Goal: Task Accomplishment & Management: Use online tool/utility

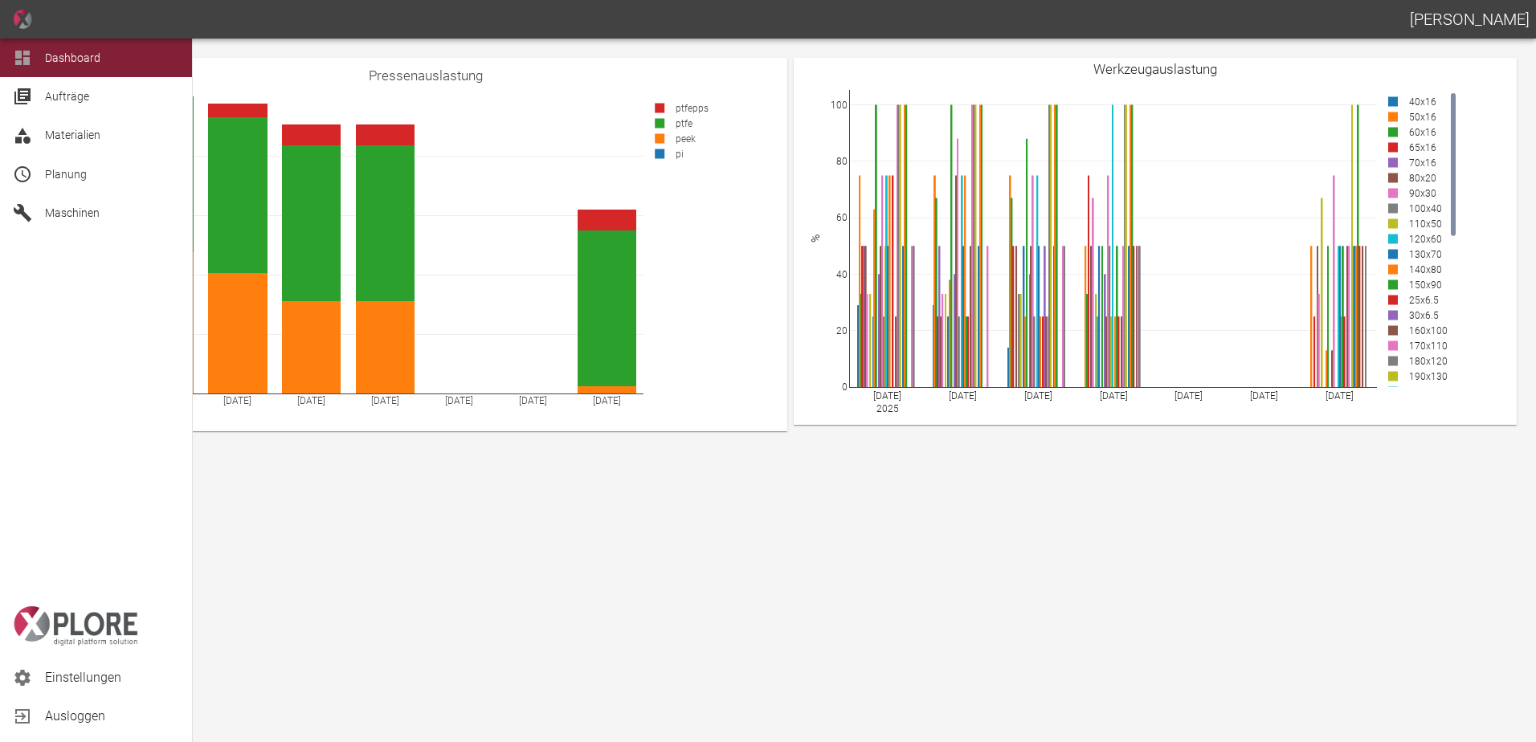
click at [78, 100] on span "Aufträge" at bounding box center [67, 96] width 44 height 13
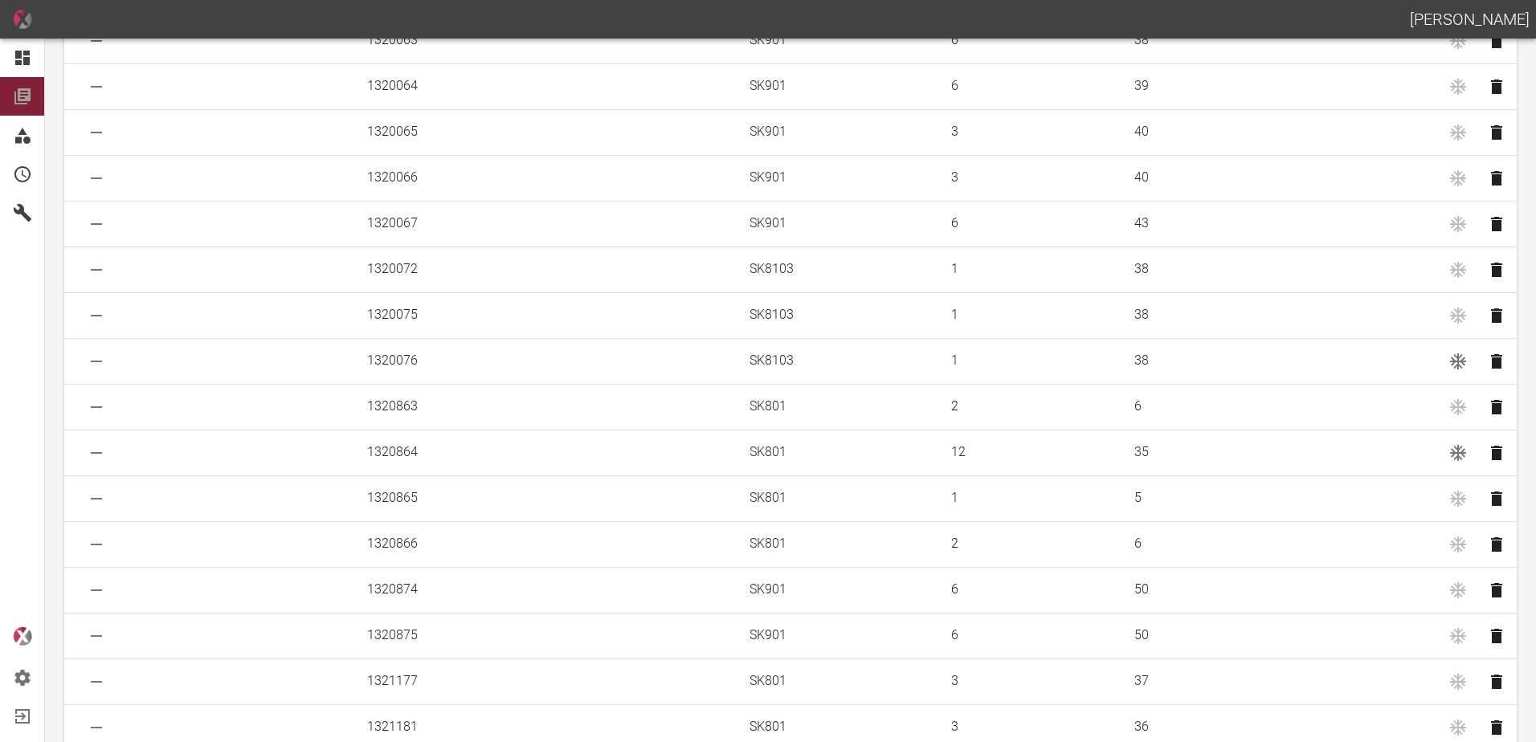
scroll to position [1724, 0]
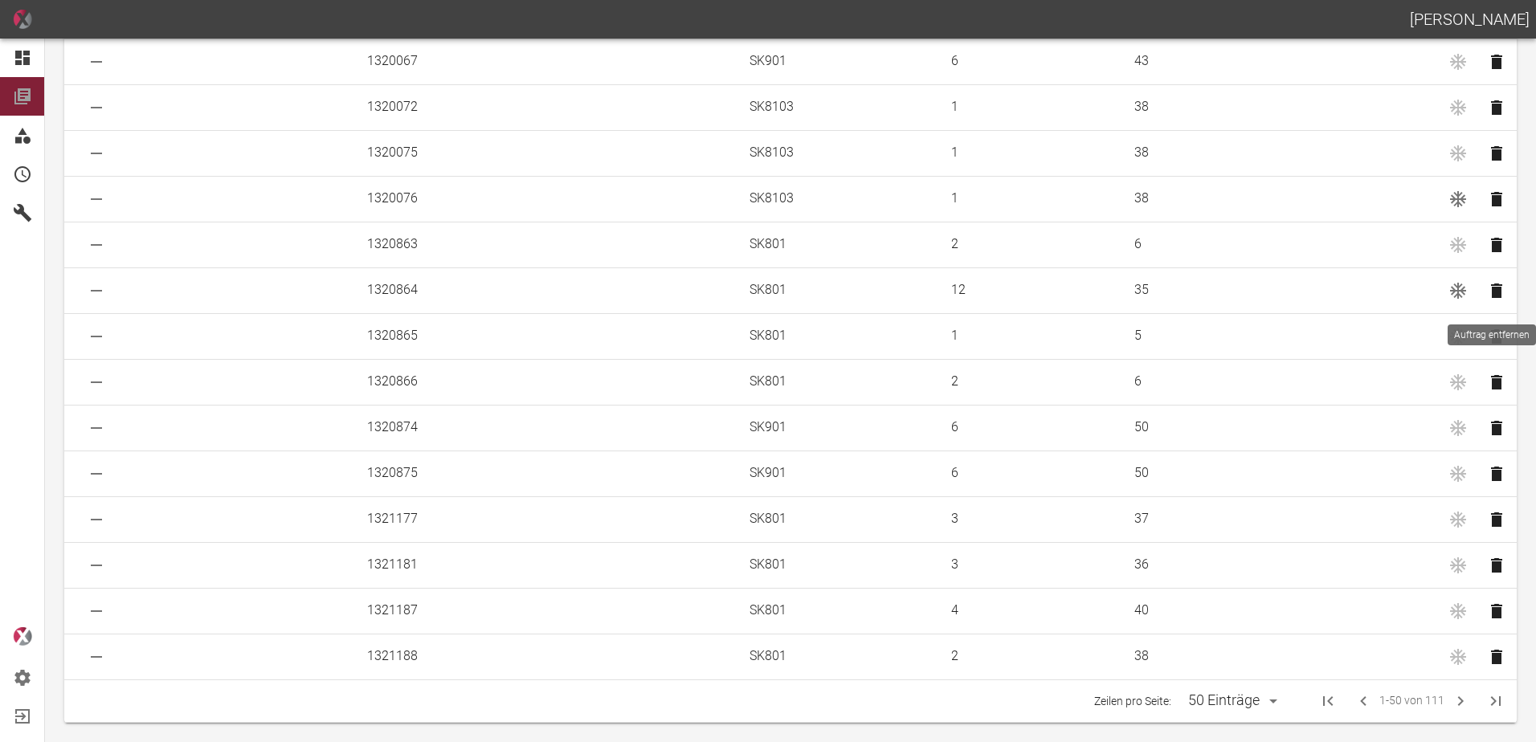
click at [1492, 292] on icon "Auftrag entfernen" at bounding box center [1496, 291] width 11 height 14
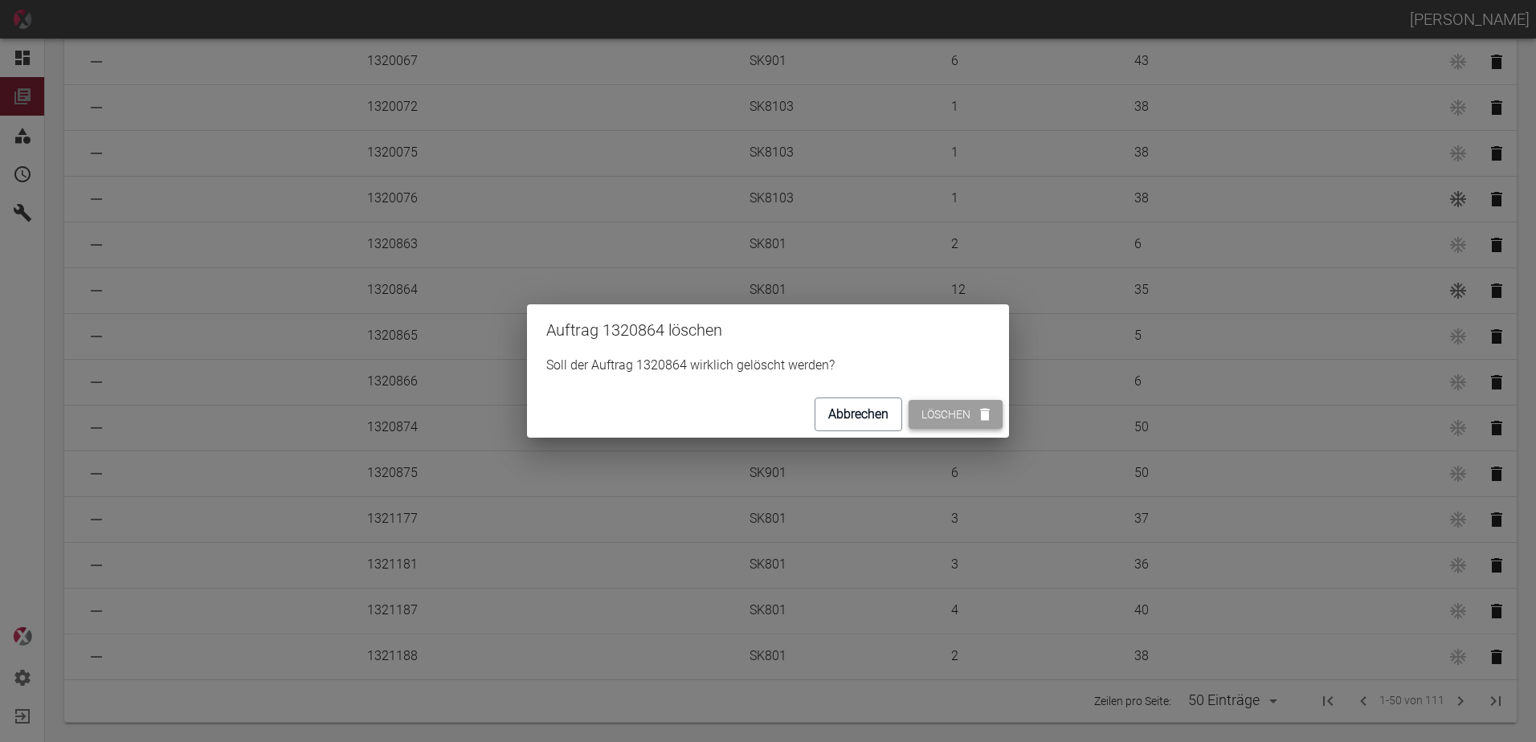
click at [955, 418] on button "Löschen" at bounding box center [955, 415] width 94 height 30
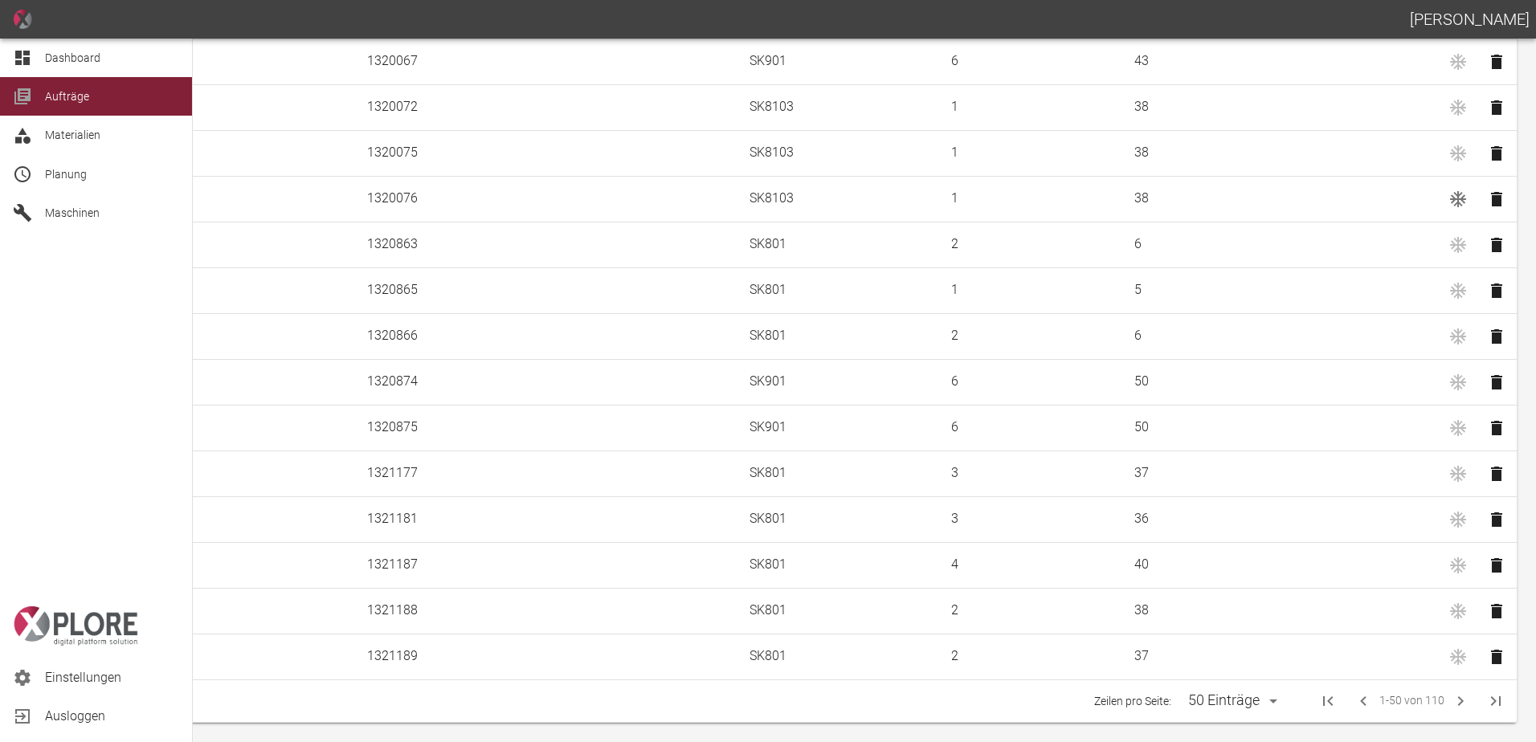
click at [37, 62] on div "Dashboard" at bounding box center [96, 58] width 192 height 39
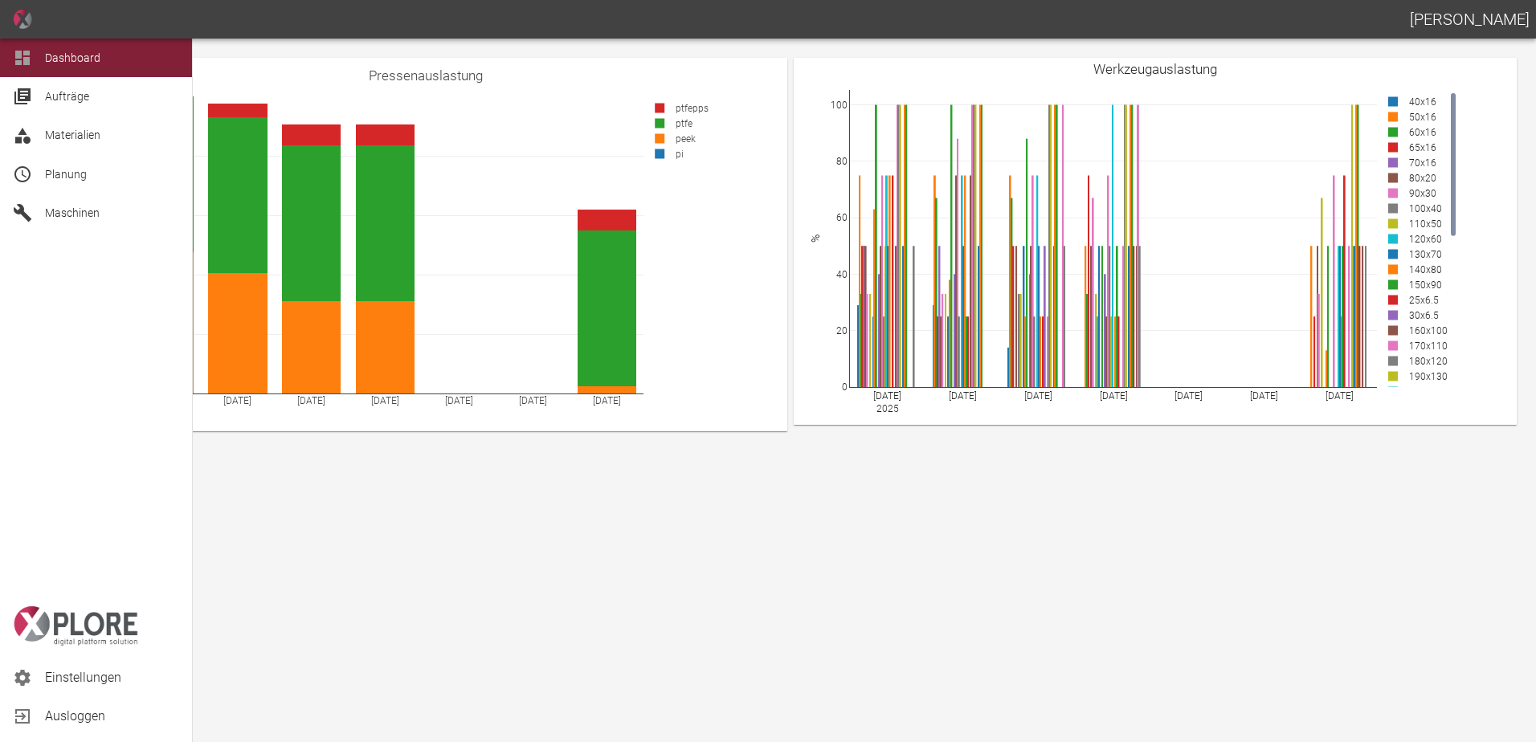
drag, startPoint x: 42, startPoint y: 165, endPoint x: 52, endPoint y: 176, distance: 14.8
click at [43, 165] on div "Planung" at bounding box center [96, 174] width 192 height 39
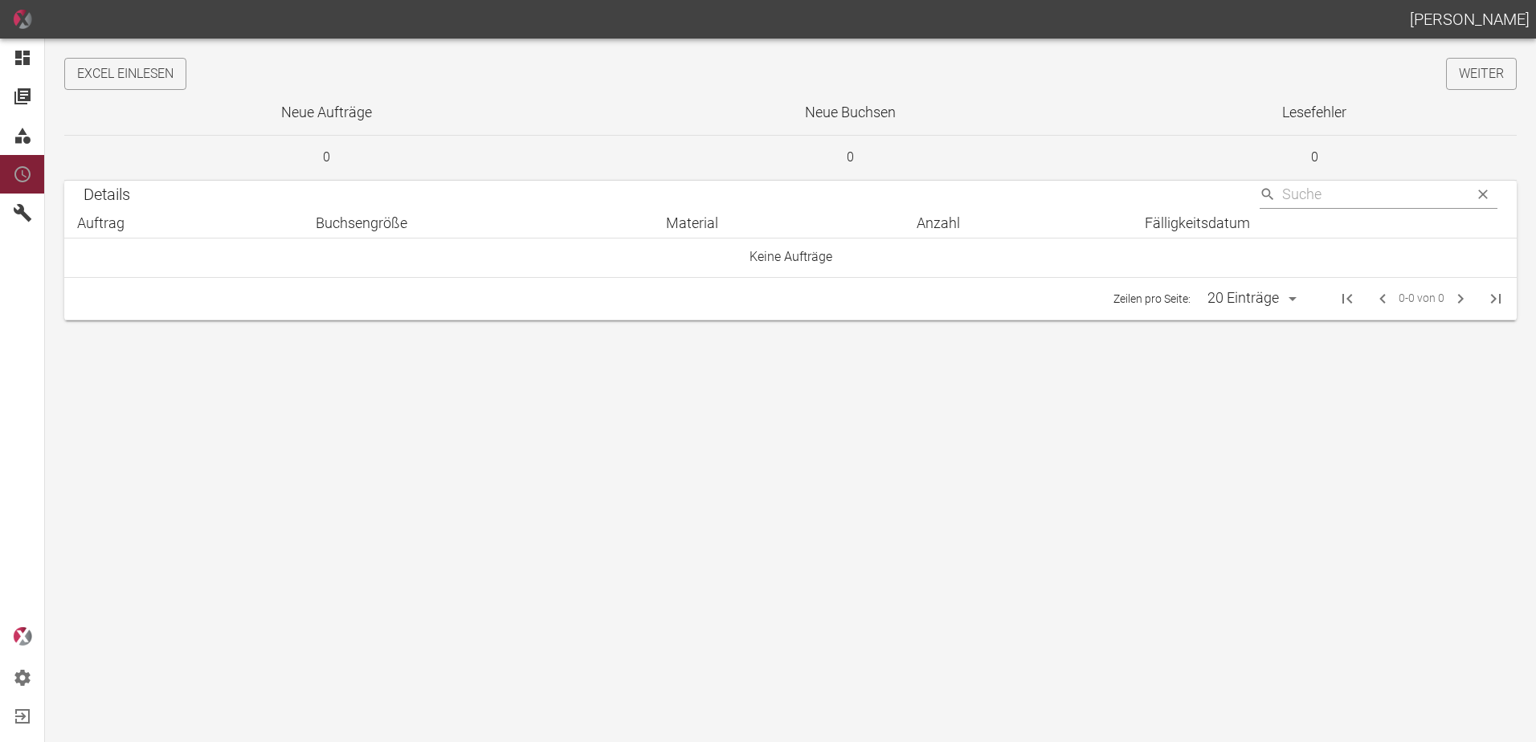
click at [169, 71] on button "Excel einlesen" at bounding box center [125, 74] width 122 height 32
click at [1478, 75] on link "Weiter" at bounding box center [1481, 74] width 71 height 32
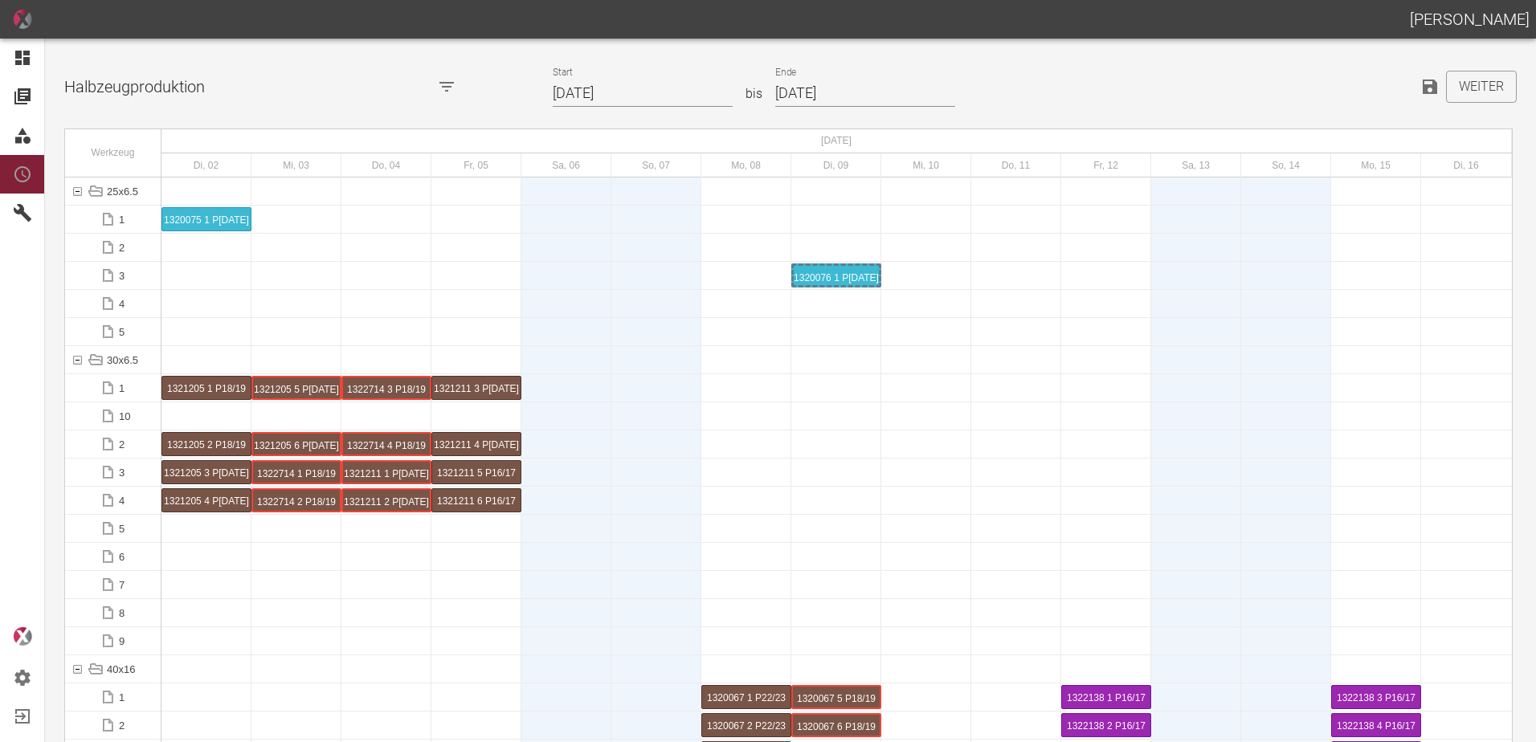
click at [653, 93] on input "02.09.2025" at bounding box center [643, 94] width 180 height 28
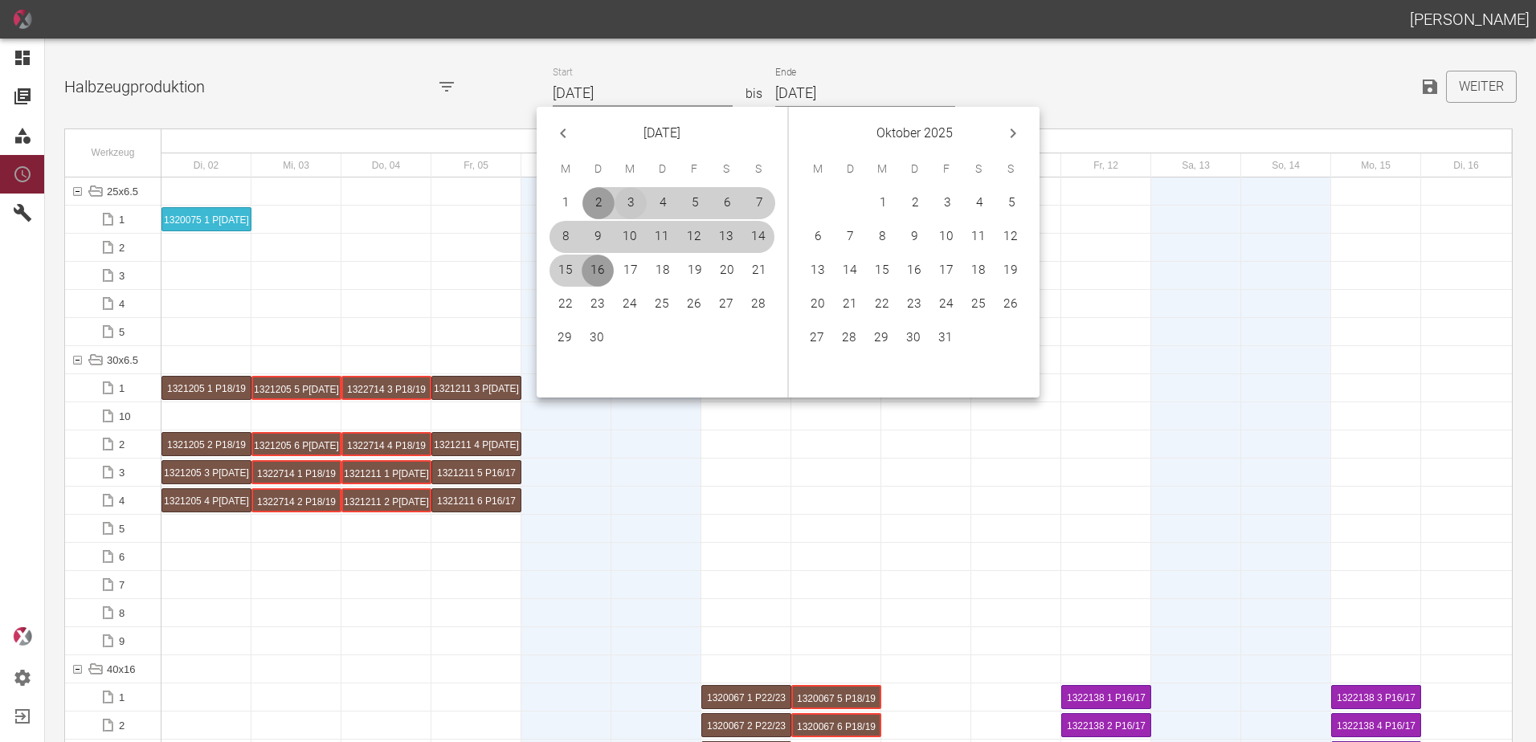
click at [626, 201] on button "3" at bounding box center [630, 203] width 32 height 32
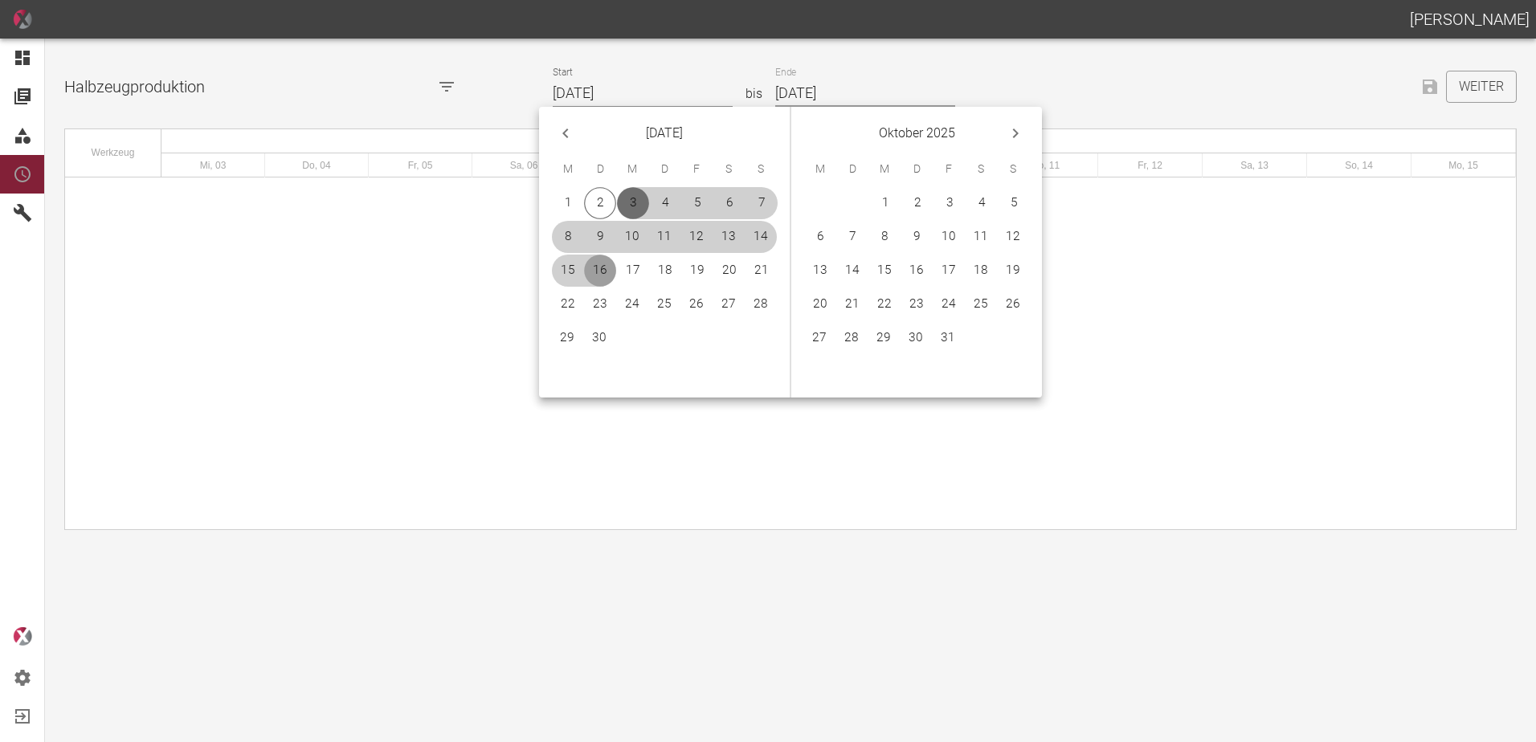
type input "[DATE]"
click at [1015, 192] on button "5" at bounding box center [1013, 203] width 32 height 32
type input "[DATE]"
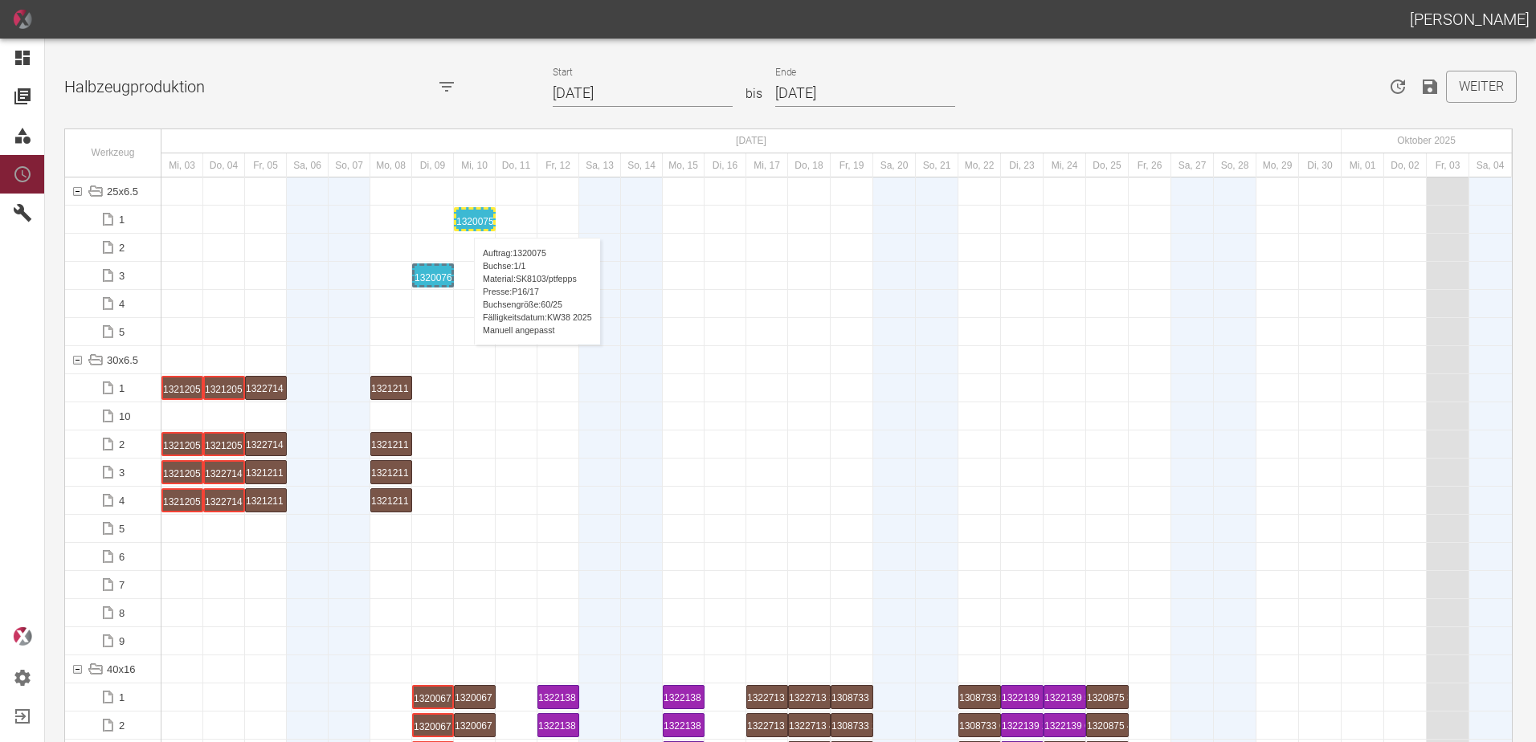
click at [466, 222] on div "1320075 1 P16/17" at bounding box center [474, 219] width 37 height 19
click at [474, 274] on div "1320075 1 P16/17" at bounding box center [474, 275] width 37 height 19
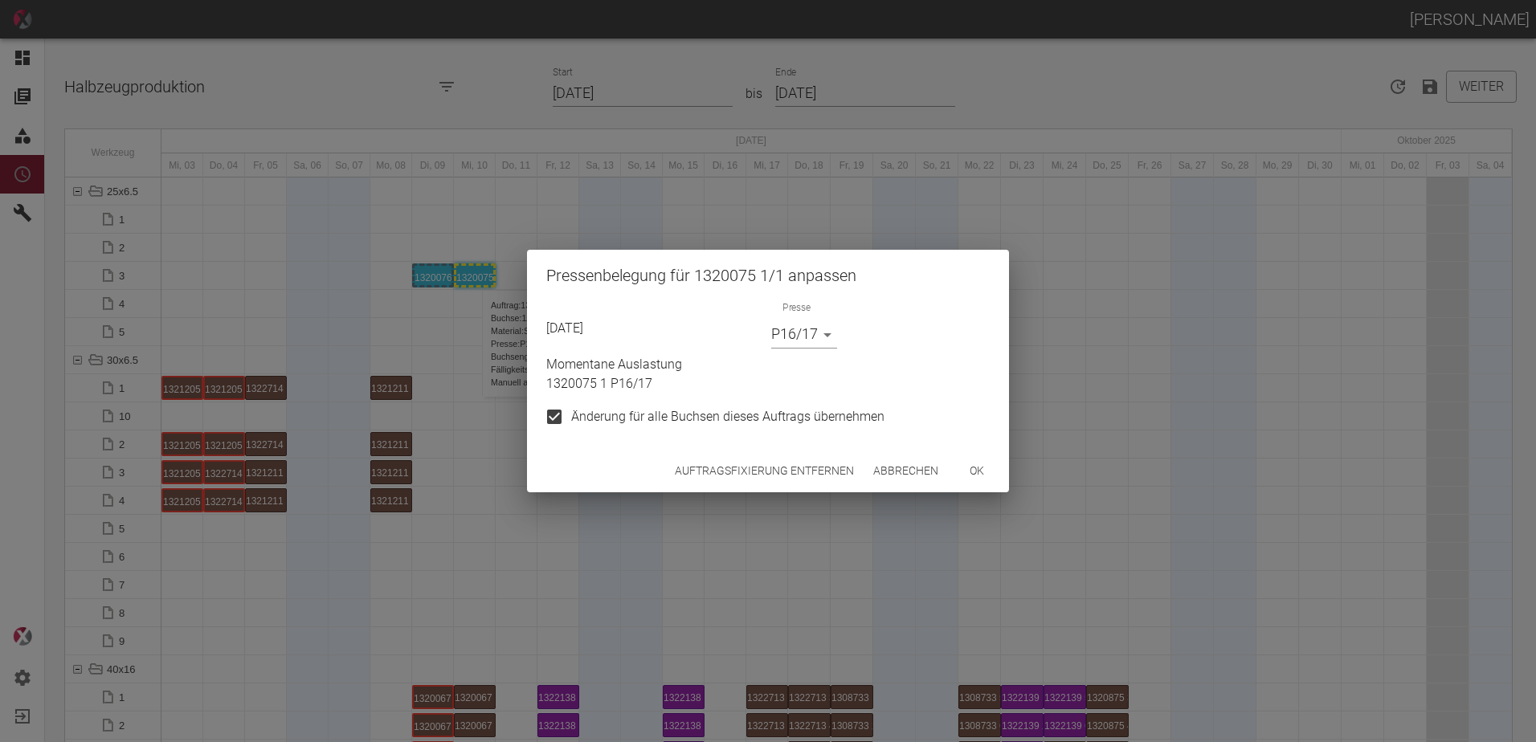
click at [733, 469] on button "Auftragsfixierung entfernen" at bounding box center [764, 471] width 192 height 30
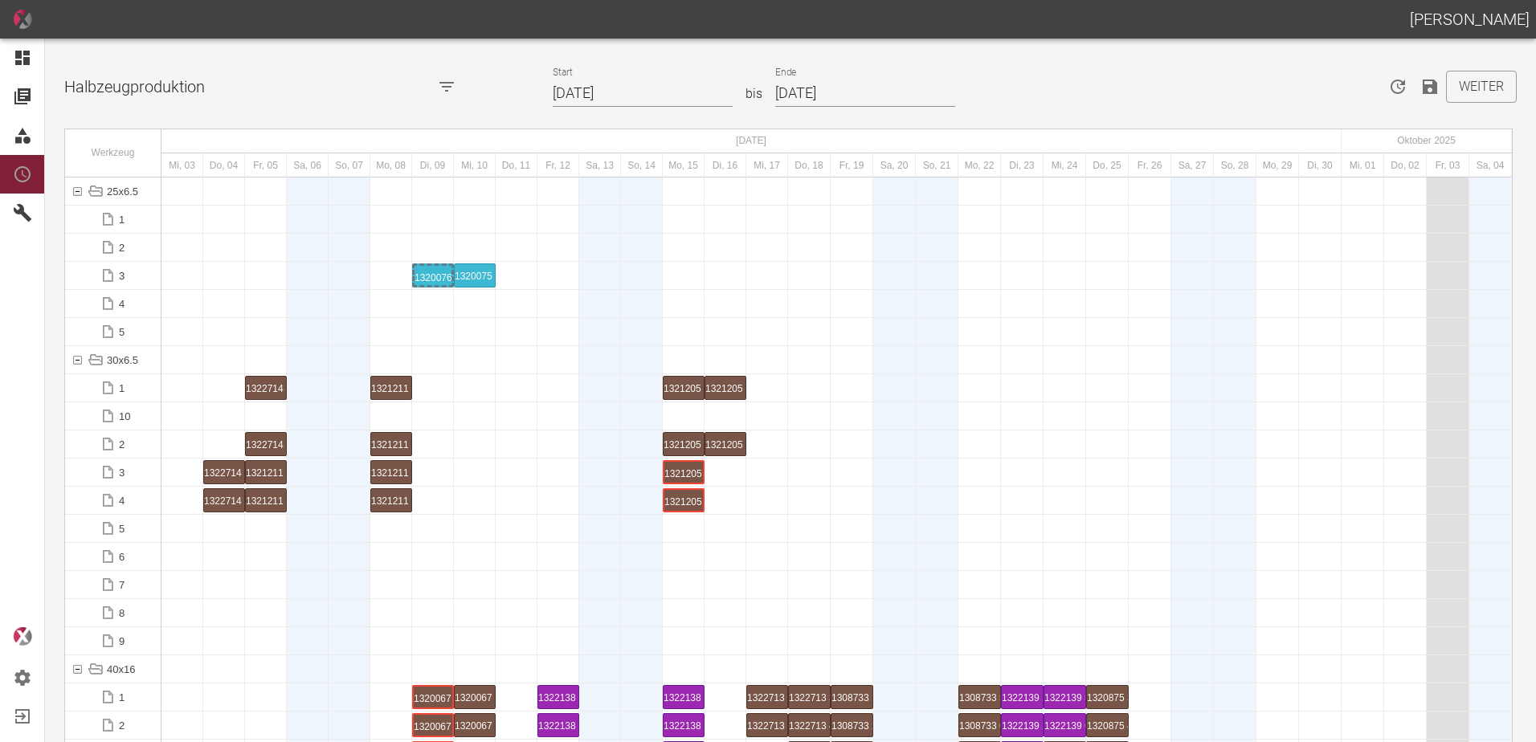
scroll to position [5943, 0]
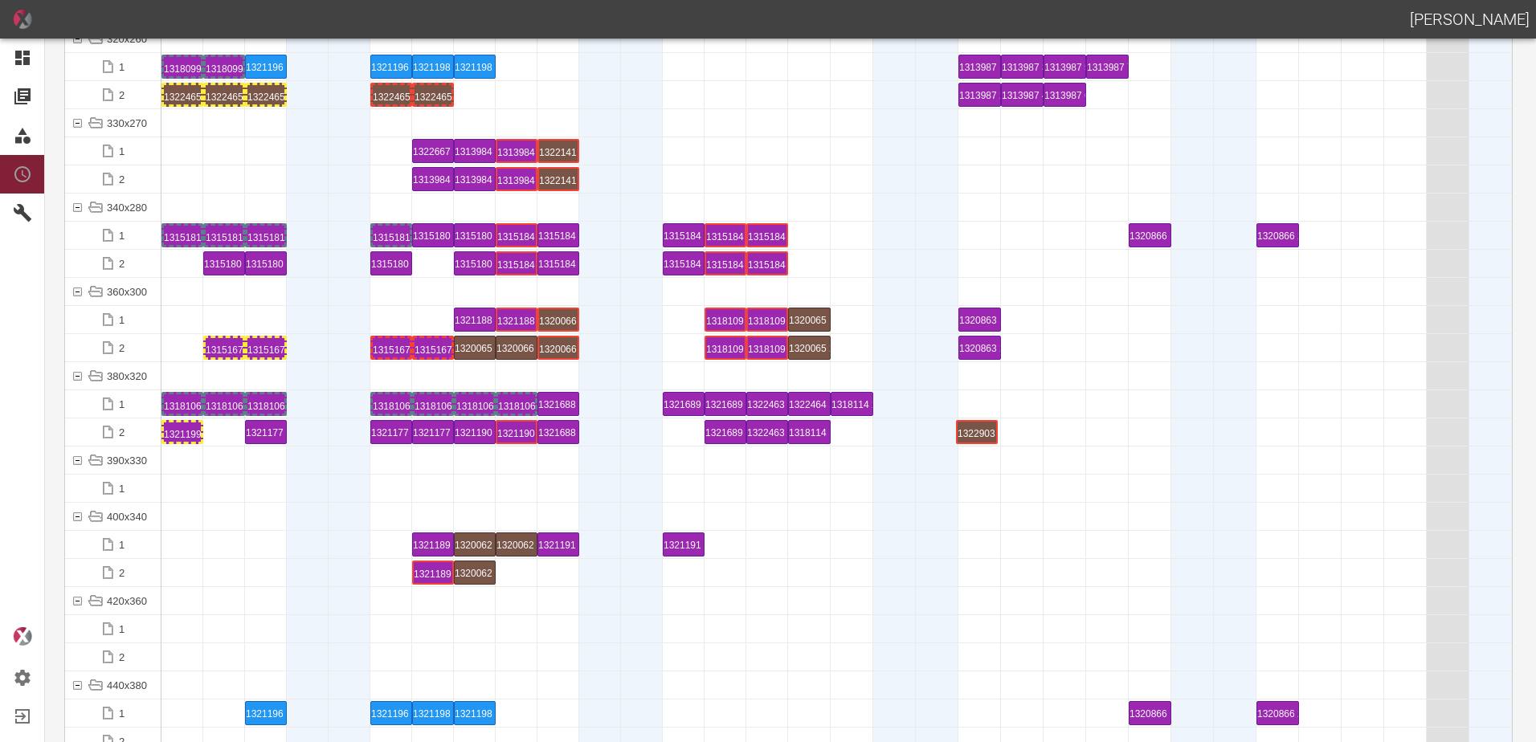
drag, startPoint x: 229, startPoint y: 433, endPoint x: 949, endPoint y: 423, distance: 719.7
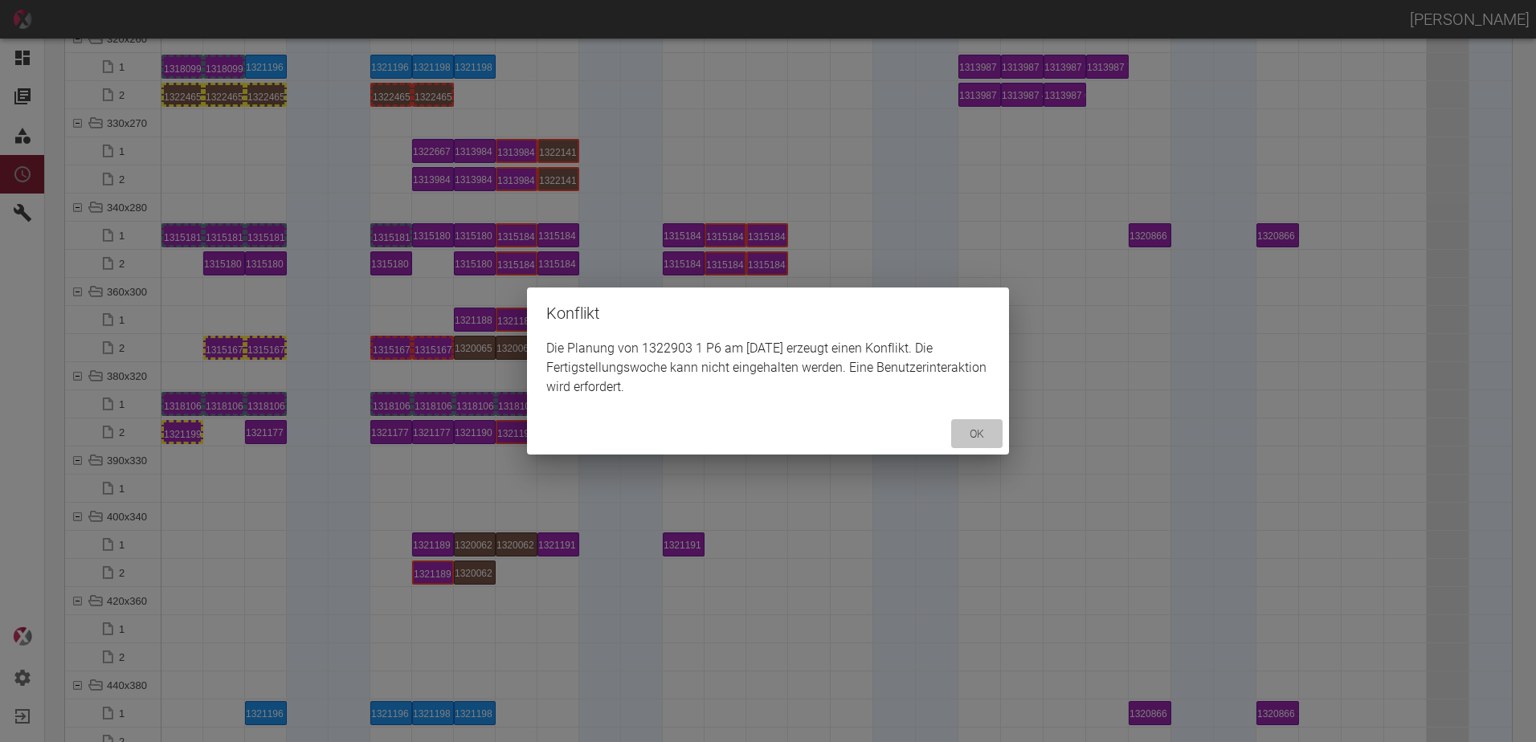
drag, startPoint x: 981, startPoint y: 434, endPoint x: 995, endPoint y: 483, distance: 50.9
click at [990, 443] on button "ok" at bounding box center [976, 434] width 51 height 30
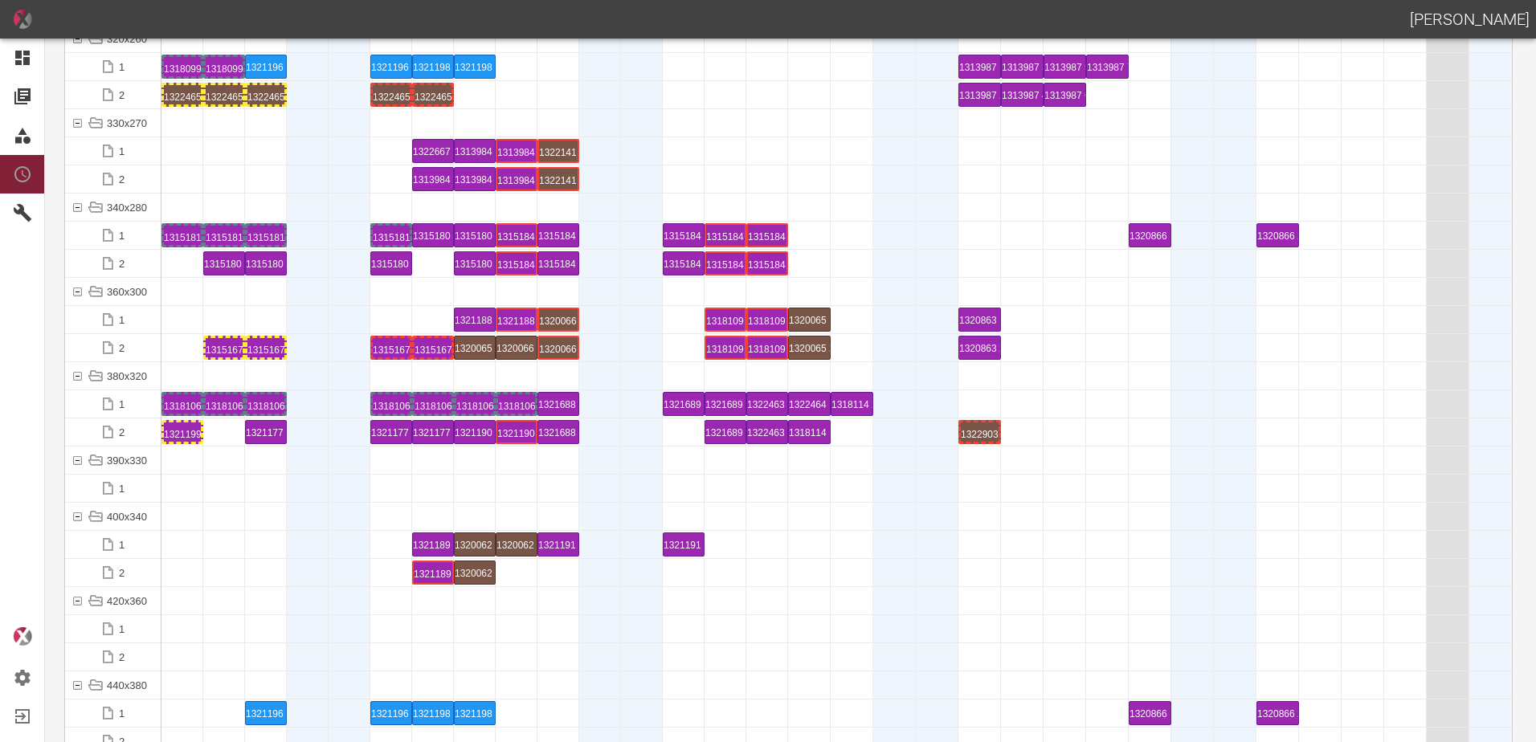
click at [983, 429] on div "1322903 1 P6" at bounding box center [980, 431] width 38 height 19
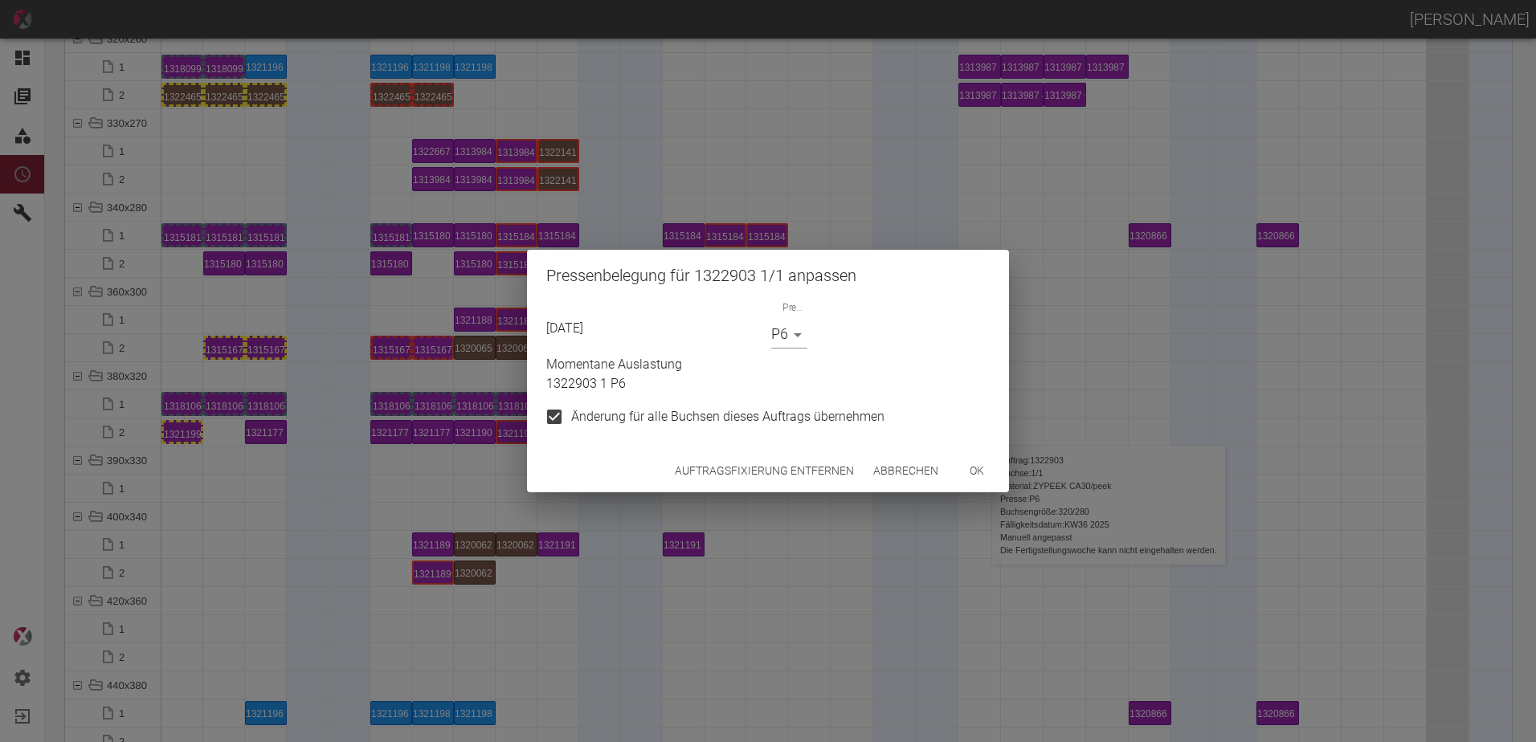
click at [830, 459] on button "Auftragsfixierung entfernen" at bounding box center [764, 471] width 192 height 30
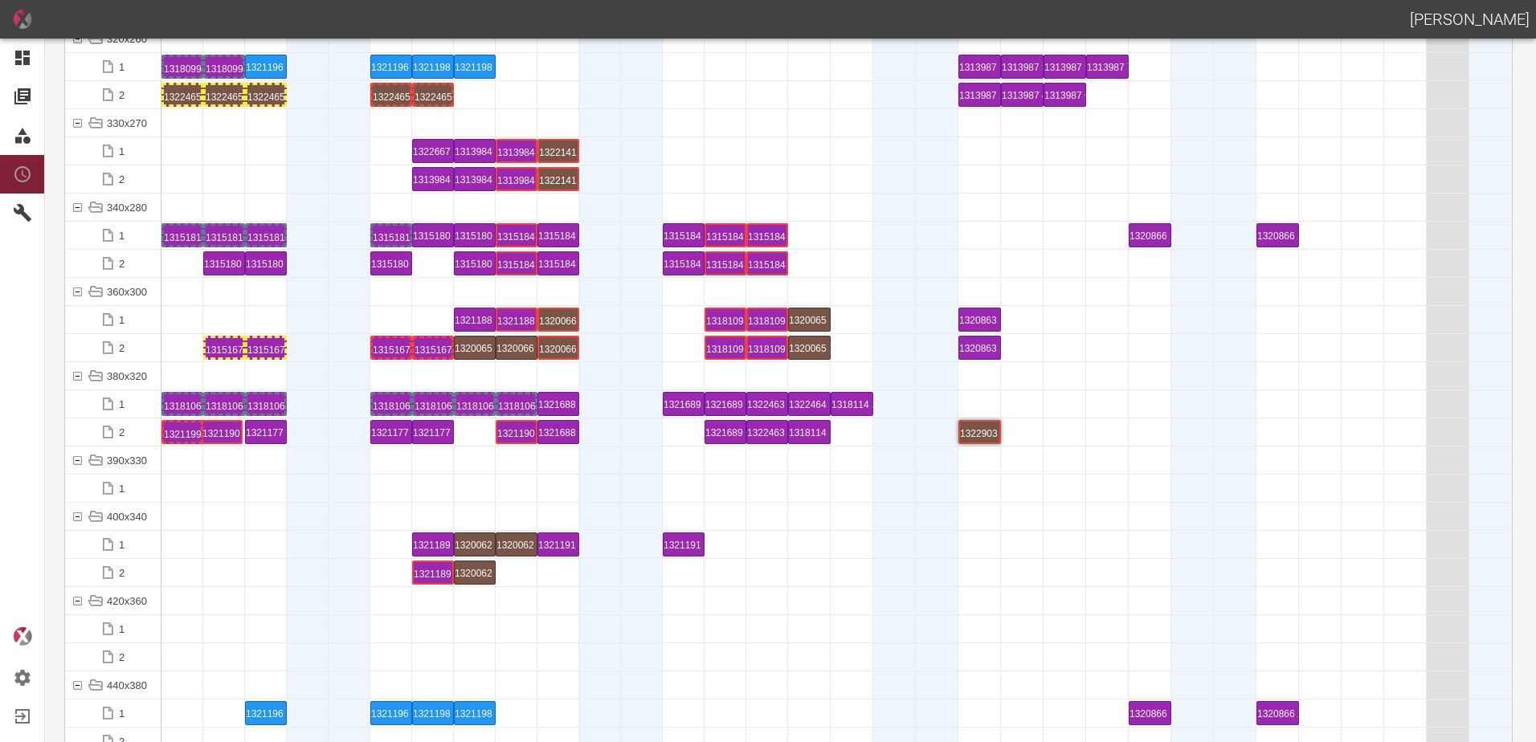
drag, startPoint x: 480, startPoint y: 434, endPoint x: 248, endPoint y: 420, distance: 232.5
click at [267, 458] on div at bounding box center [266, 460] width 42 height 27
drag, startPoint x: 273, startPoint y: 431, endPoint x: 683, endPoint y: 420, distance: 410.6
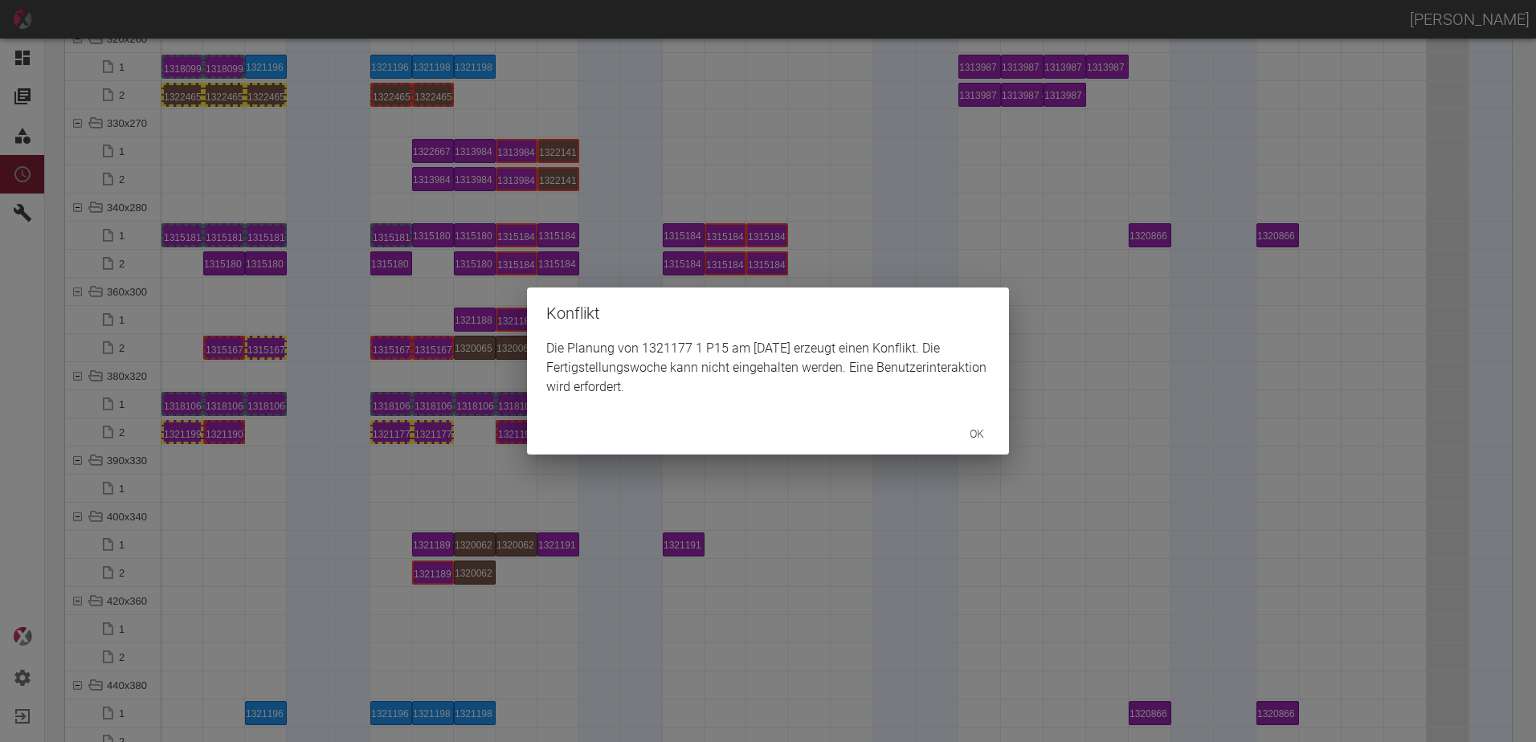
drag, startPoint x: 685, startPoint y: 457, endPoint x: 679, endPoint y: 435, distance: 22.6
click at [685, 455] on div "Konflikt Die Planung von 1321177 1 P15 am 15.9.2025 erzeugt einen Konflikt. Die…" at bounding box center [768, 371] width 1536 height 742
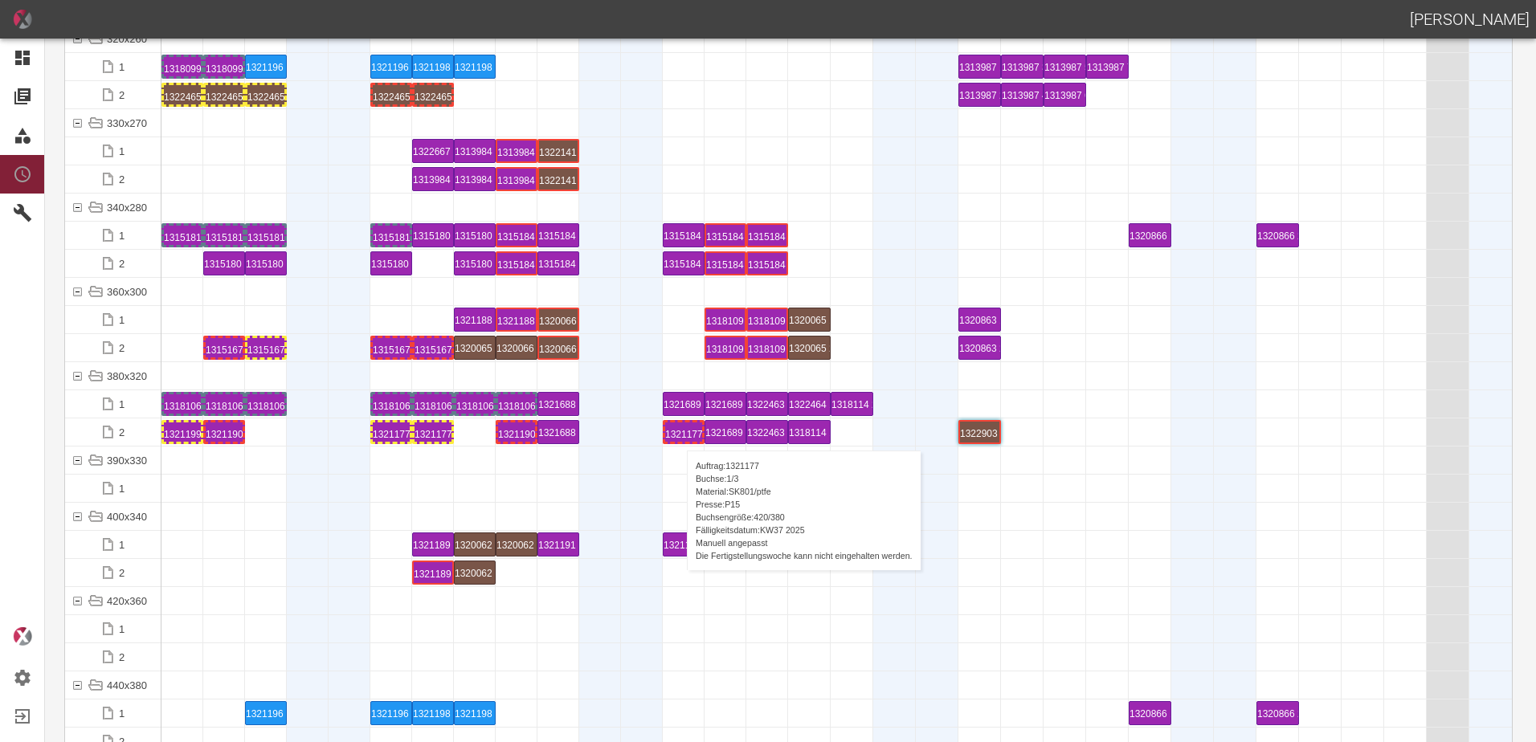
click at [679, 434] on div "1321177 1 P15" at bounding box center [683, 431] width 37 height 19
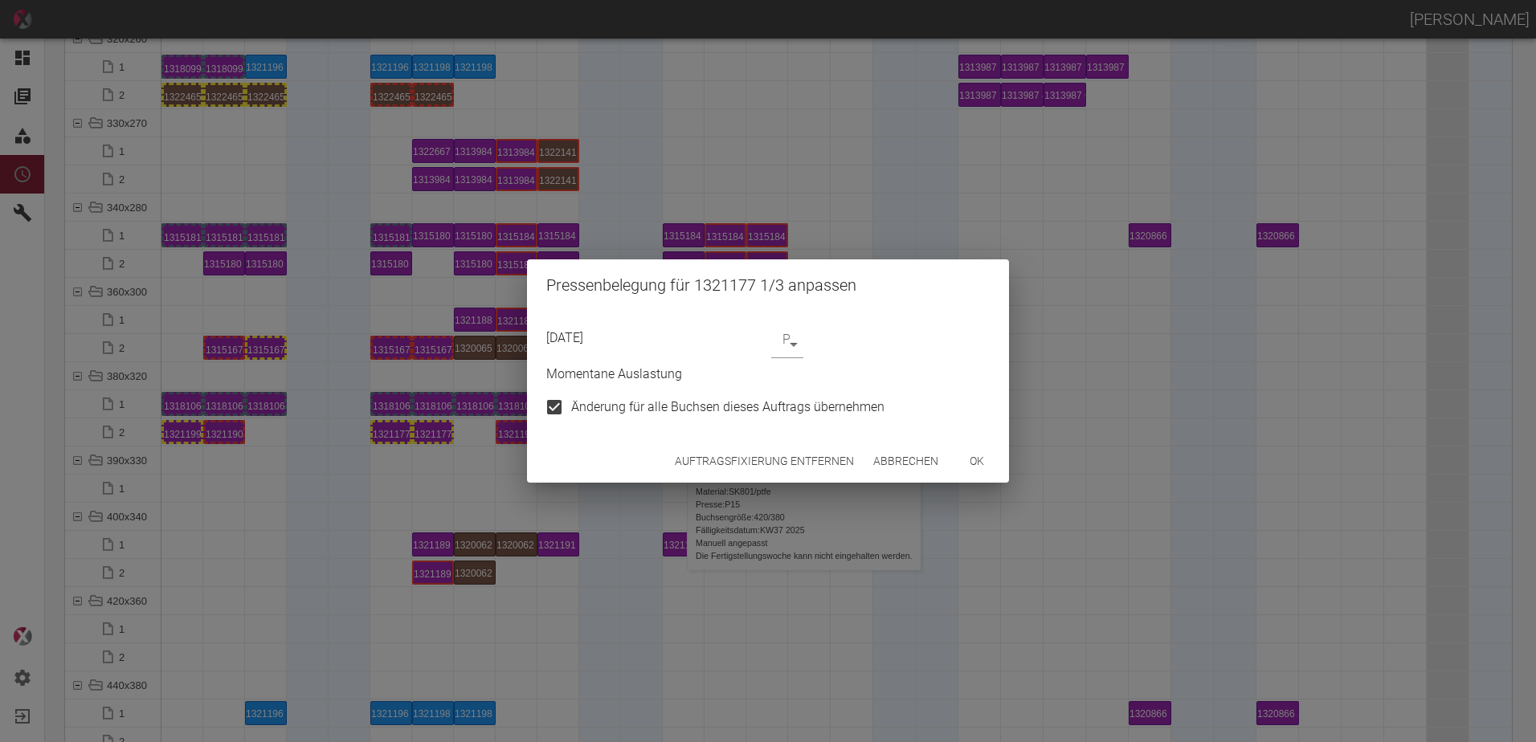
type input "P15"
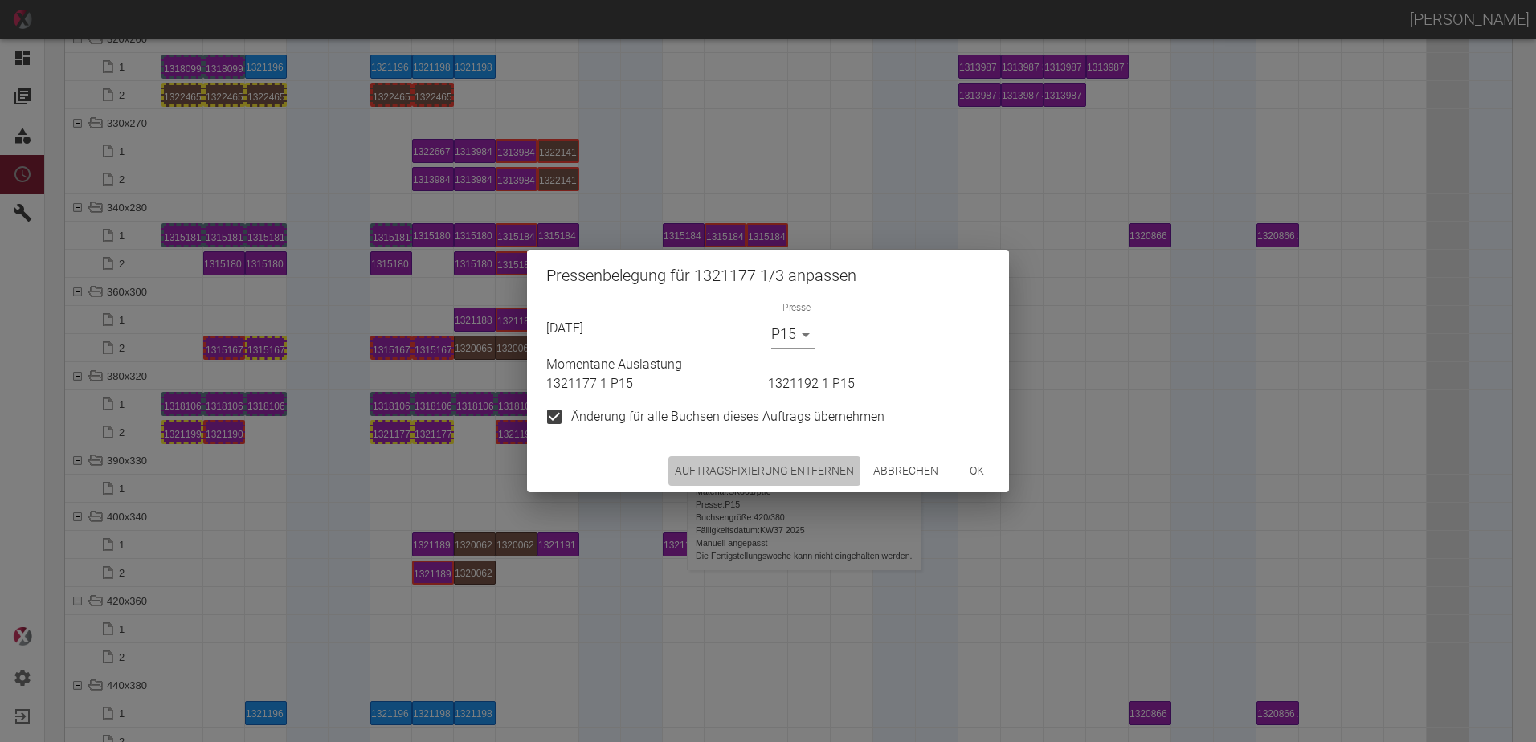
click at [745, 477] on button "Auftragsfixierung entfernen" at bounding box center [764, 471] width 192 height 30
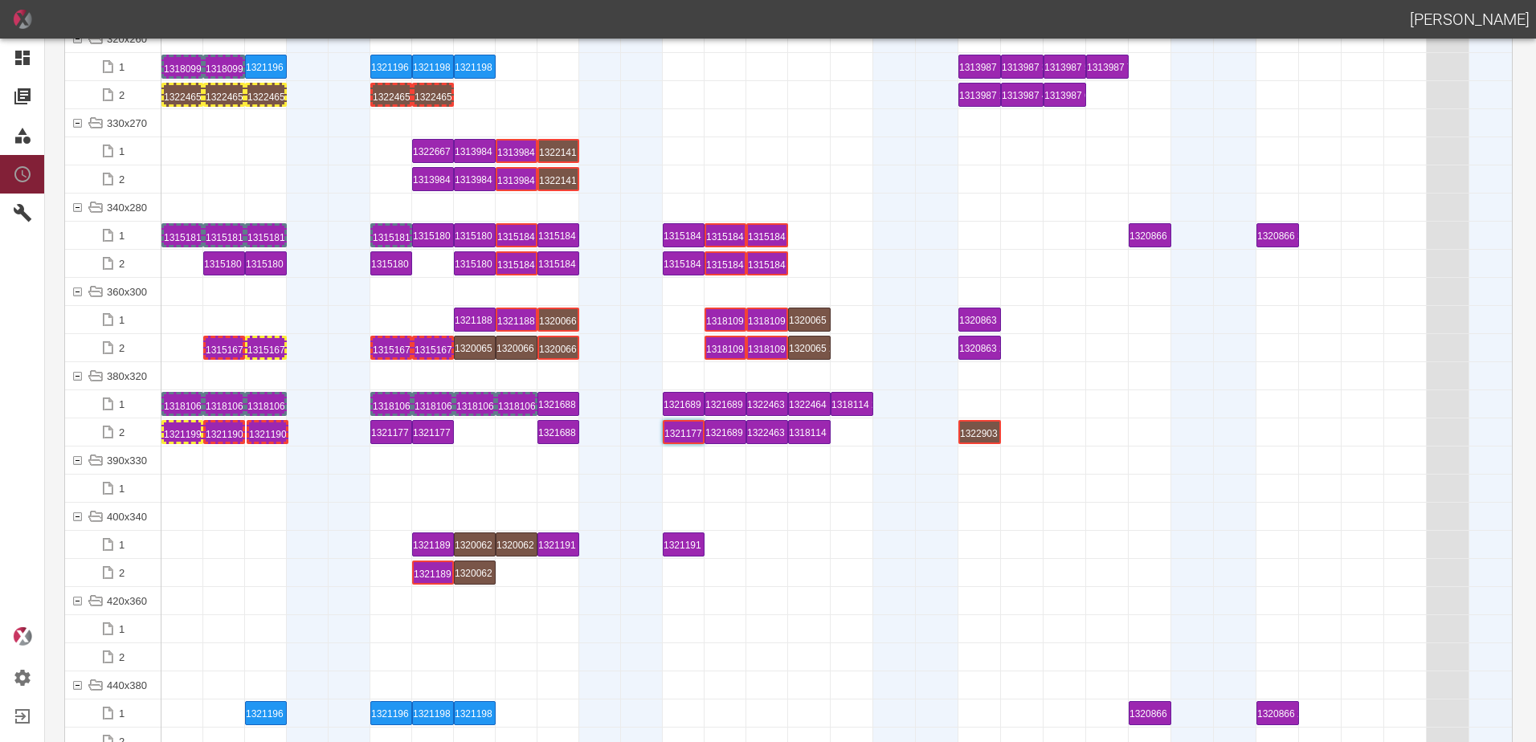
drag, startPoint x: 520, startPoint y: 437, endPoint x: 276, endPoint y: 430, distance: 244.3
click at [217, 438] on div "1321190 1 P7" at bounding box center [224, 431] width 37 height 19
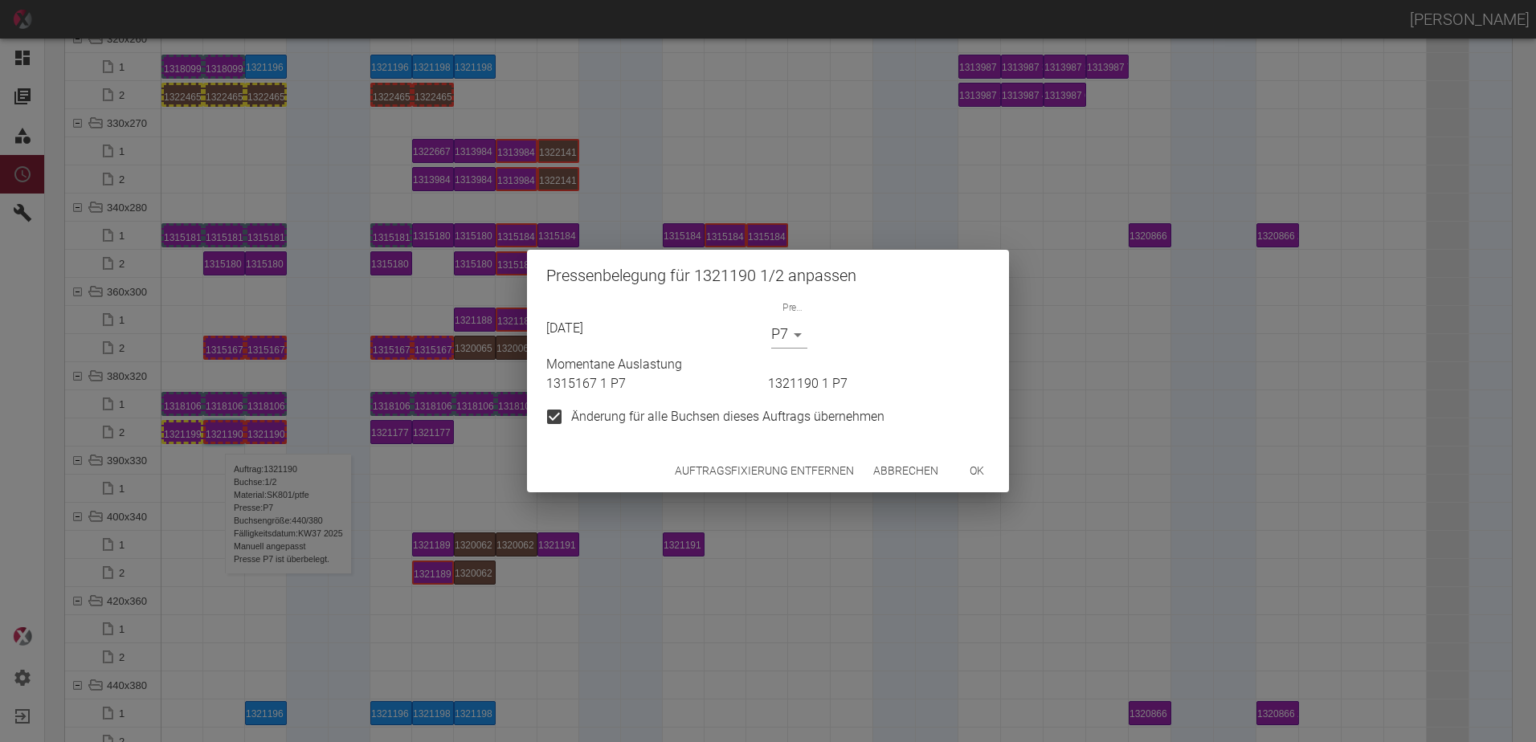
click at [798, 334] on body "ALEXANDER WERNECKE Dashboard Aufträge Materialien Planung Maschinen Einstellung…" at bounding box center [768, 371] width 1536 height 742
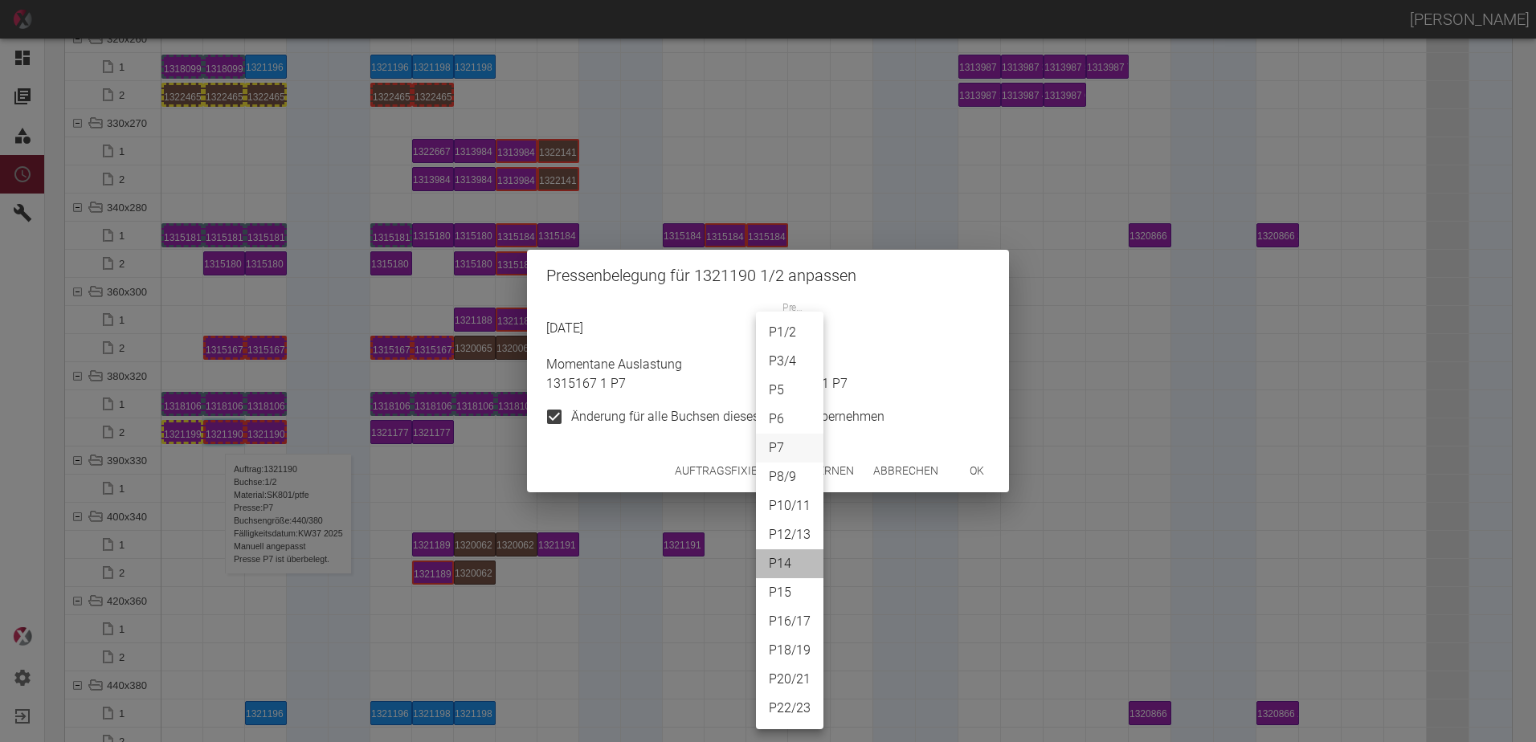
click at [786, 552] on li "P14" at bounding box center [789, 563] width 67 height 29
type input "P14"
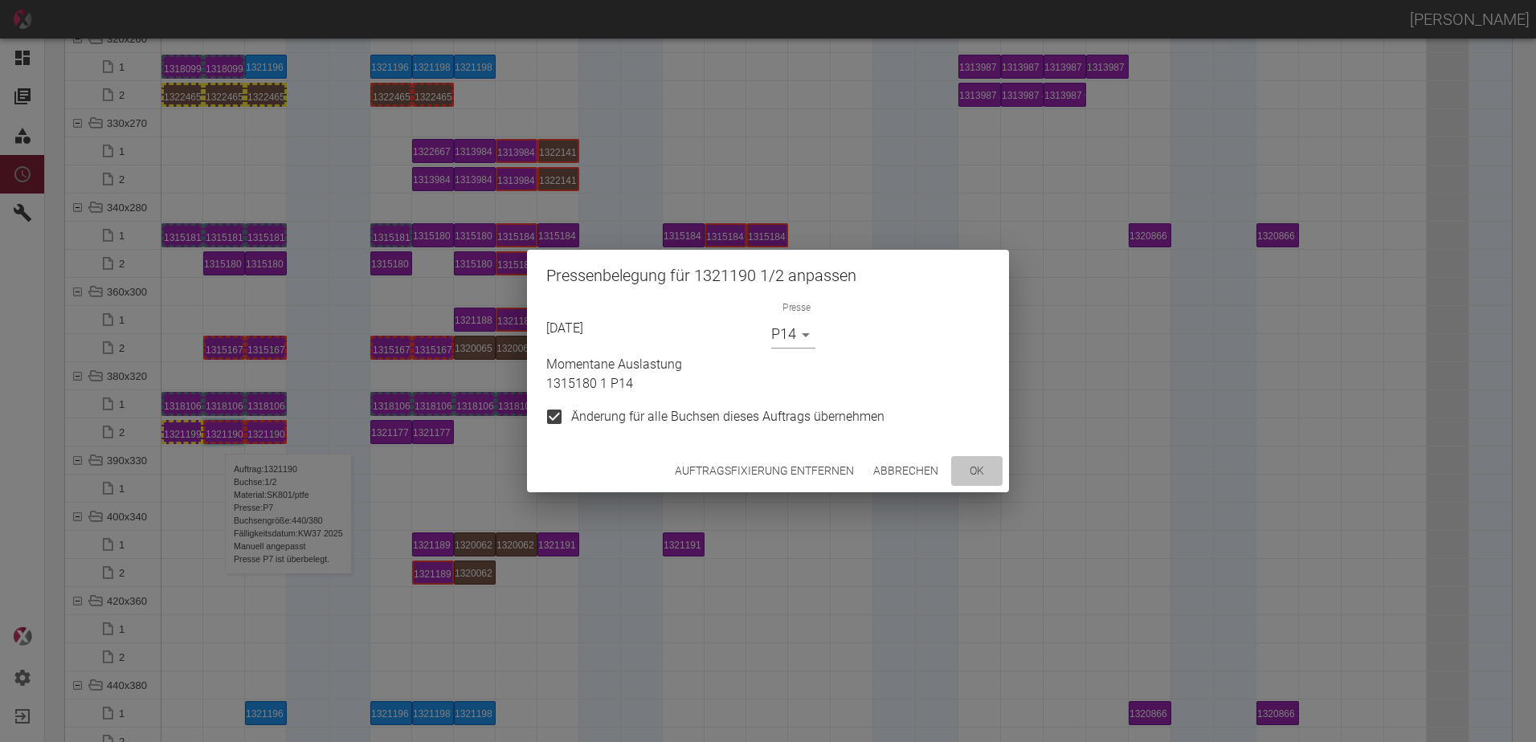
click at [986, 464] on button "ok" at bounding box center [976, 471] width 51 height 30
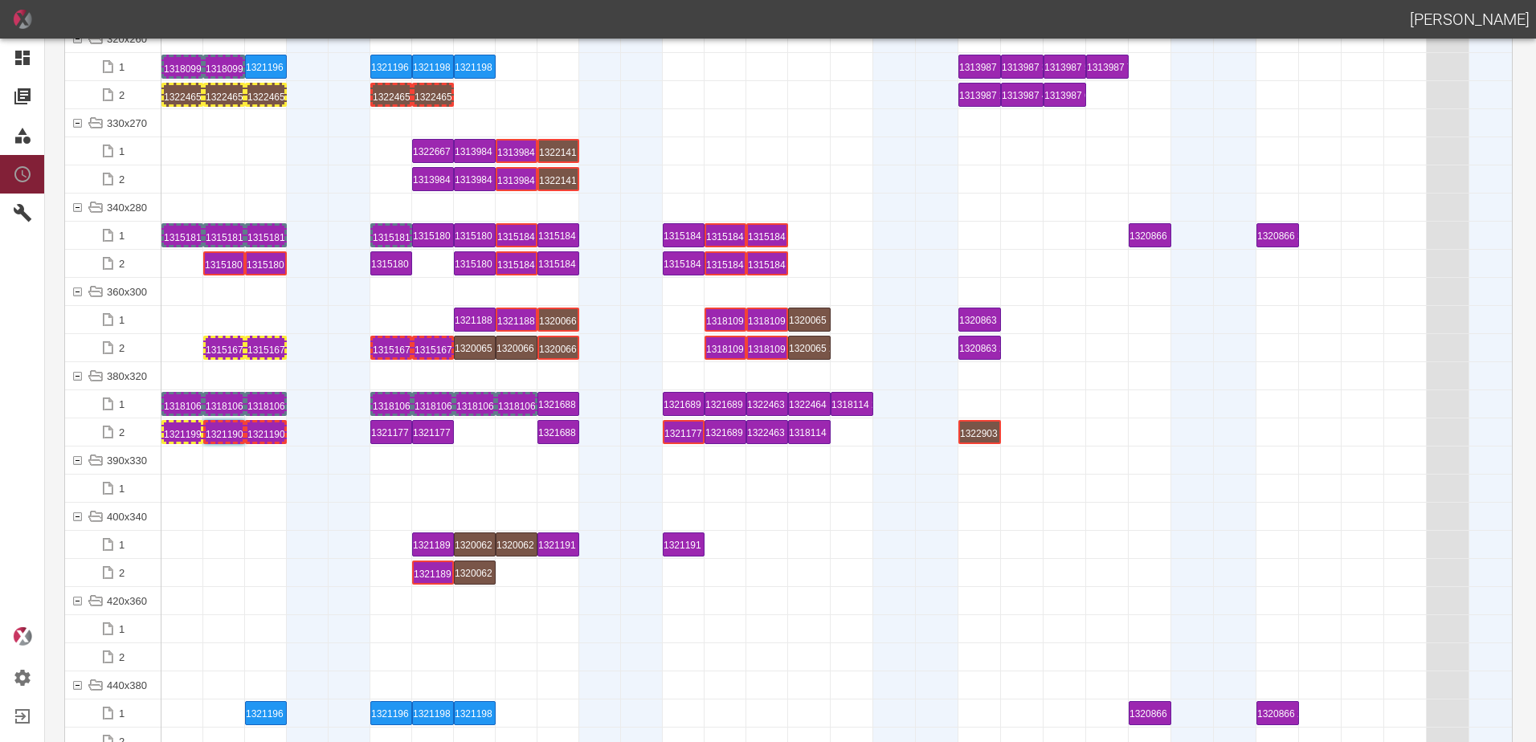
click at [252, 539] on div at bounding box center [266, 544] width 42 height 27
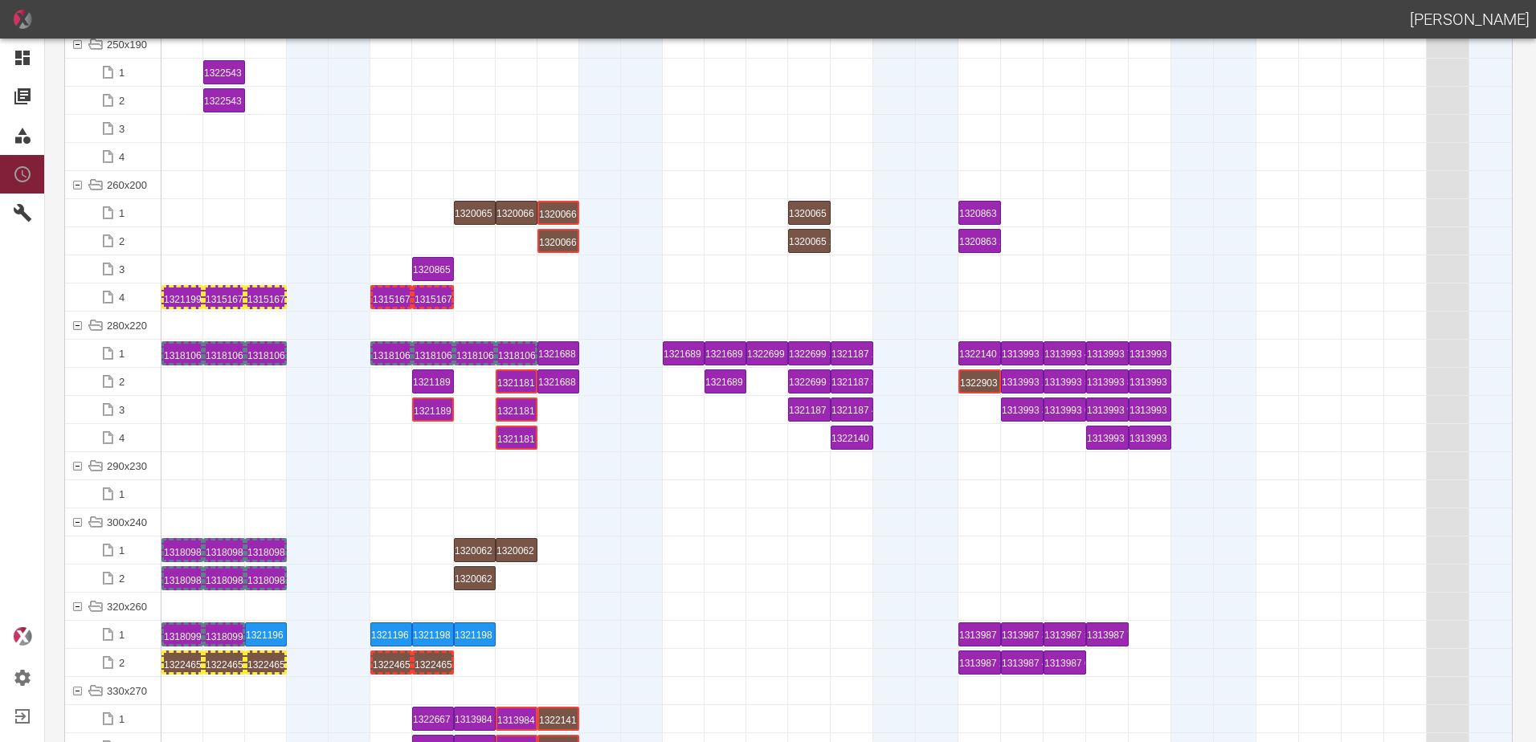
scroll to position [5301, 0]
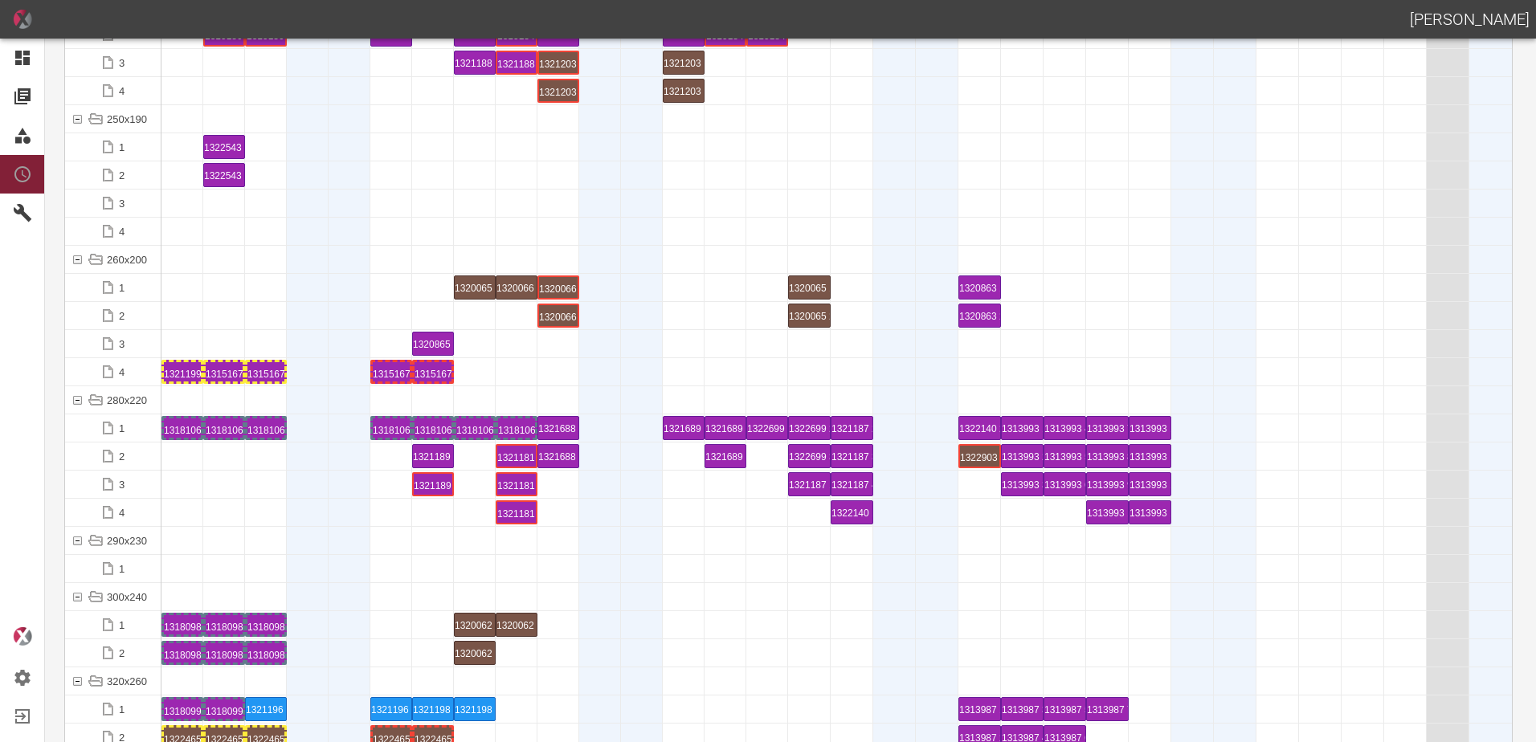
click at [552, 573] on div at bounding box center [558, 568] width 42 height 27
click at [184, 373] on div "1321199 2 P7" at bounding box center [182, 371] width 37 height 19
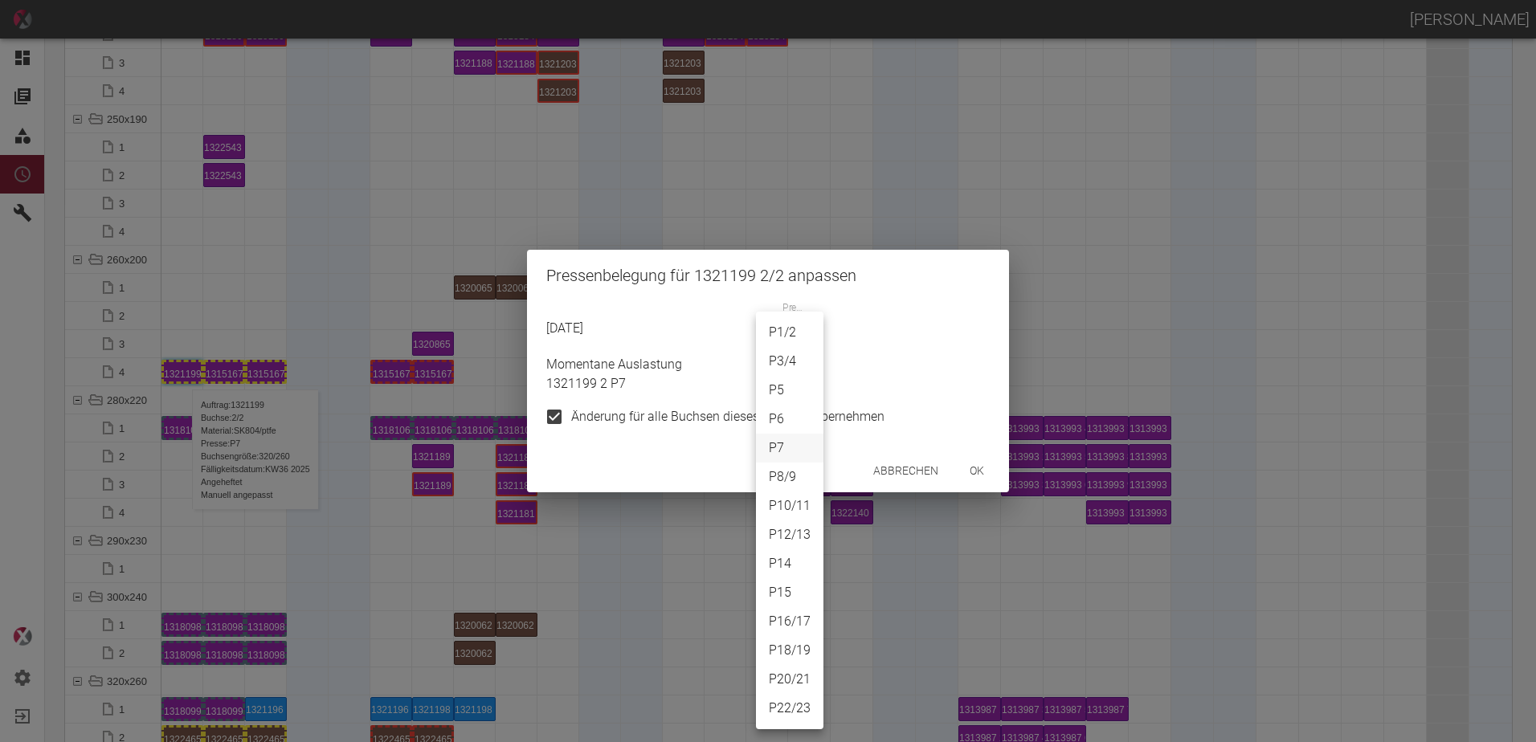
click at [781, 330] on body "ALEXANDER WERNECKE Dashboard Aufträge Materialien Planung Maschinen Einstellung…" at bounding box center [768, 371] width 1536 height 742
click at [786, 559] on li "P14" at bounding box center [789, 563] width 67 height 29
type input "P14"
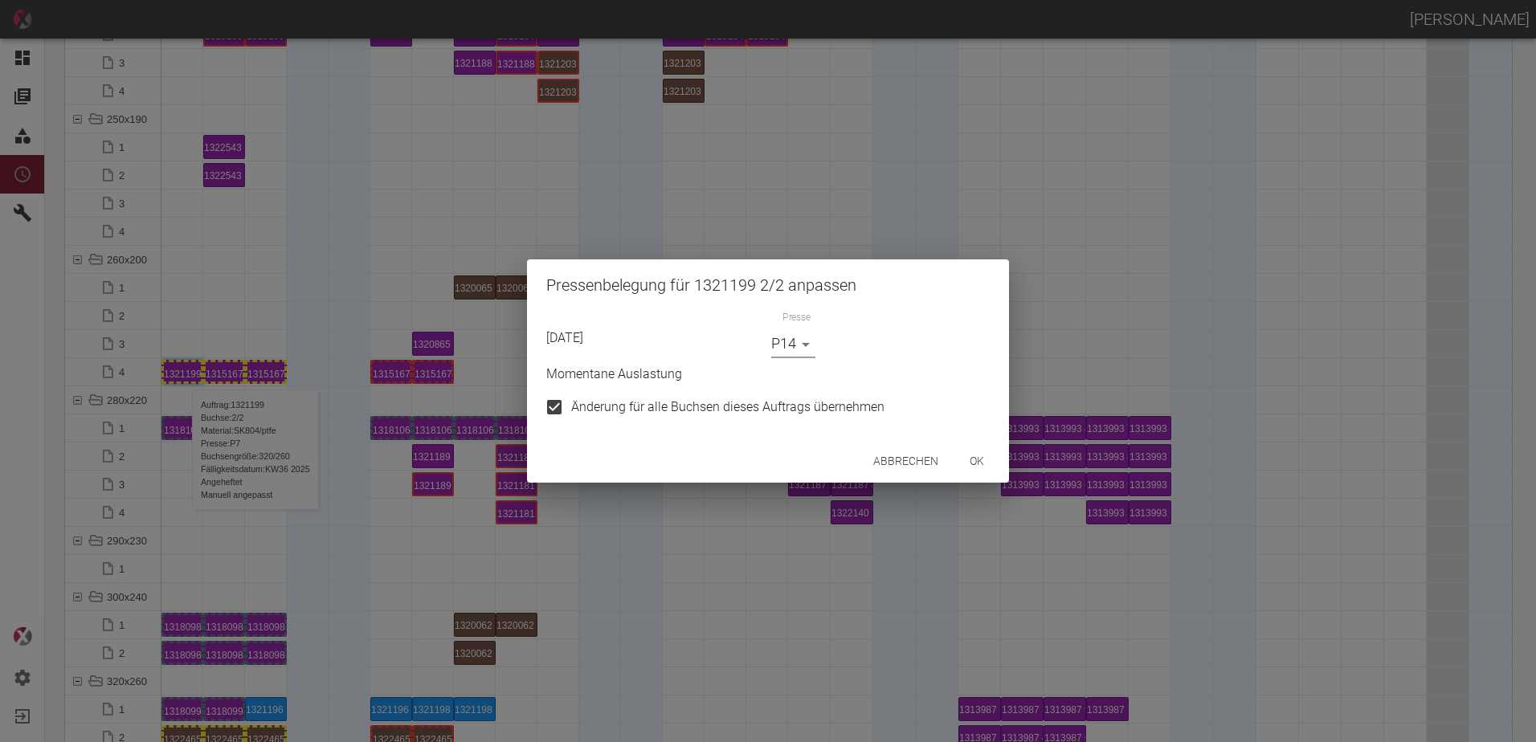
click at [969, 466] on button "ok" at bounding box center [976, 462] width 51 height 30
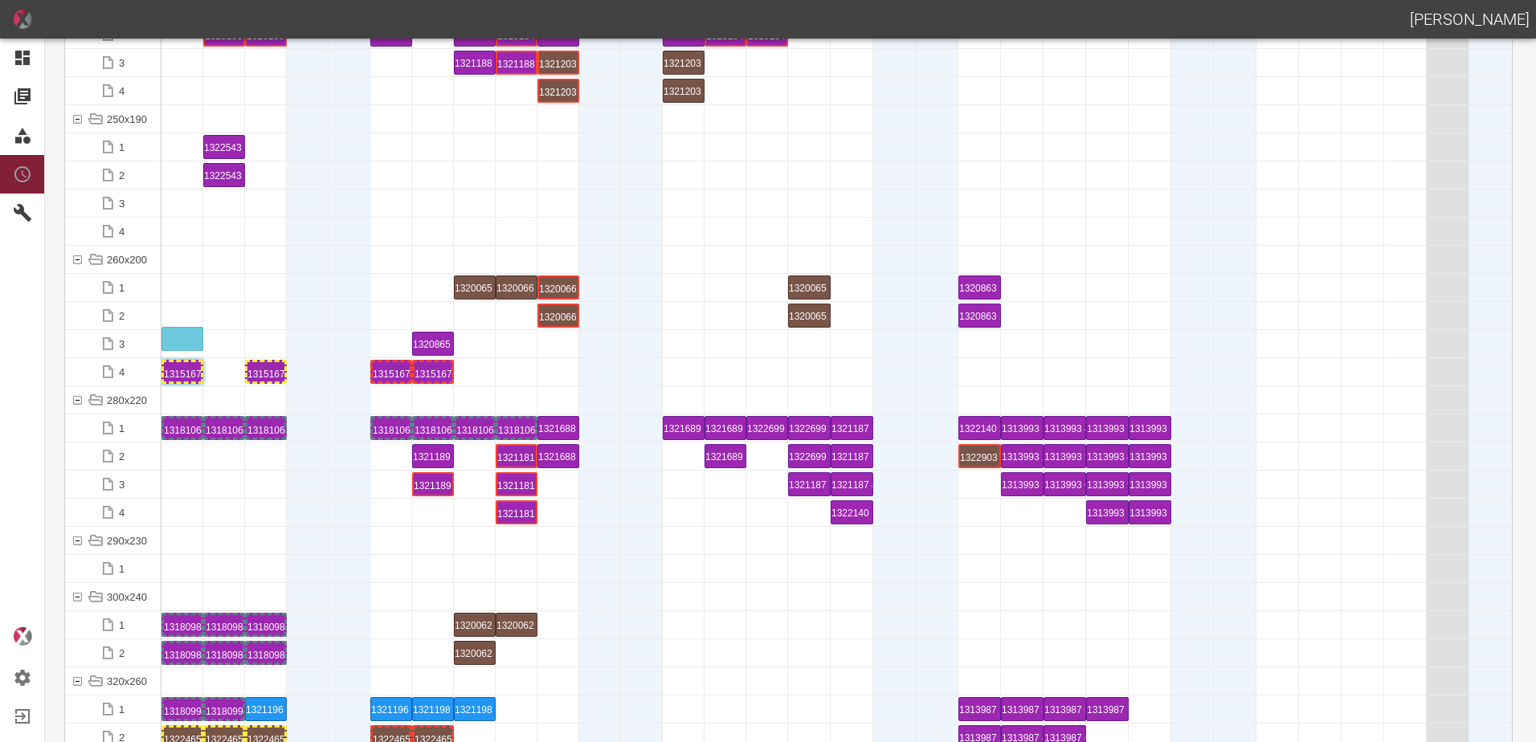
drag, startPoint x: 220, startPoint y: 376, endPoint x: 174, endPoint y: 331, distance: 64.2
drag, startPoint x: 263, startPoint y: 377, endPoint x: 219, endPoint y: 333, distance: 61.3
drag, startPoint x: 394, startPoint y: 377, endPoint x: 259, endPoint y: 332, distance: 142.2
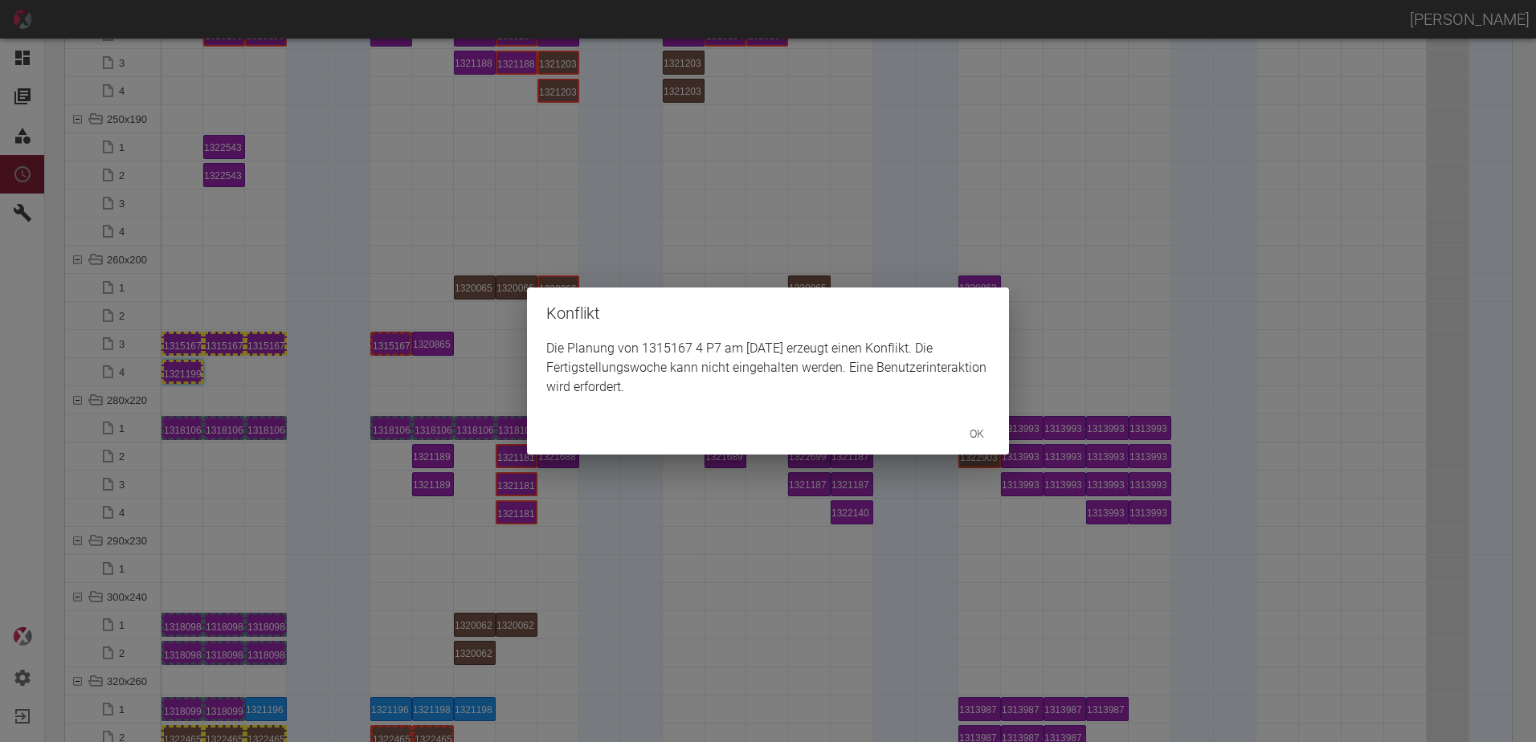
click at [968, 433] on button "ok" at bounding box center [976, 434] width 51 height 30
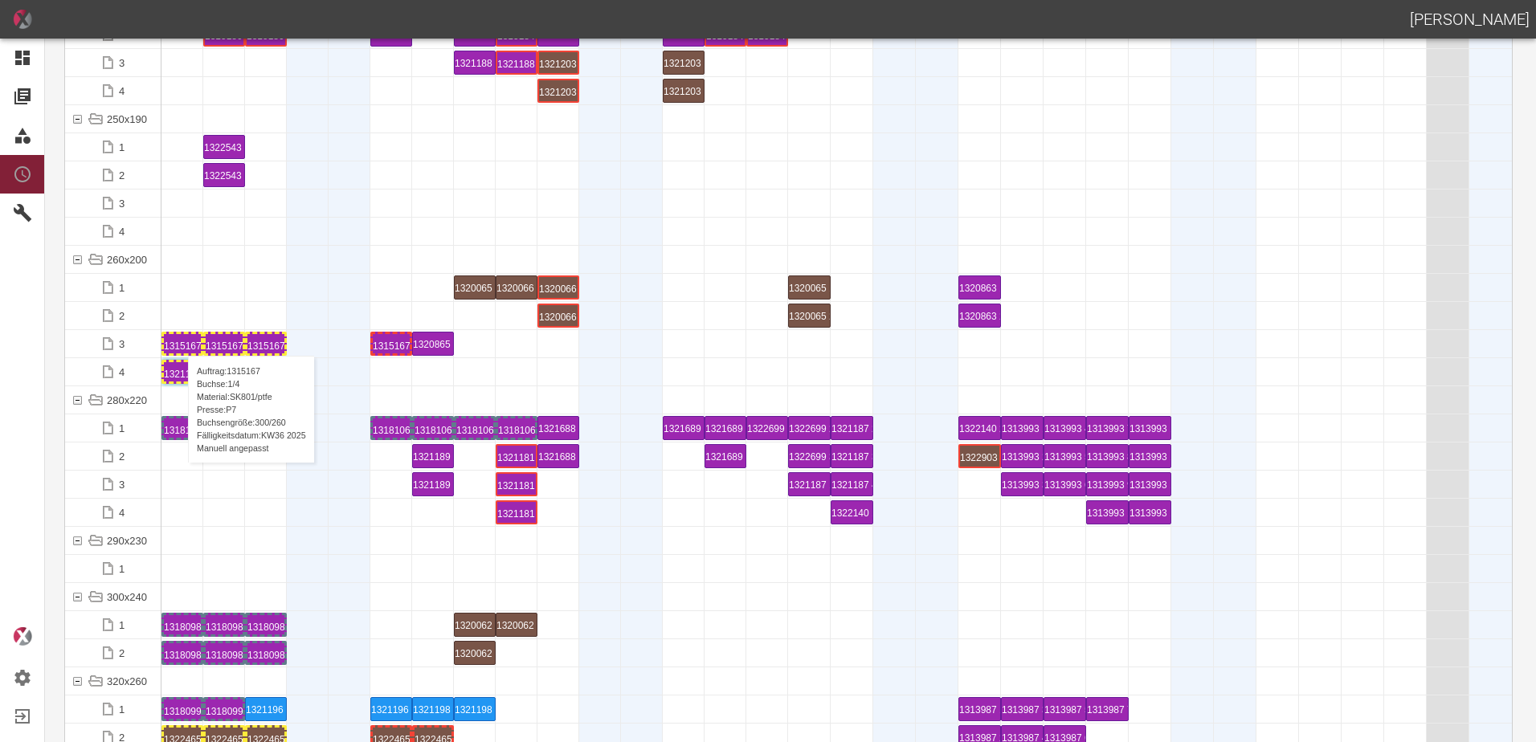
click at [180, 340] on div "1315167 1 P7" at bounding box center [182, 343] width 37 height 19
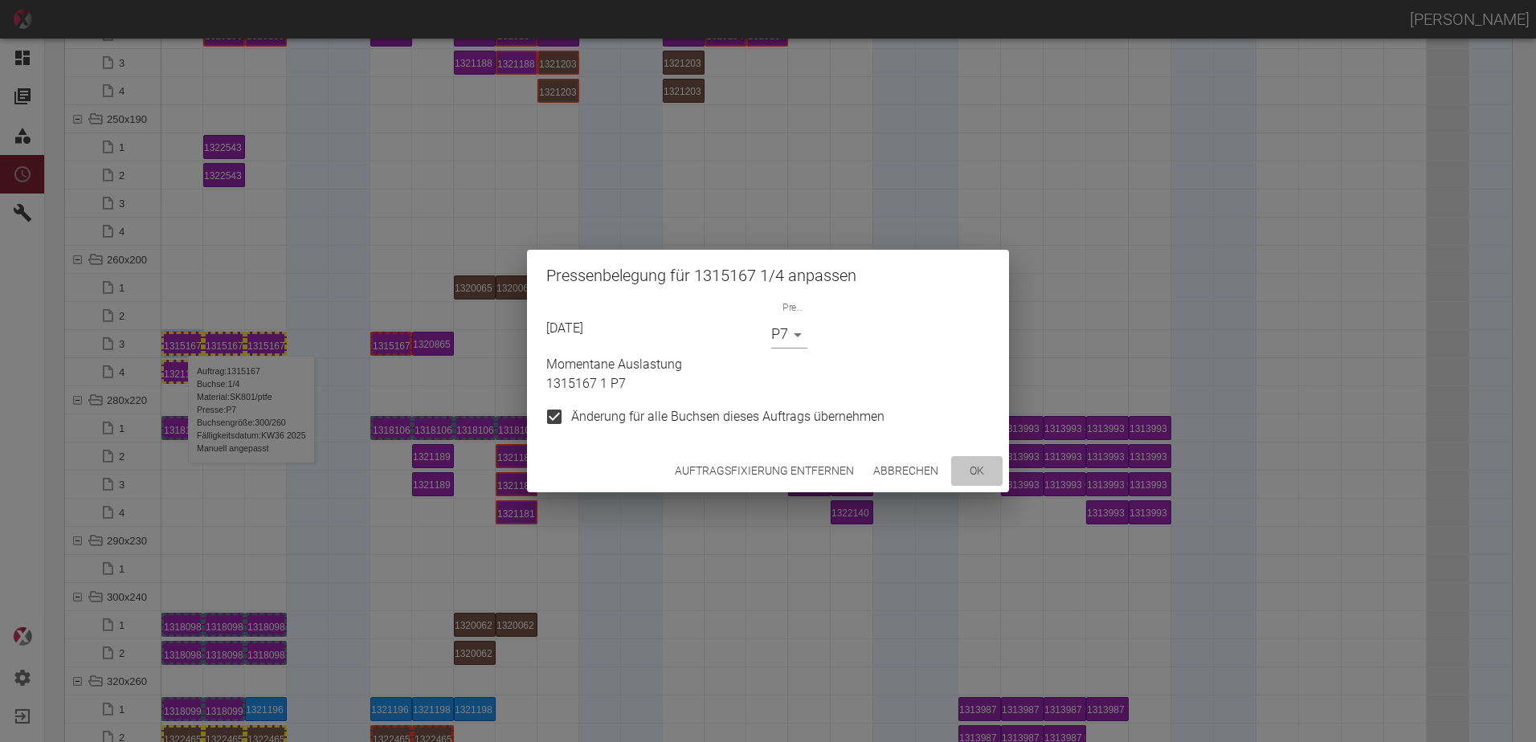
click at [979, 472] on button "ok" at bounding box center [976, 471] width 51 height 30
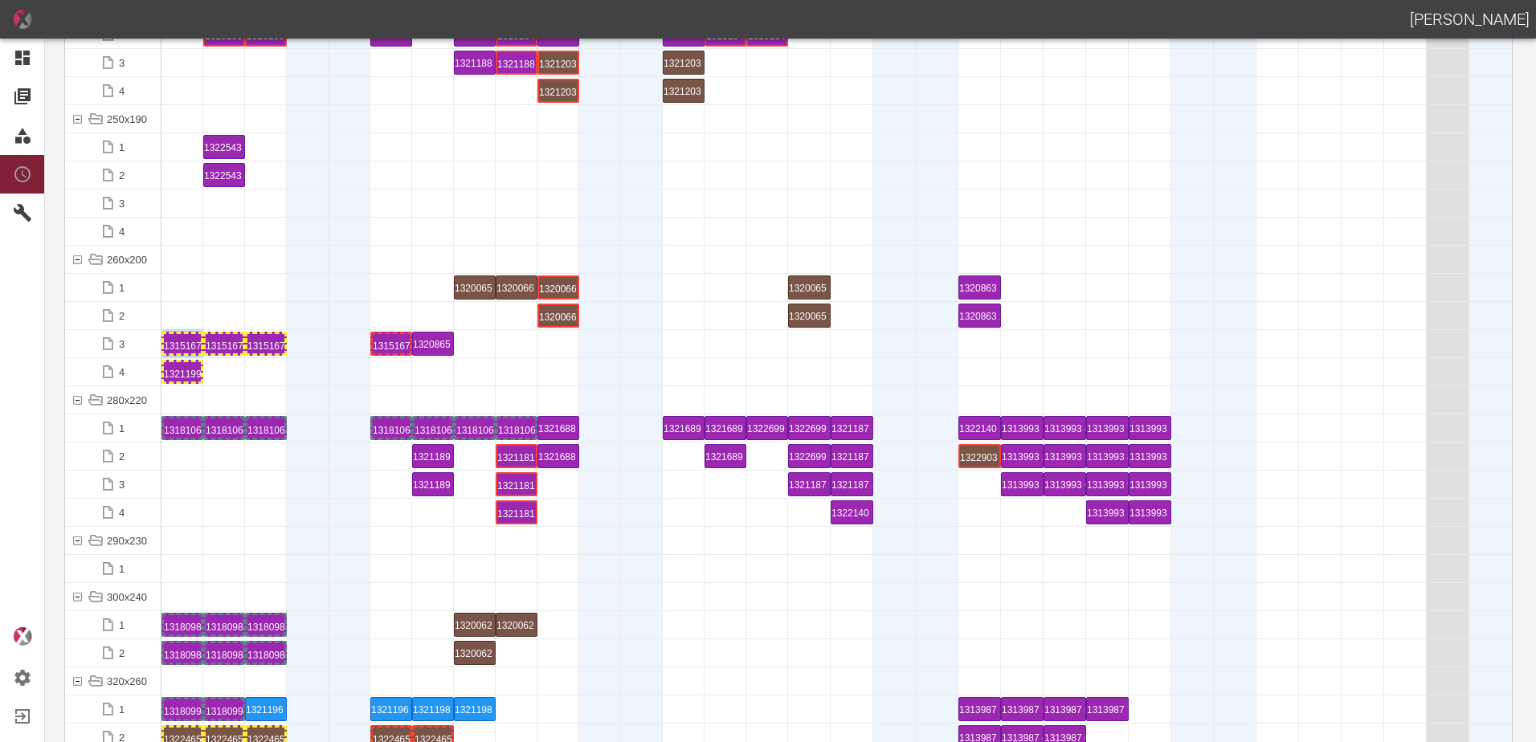
click at [263, 507] on div at bounding box center [266, 512] width 42 height 27
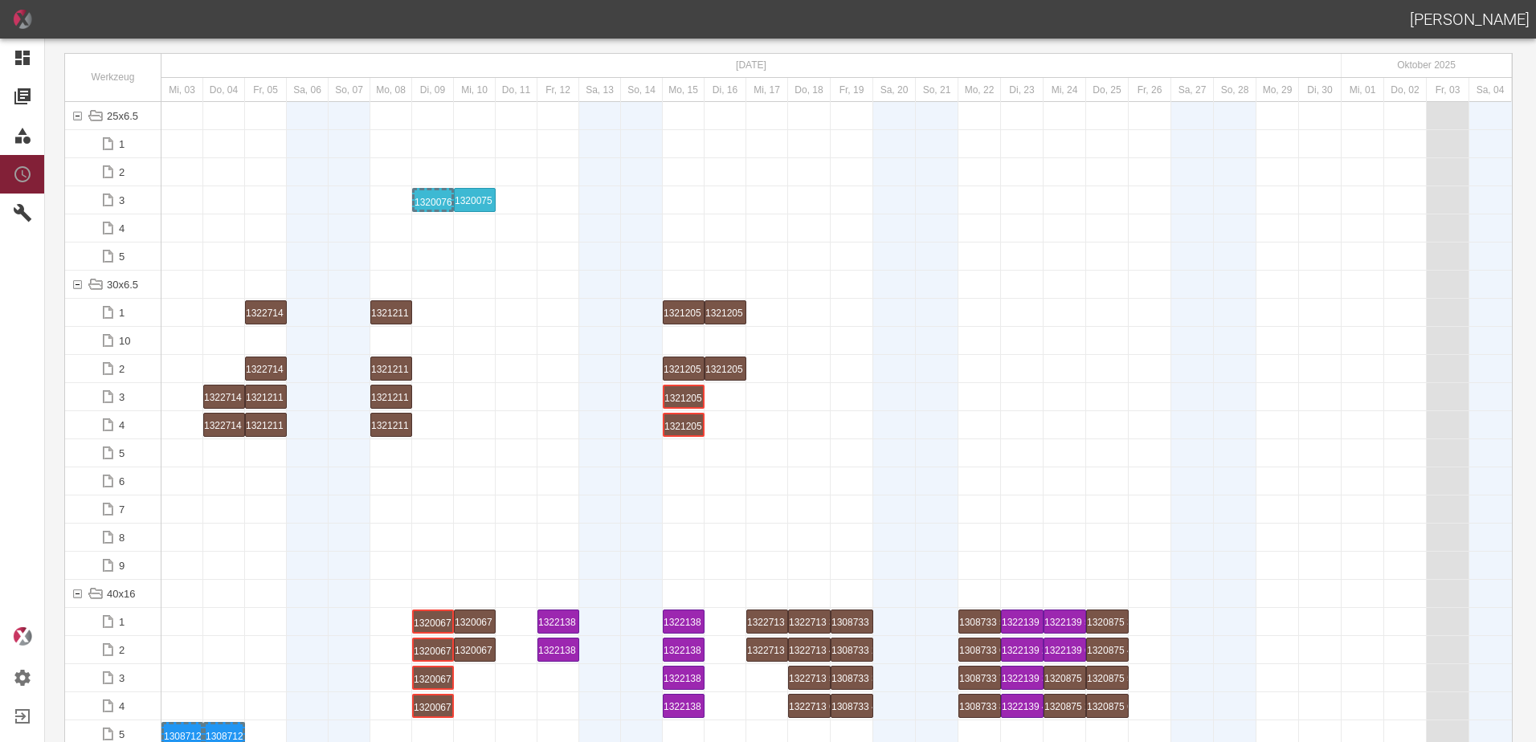
scroll to position [0, 0]
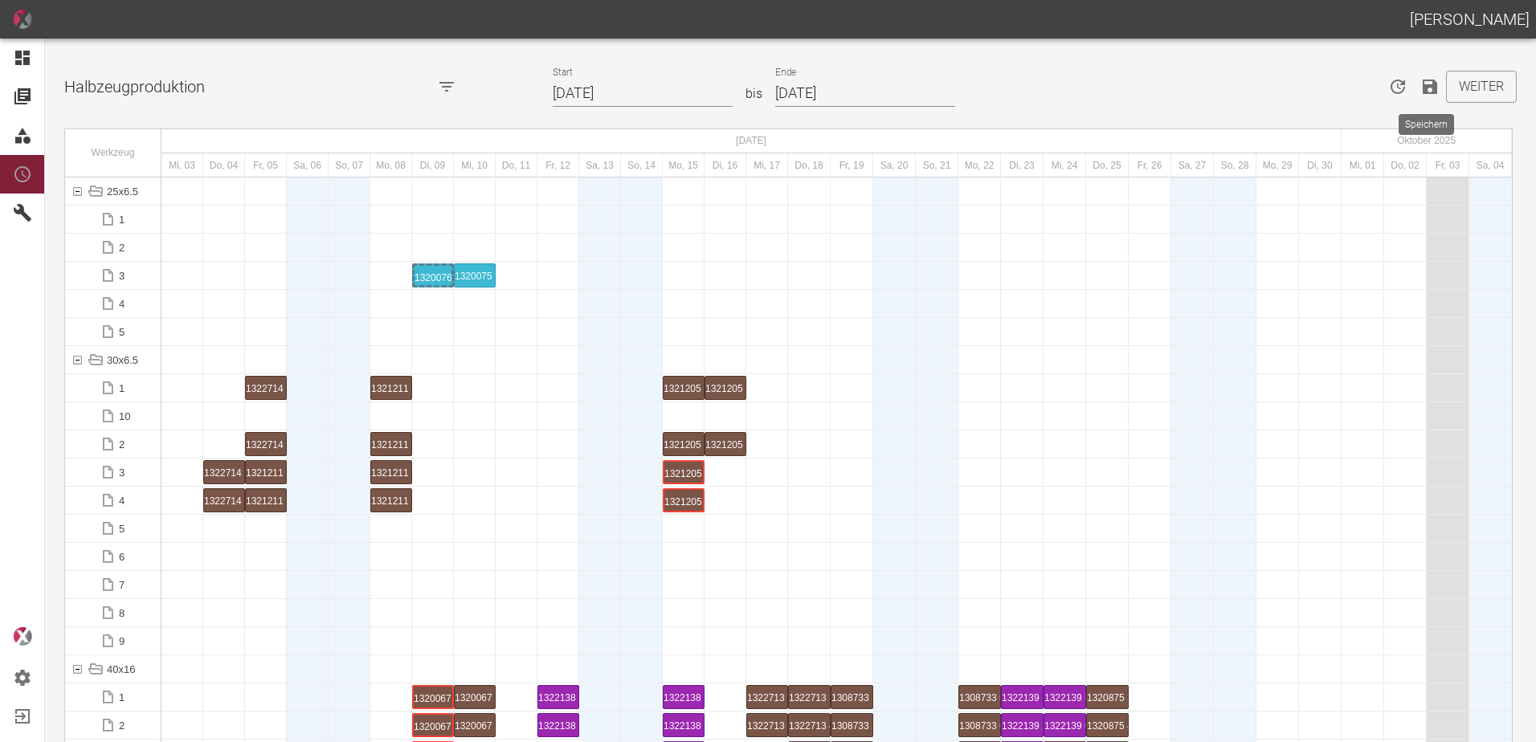
click at [1427, 89] on icon "Speichern" at bounding box center [1429, 86] width 19 height 19
click at [206, 594] on div at bounding box center [224, 584] width 42 height 27
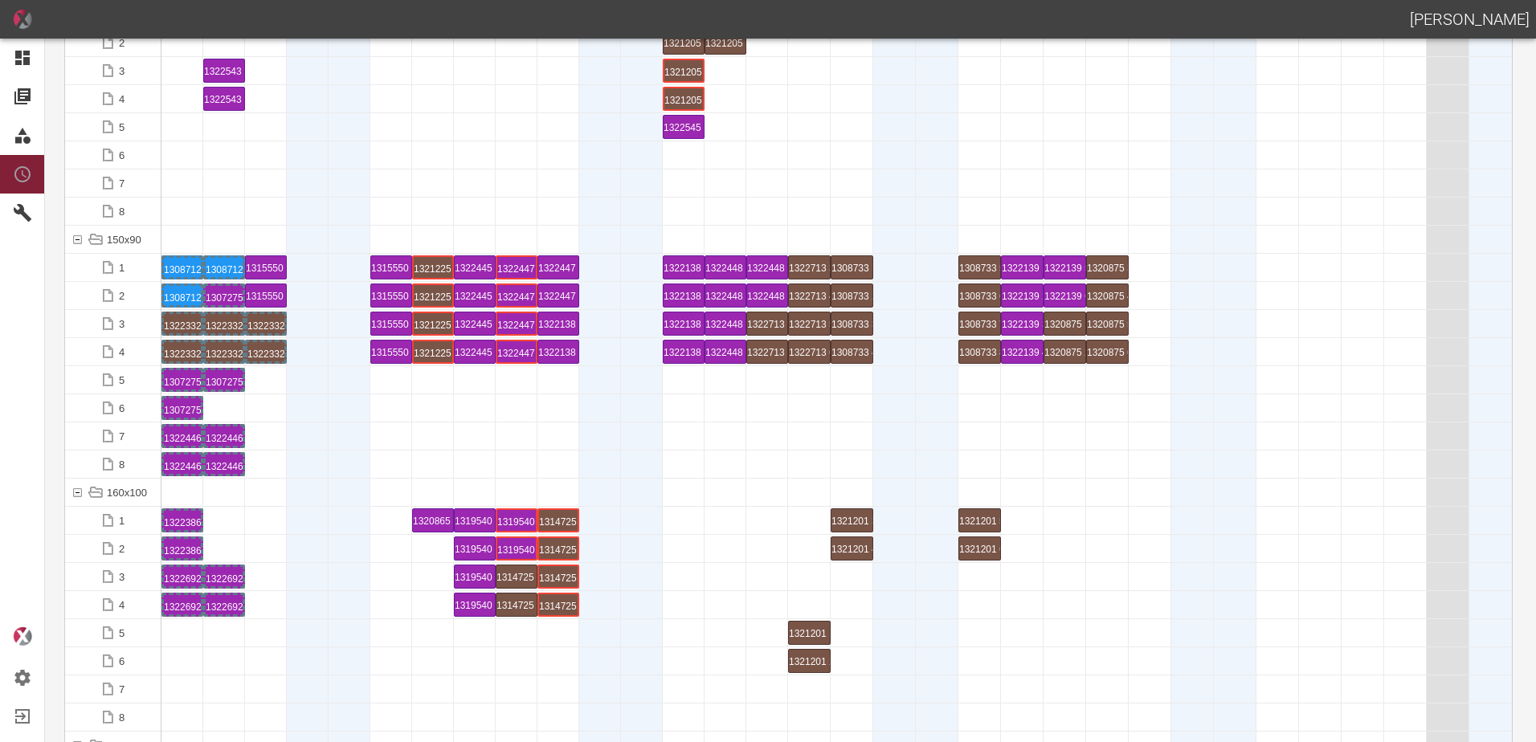
scroll to position [3614, 0]
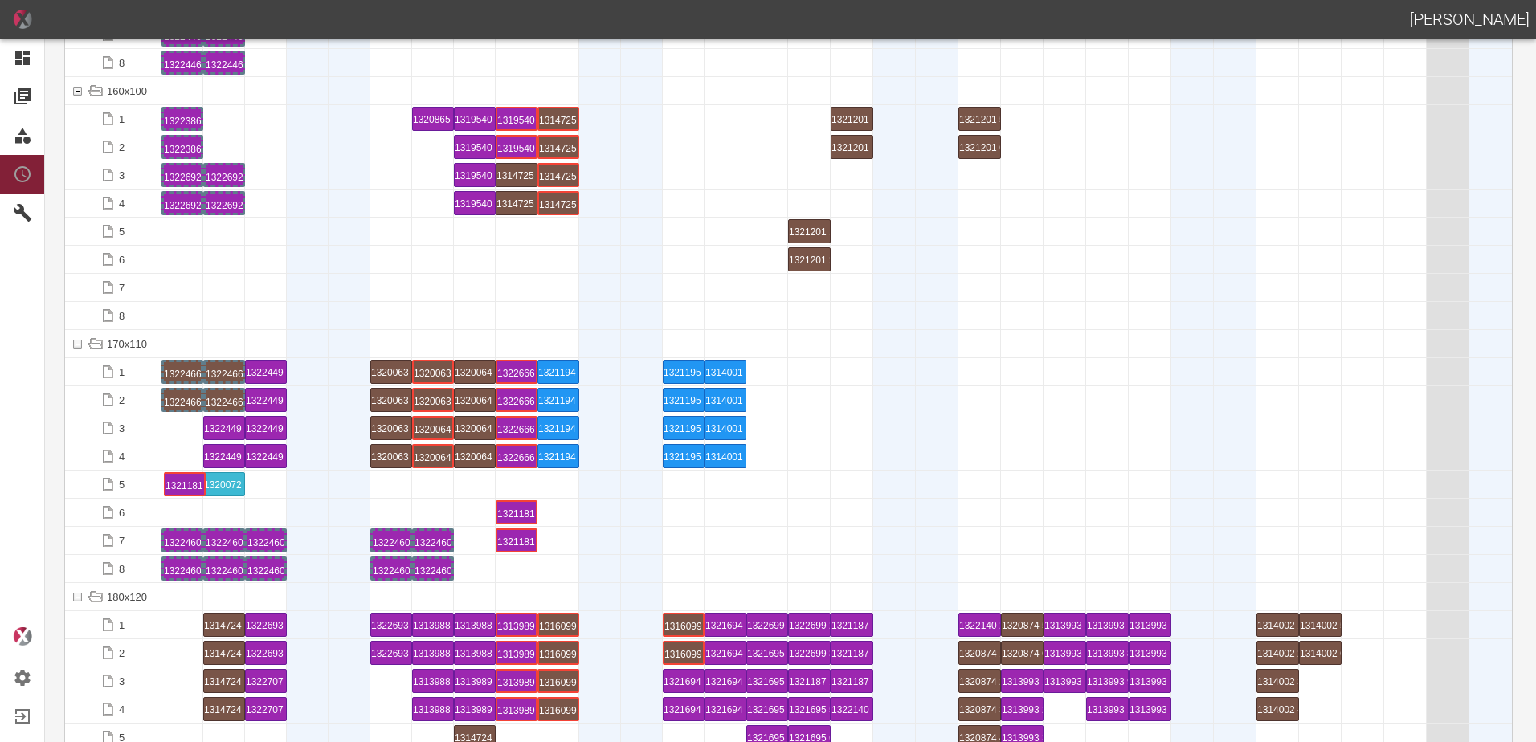
drag, startPoint x: 511, startPoint y: 484, endPoint x: 179, endPoint y: 476, distance: 331.8
drag, startPoint x: 226, startPoint y: 485, endPoint x: 678, endPoint y: 471, distance: 452.4
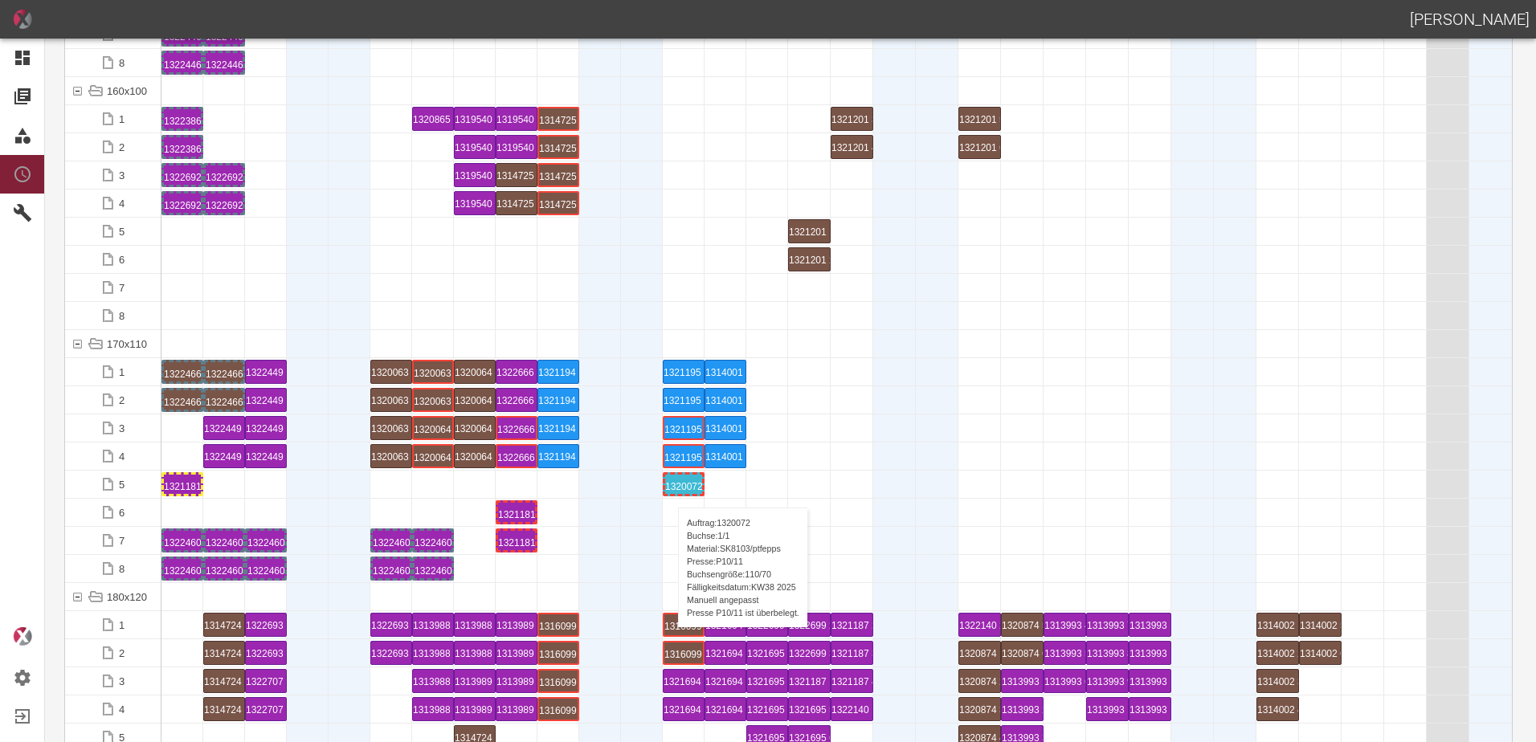
click at [672, 489] on div "1320072 1 P[DATE]" at bounding box center [683, 484] width 37 height 19
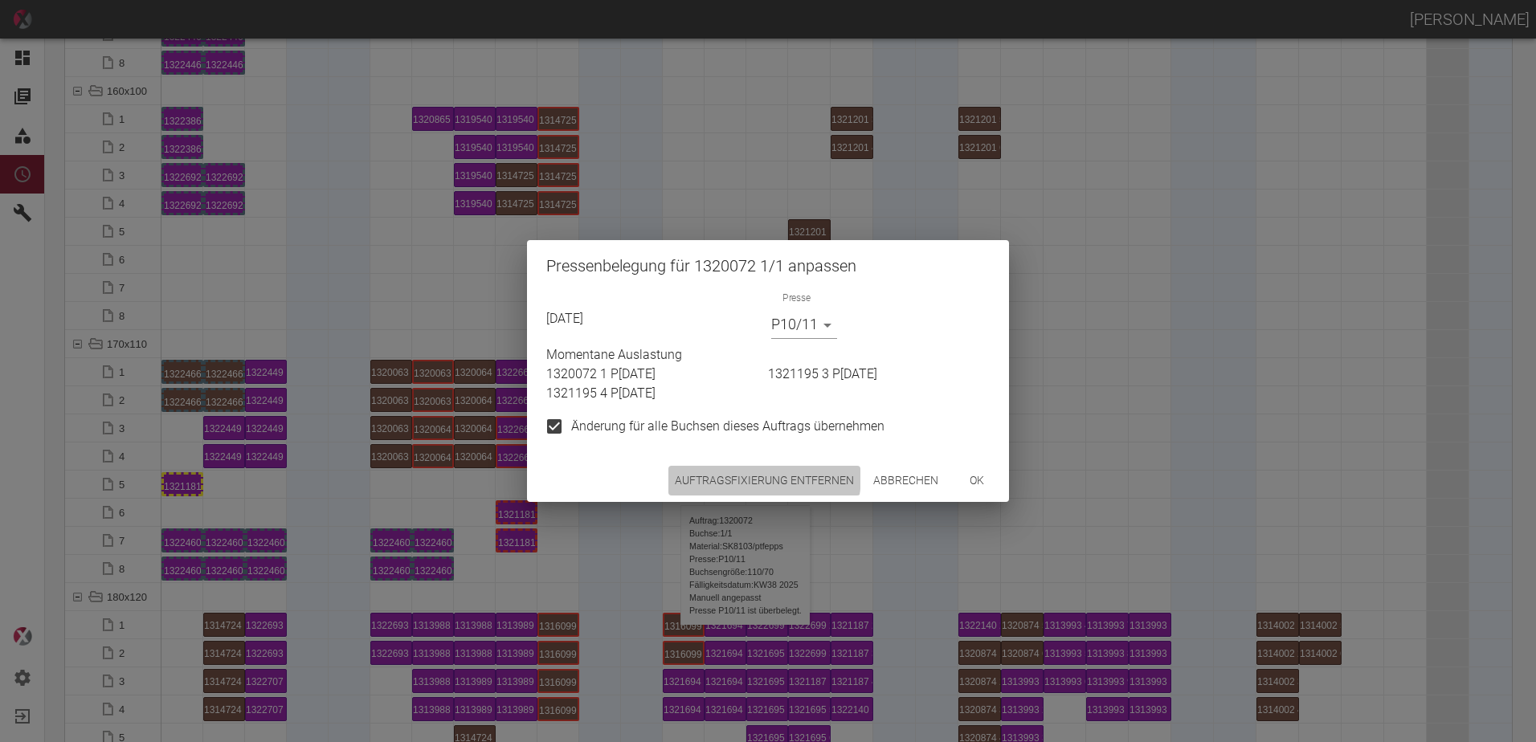
click at [719, 473] on button "Auftragsfixierung entfernen" at bounding box center [764, 481] width 192 height 30
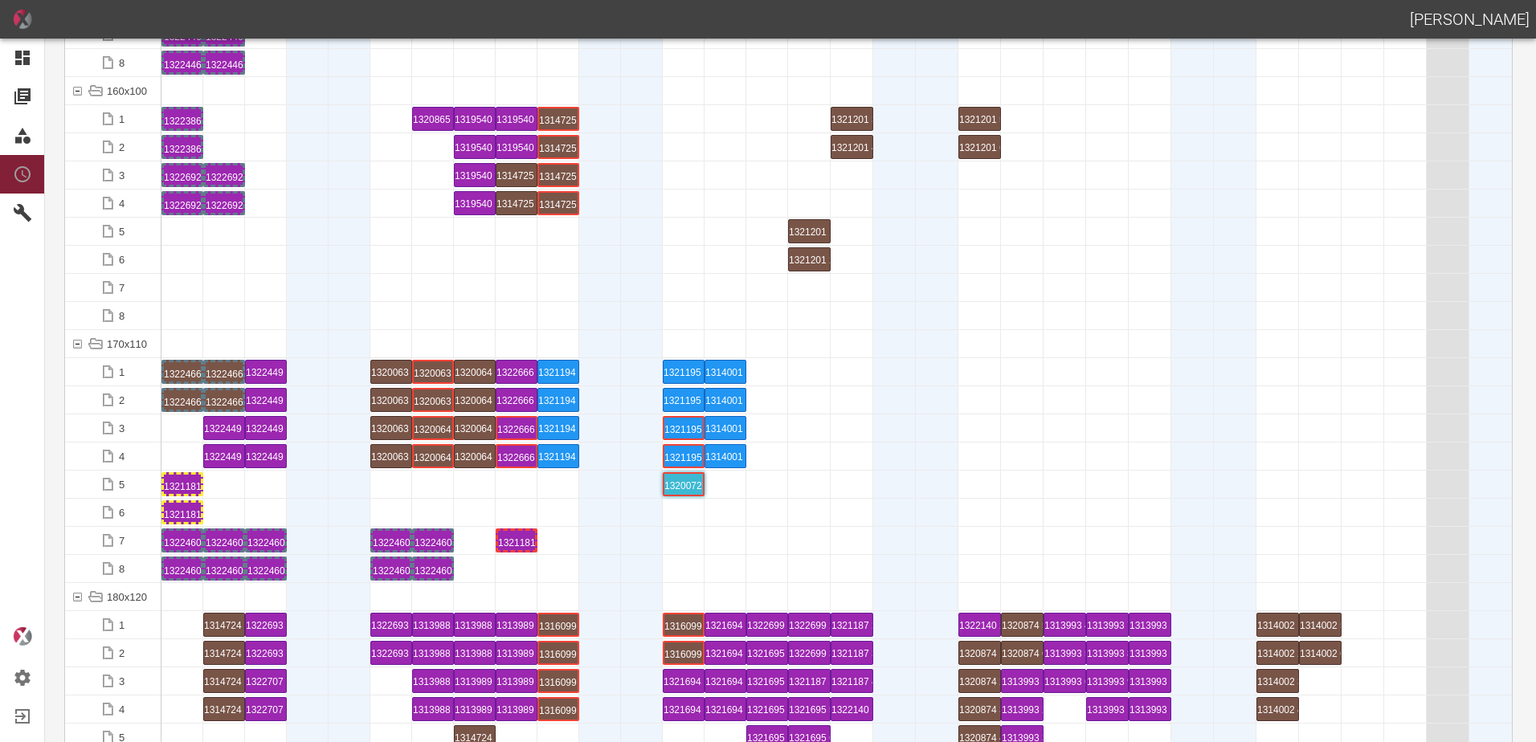
drag, startPoint x: 516, startPoint y: 511, endPoint x: 202, endPoint y: 508, distance: 314.0
drag, startPoint x: 516, startPoint y: 537, endPoint x: 221, endPoint y: 475, distance: 301.3
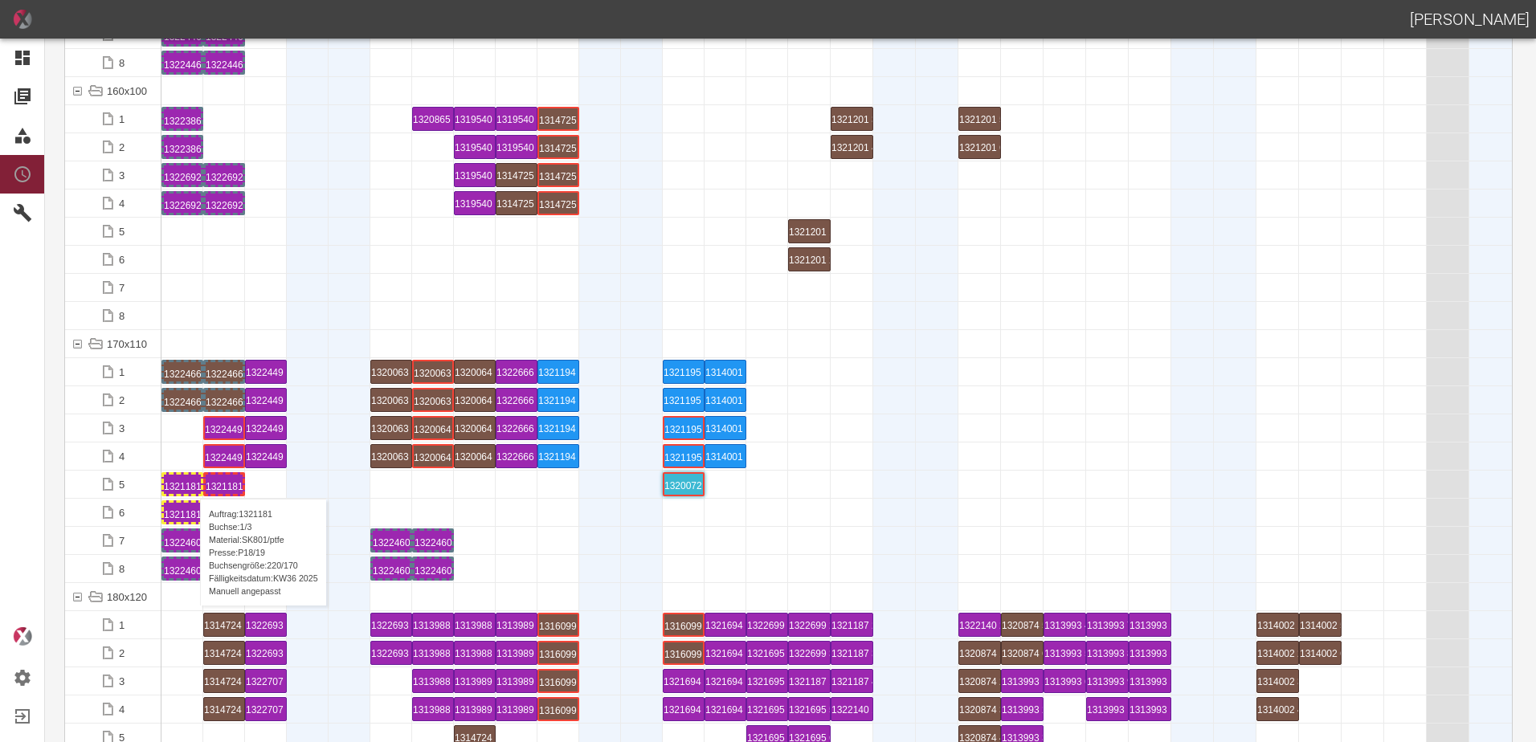
click at [192, 483] on div "1321181 1 P18/19" at bounding box center [182, 484] width 37 height 19
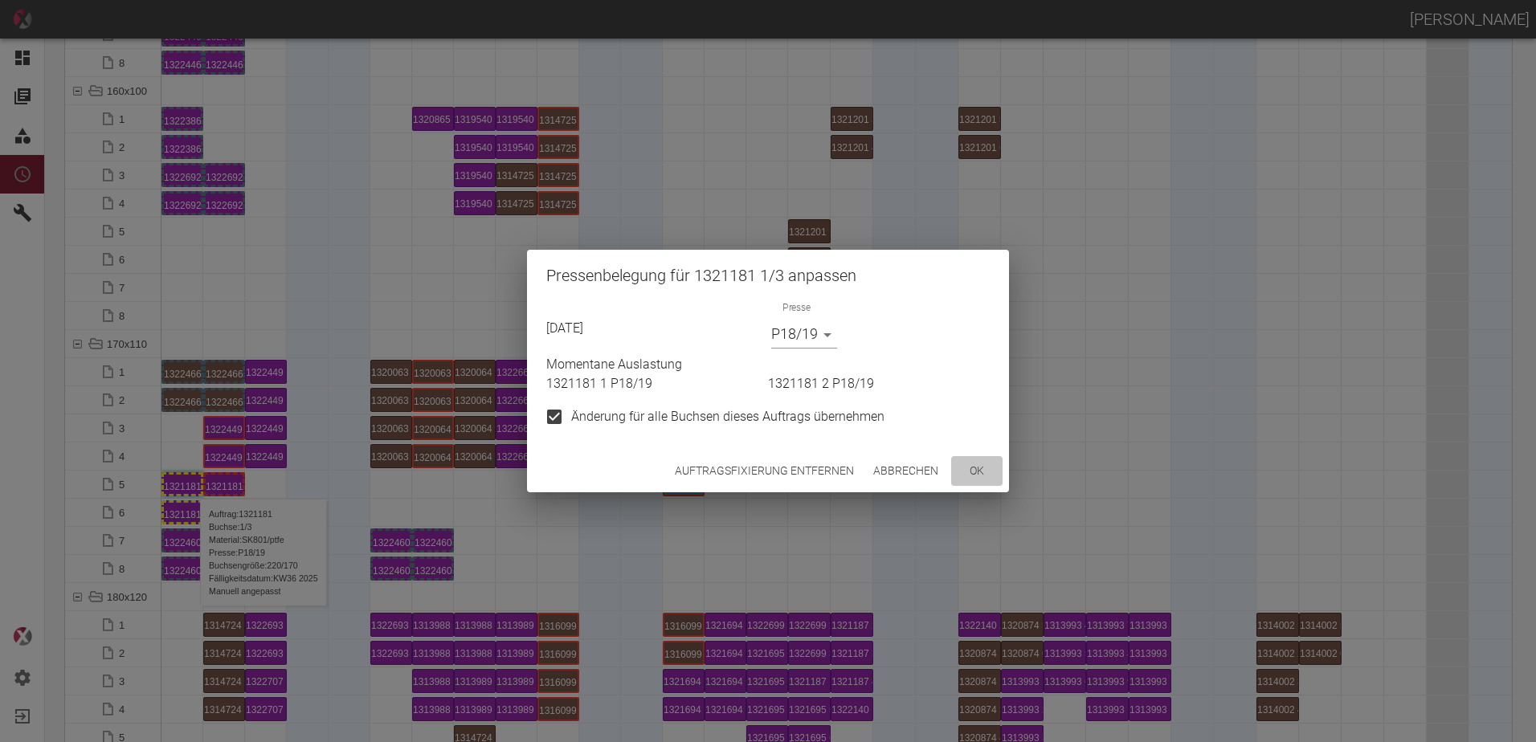
click at [974, 467] on button "ok" at bounding box center [976, 471] width 51 height 30
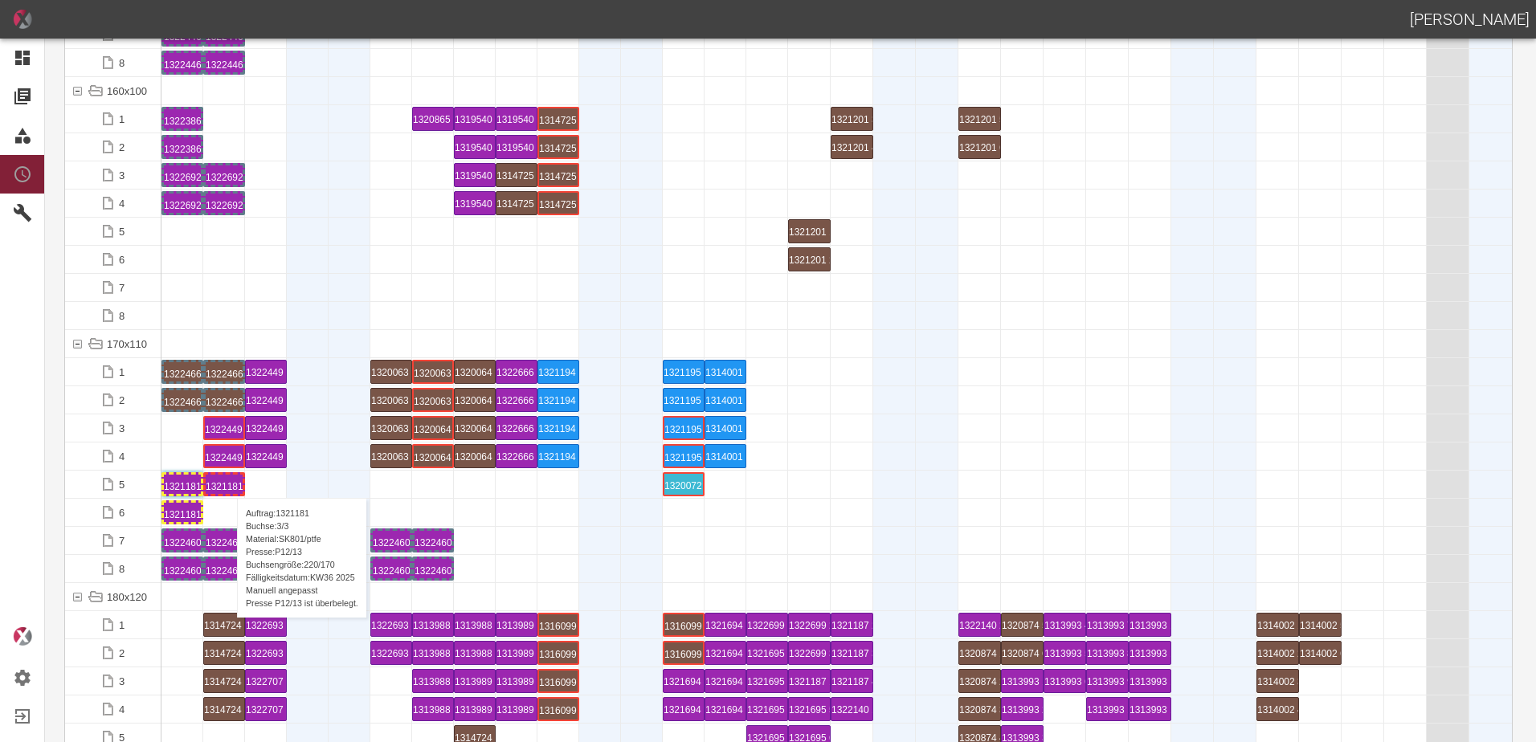
click at [229, 482] on div "1321181 3 P12/13" at bounding box center [224, 484] width 37 height 19
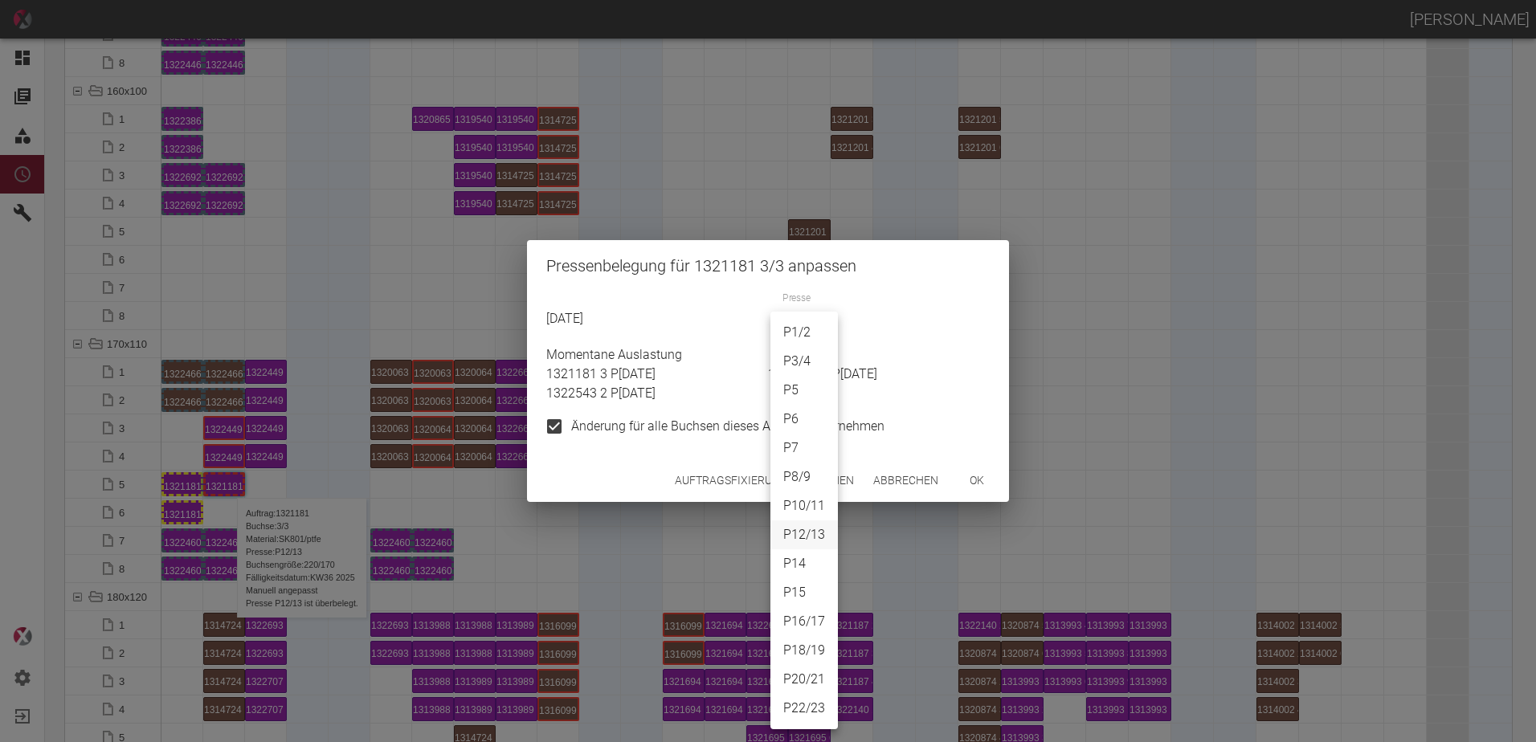
click at [799, 329] on body "ALEXANDER WERNECKE Dashboard Aufträge Materialien Planung Maschinen Einstellung…" at bounding box center [768, 371] width 1536 height 742
click at [798, 647] on li "P18/19" at bounding box center [803, 650] width 67 height 29
type input "P18/19"
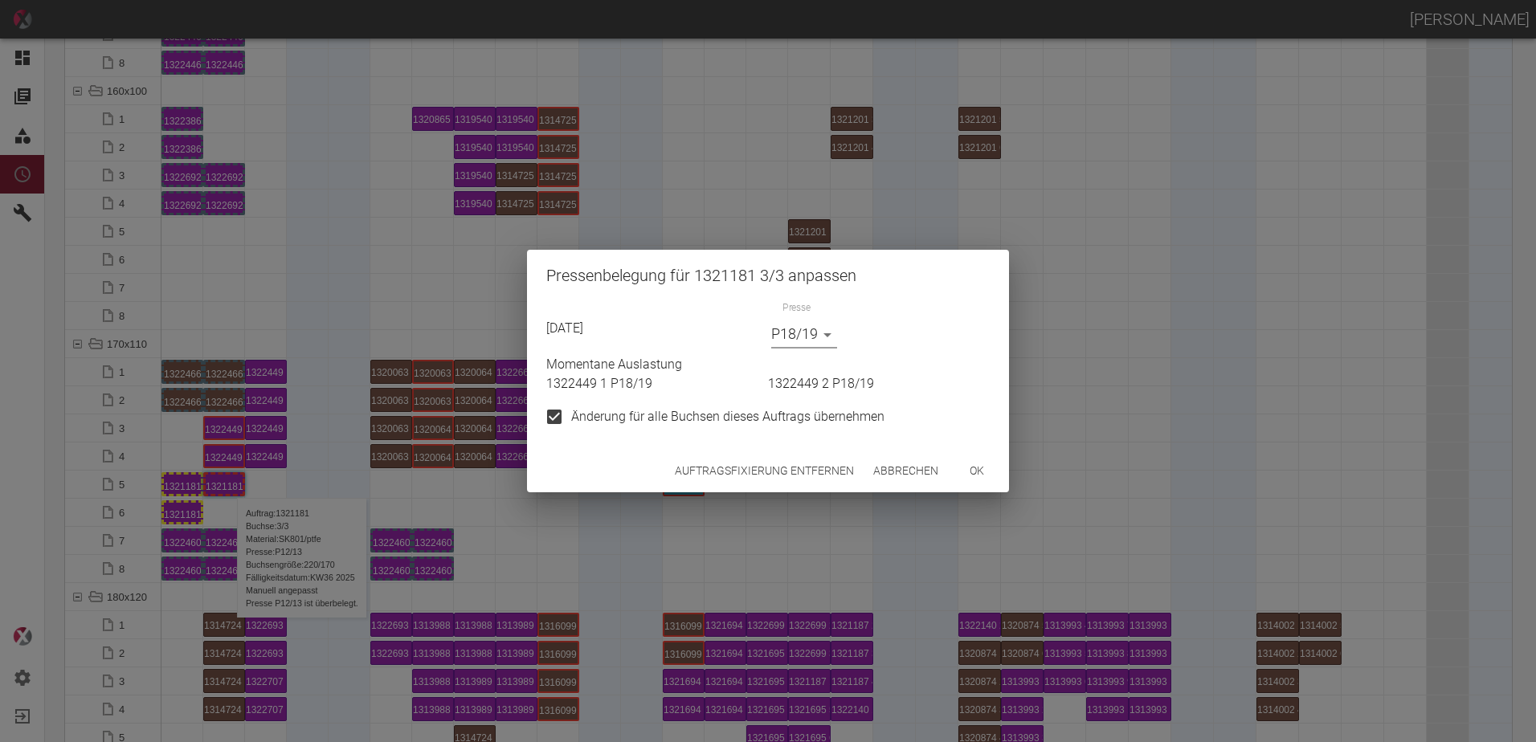
click at [992, 468] on button "ok" at bounding box center [976, 471] width 51 height 30
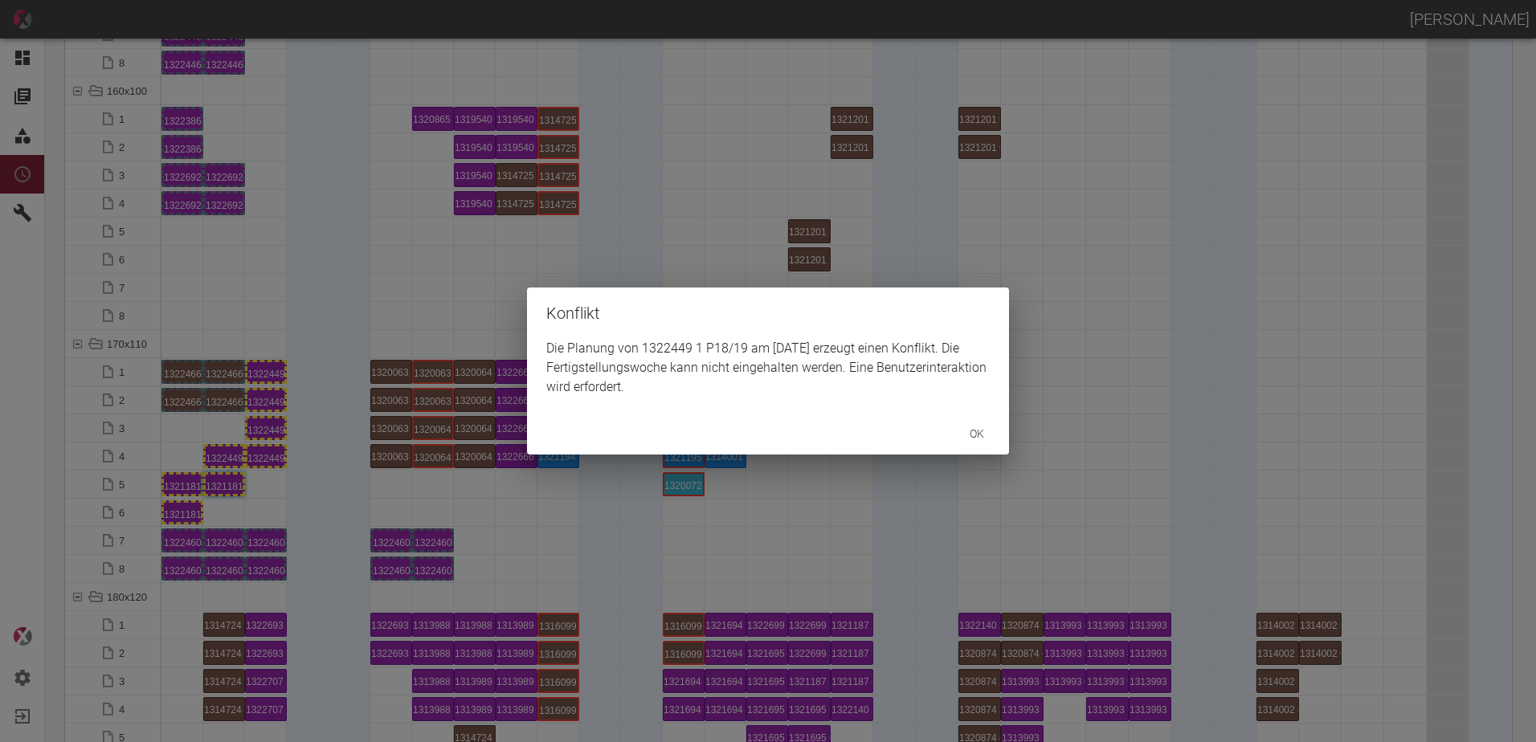
click at [216, 455] on div "Konflikt Die Planung von 1322449 1 P18/19 am 17.9.2025 erzeugt einen Konflikt. …" at bounding box center [768, 371] width 1536 height 742
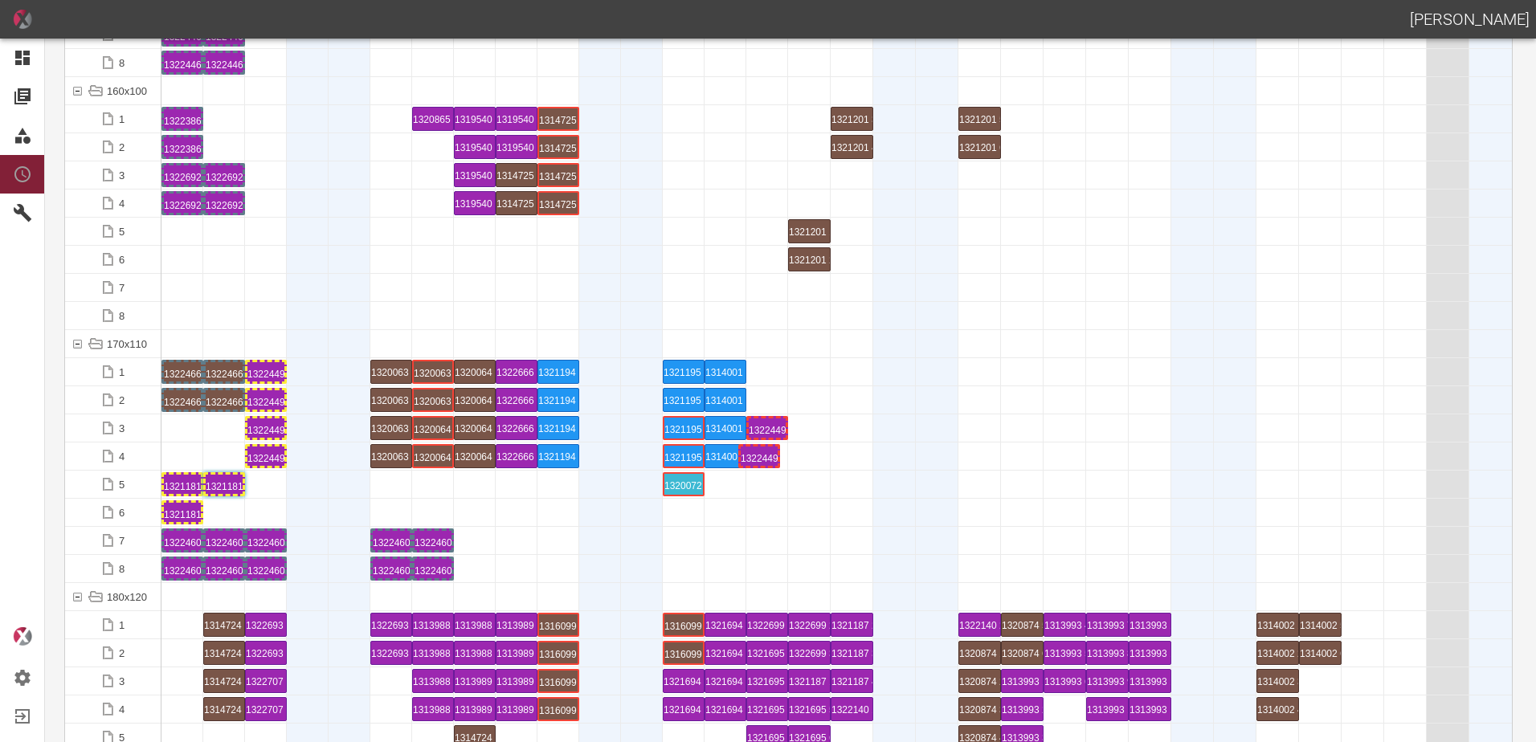
drag, startPoint x: 218, startPoint y: 455, endPoint x: 748, endPoint y: 447, distance: 529.3
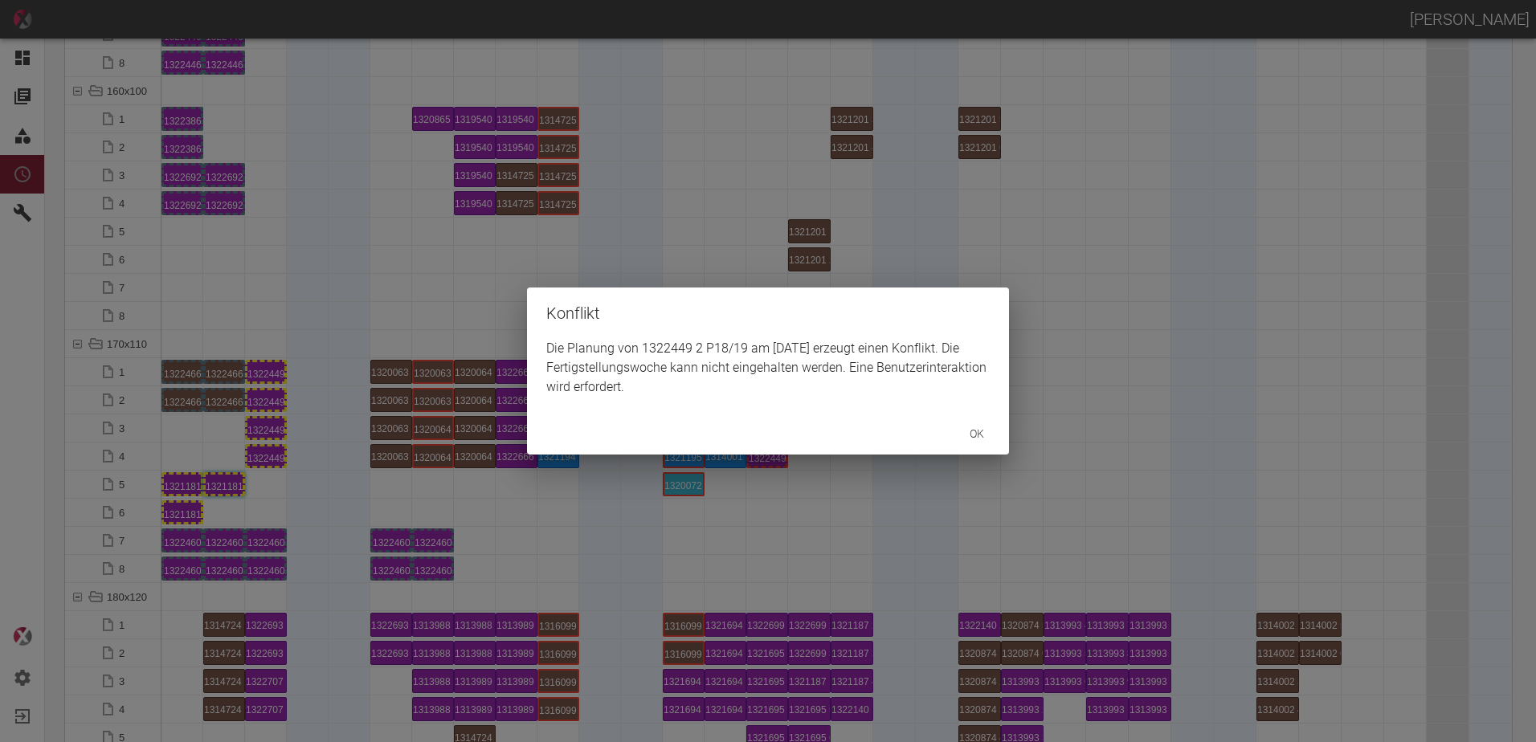
drag, startPoint x: 748, startPoint y: 447, endPoint x: 778, endPoint y: 508, distance: 68.2
click at [773, 516] on div "Konflikt Die Planung von 1322449 2 P18/19 am 17.9.2025 erzeugt einen Konflikt. …" at bounding box center [768, 371] width 1536 height 742
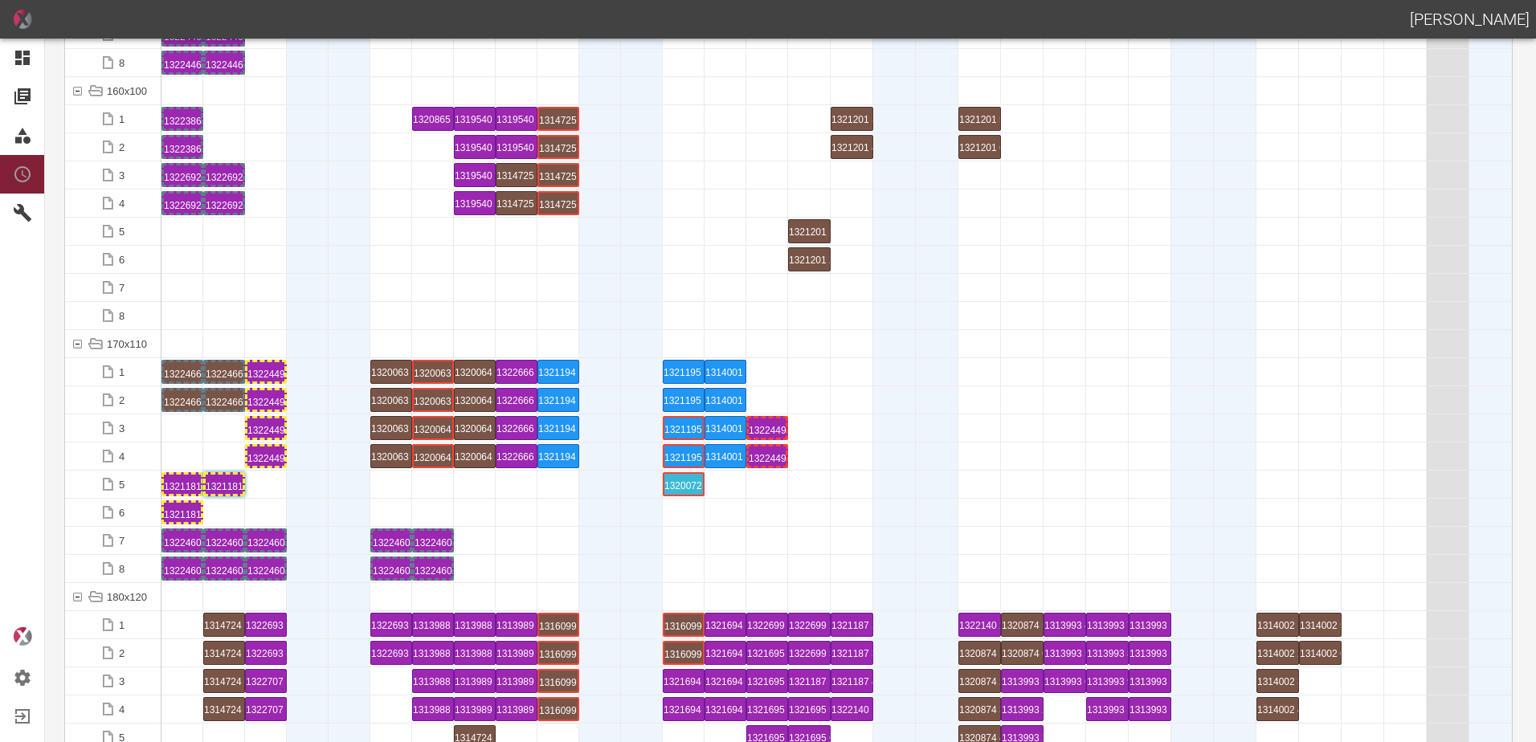
click at [775, 457] on div "1322449 2 P18/19" at bounding box center [767, 456] width 37 height 19
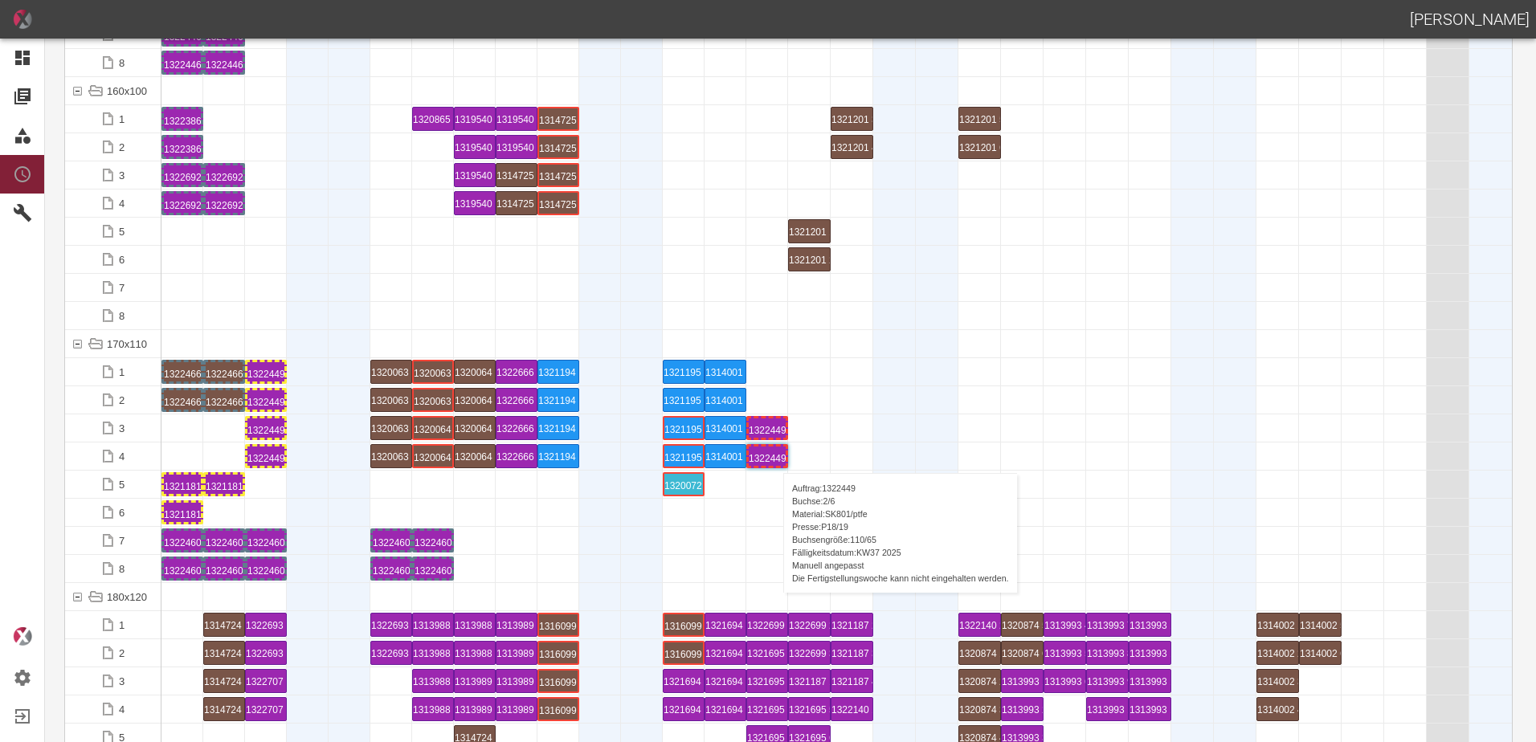
click at [775, 457] on div "1322449 2 P18/19" at bounding box center [767, 456] width 37 height 19
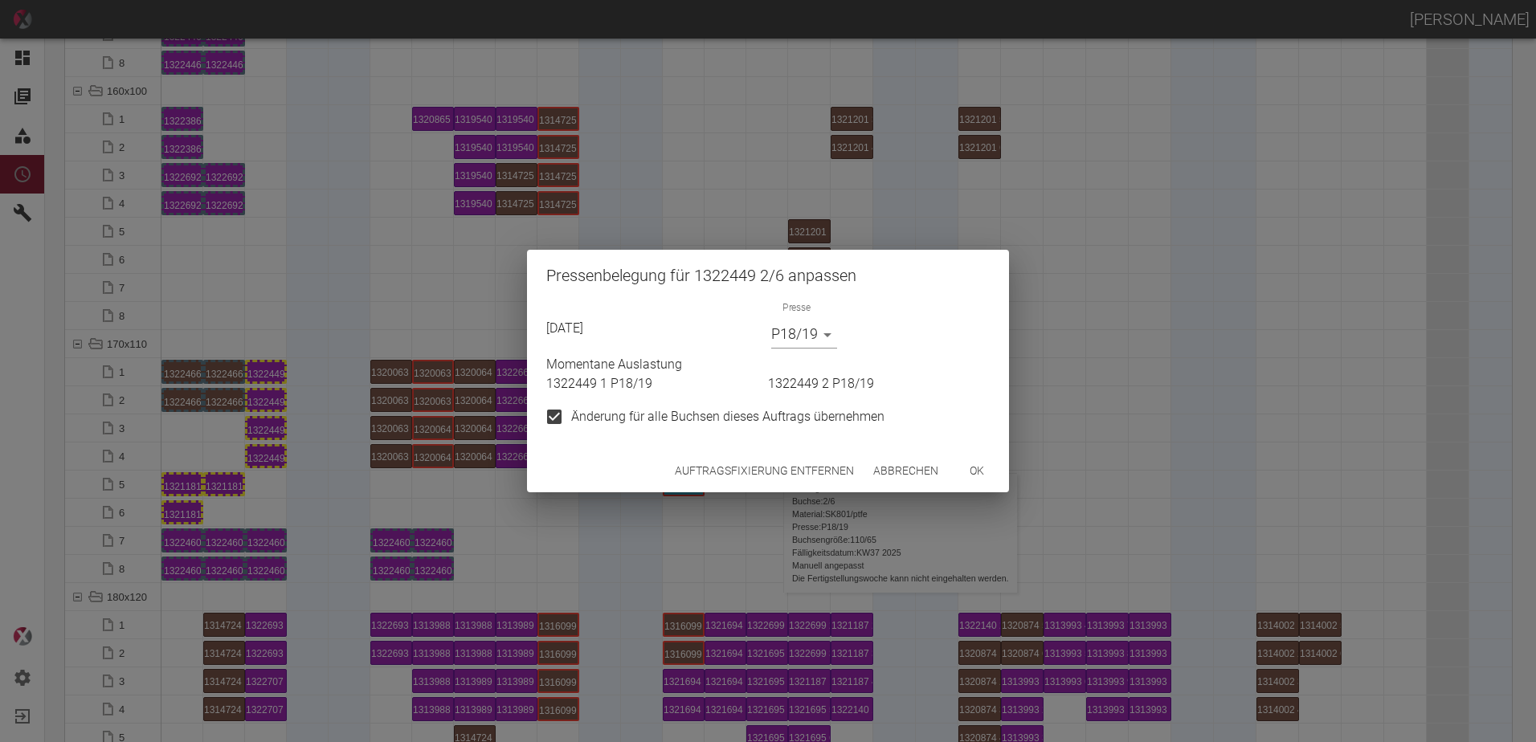
click at [760, 468] on button "Auftragsfixierung entfernen" at bounding box center [764, 471] width 192 height 30
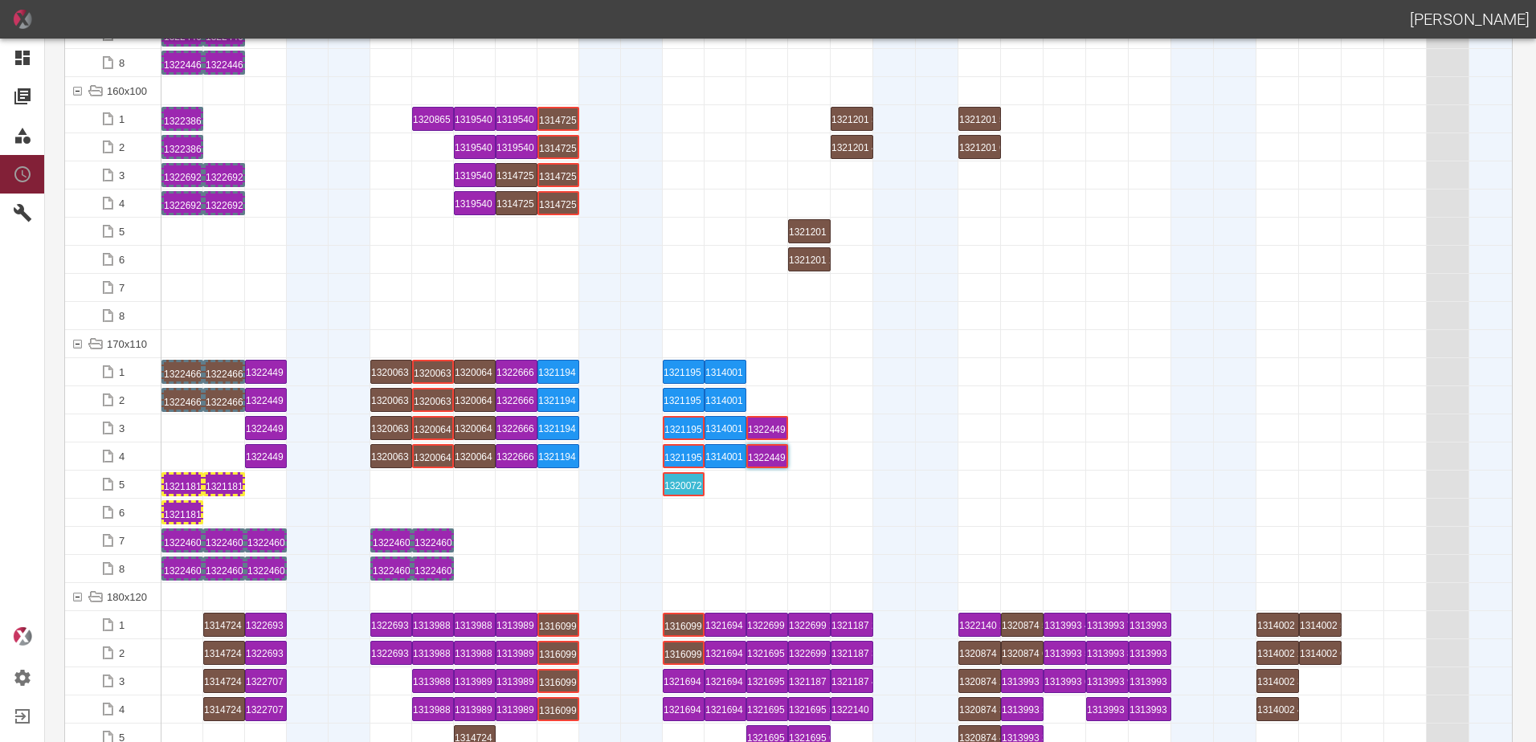
click at [304, 314] on div at bounding box center [308, 315] width 42 height 27
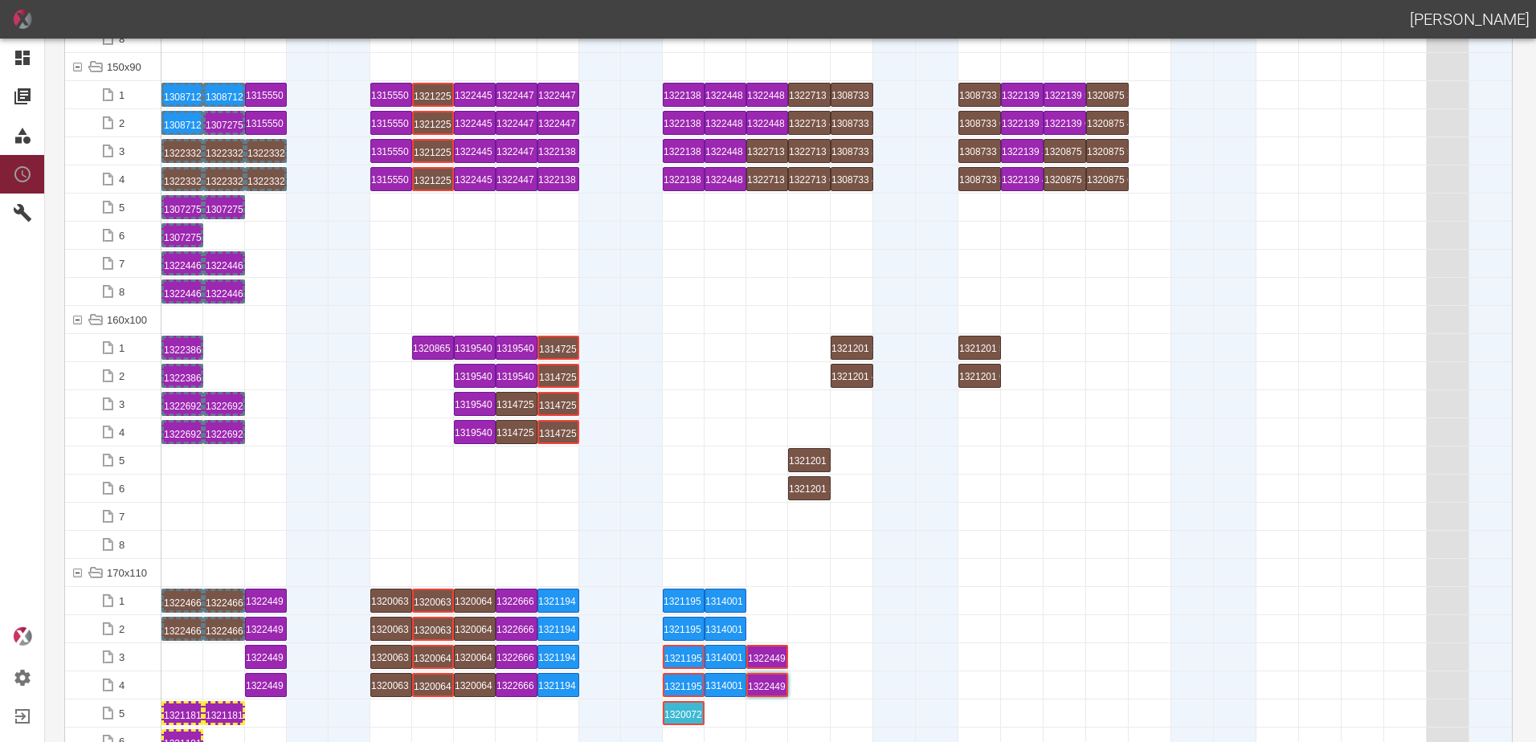
scroll to position [3293, 0]
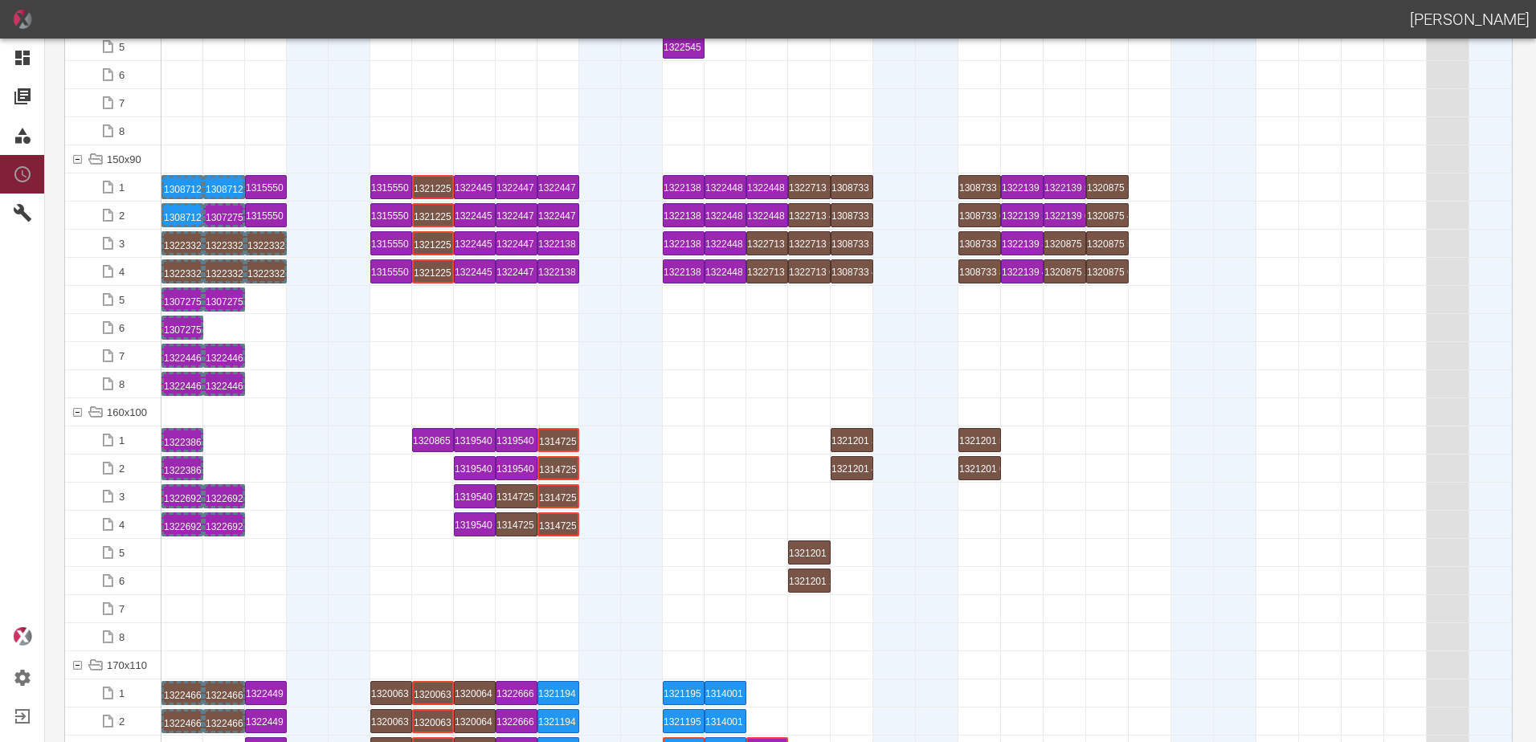
click at [338, 509] on div at bounding box center [349, 496] width 42 height 27
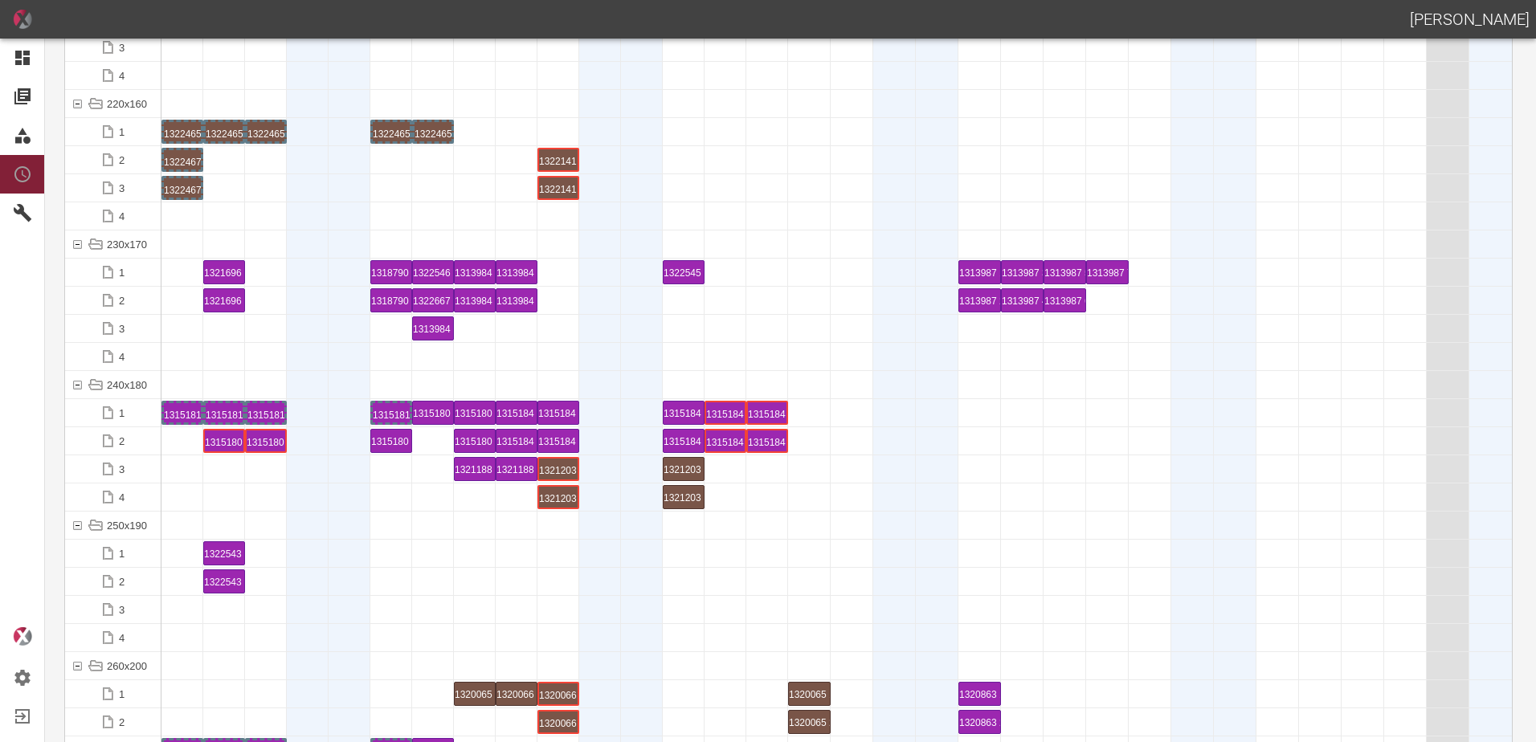
scroll to position [4899, 0]
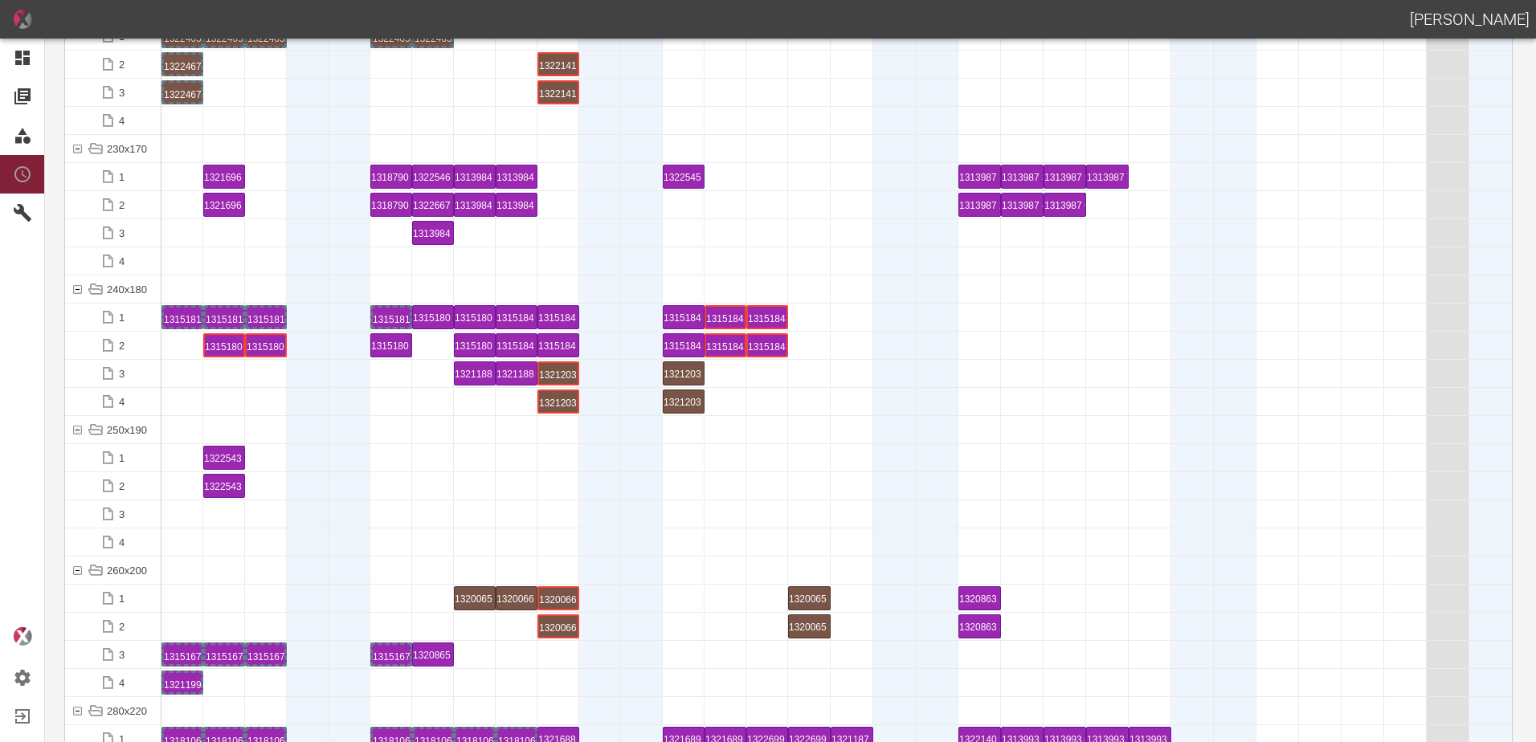
scroll to position [5301, 0]
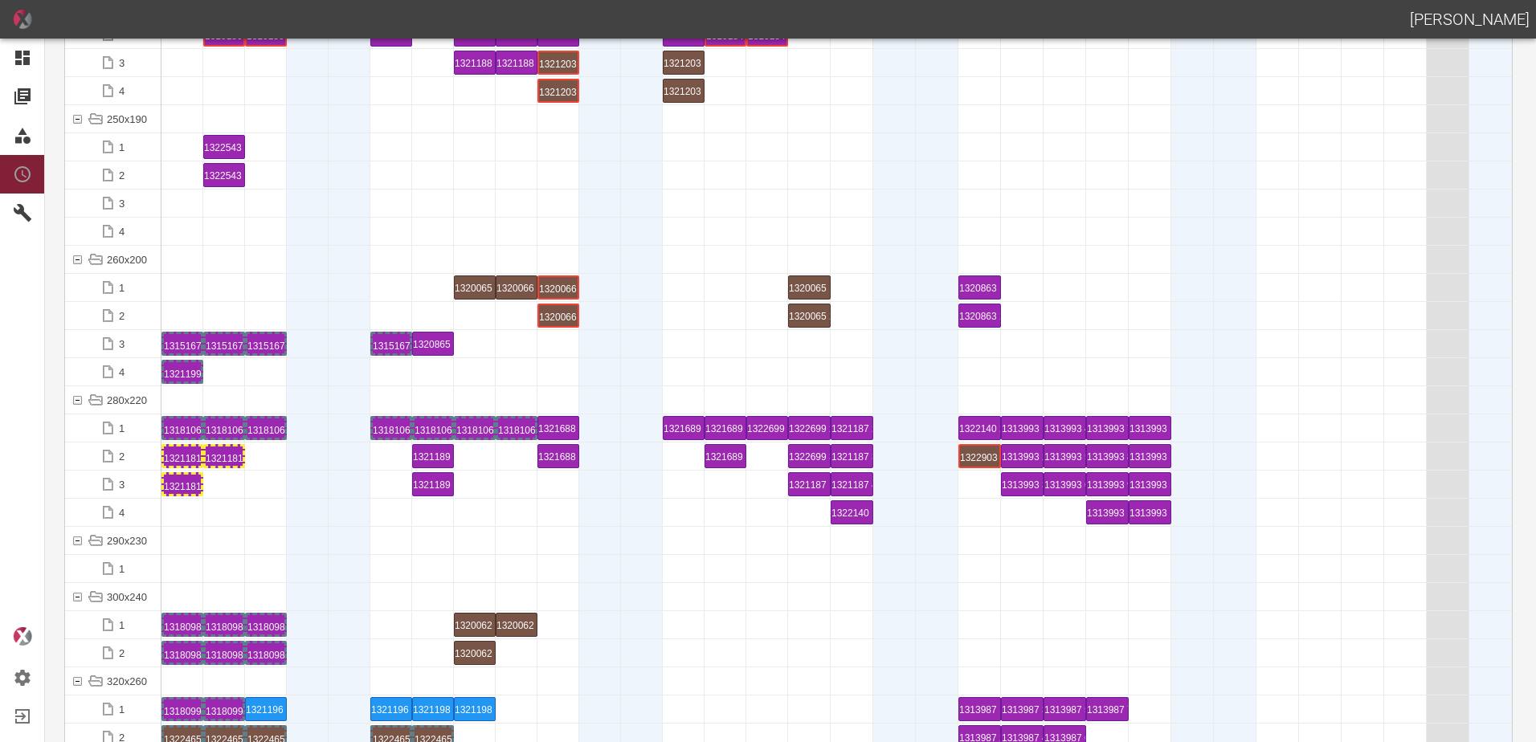
click at [240, 522] on div at bounding box center [224, 512] width 42 height 27
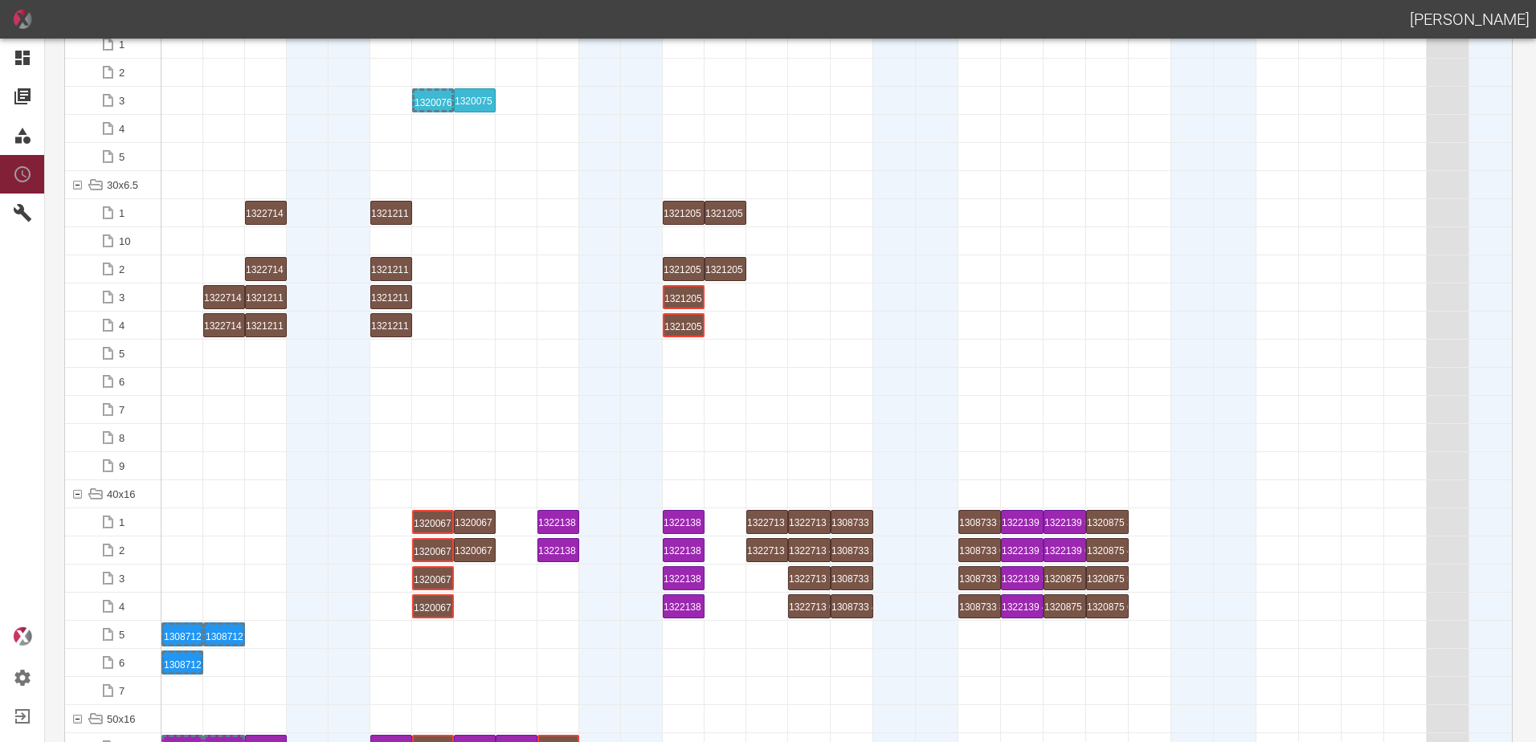
scroll to position [0, 0]
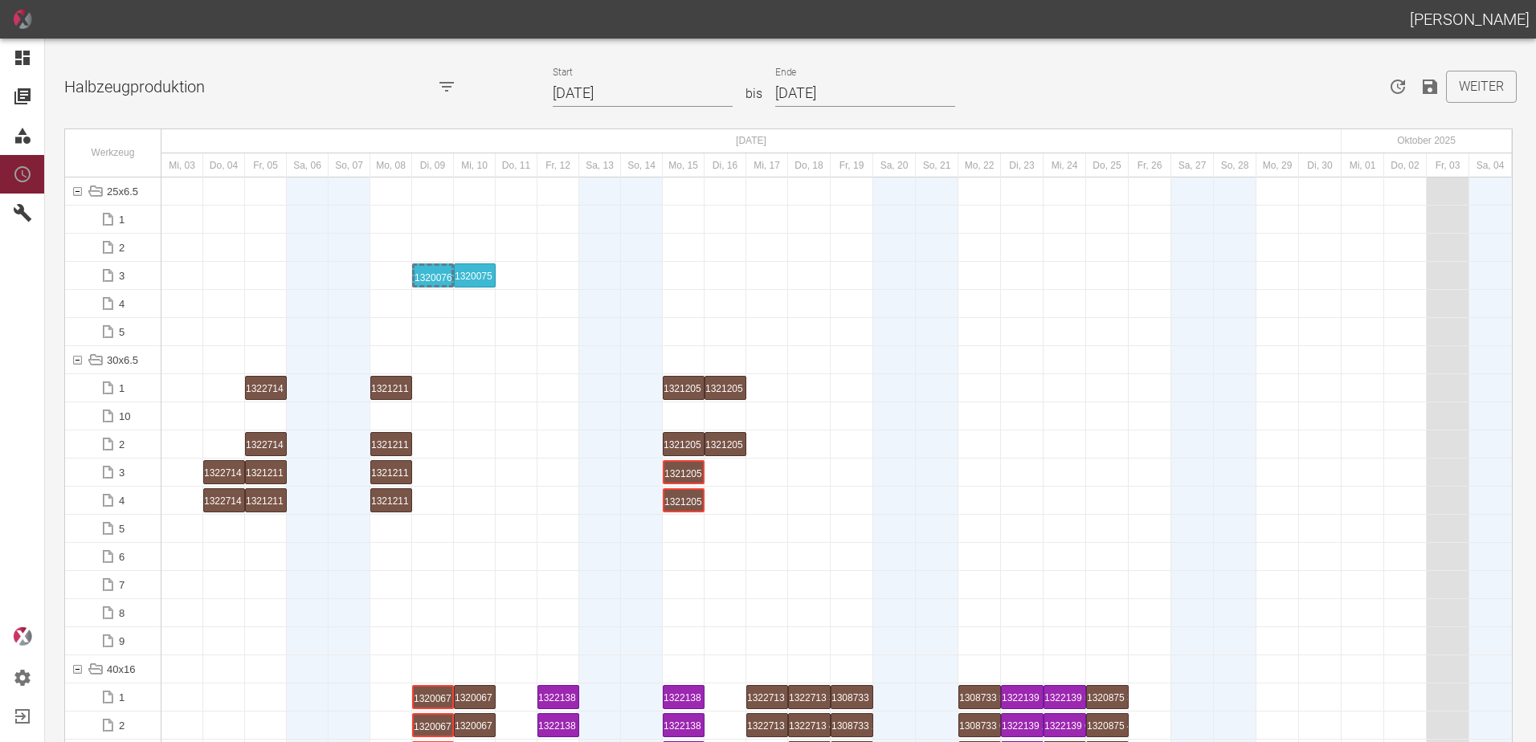
click at [1420, 88] on icon "Speichern" at bounding box center [1429, 86] width 19 height 19
click at [1476, 95] on button "Weiter" at bounding box center [1481, 87] width 71 height 32
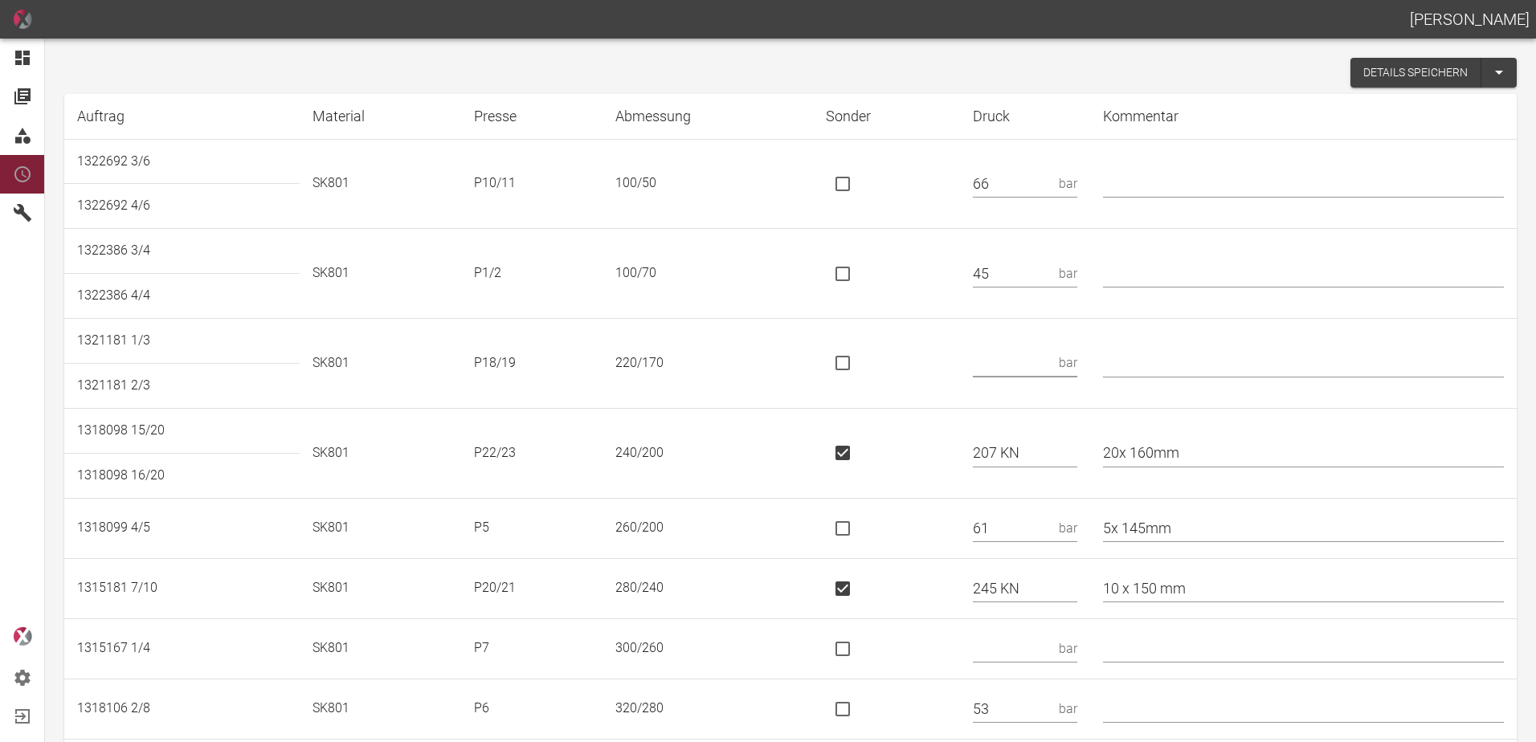
click at [1008, 354] on input "text" at bounding box center [1013, 363] width 80 height 28
type input "230 KN"
click at [859, 373] on input "is socket special" at bounding box center [843, 363] width 34 height 34
checkbox input "true"
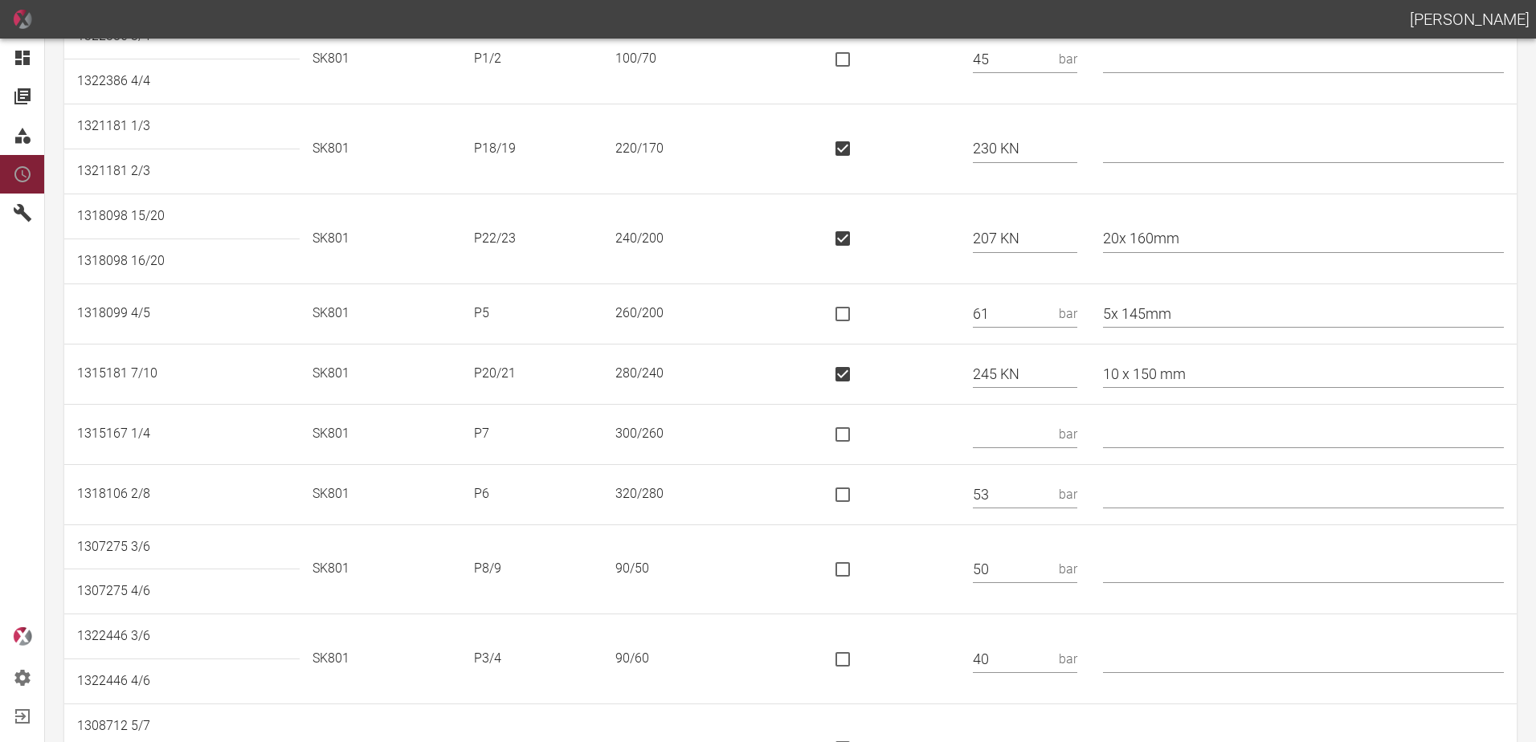
scroll to position [241, 0]
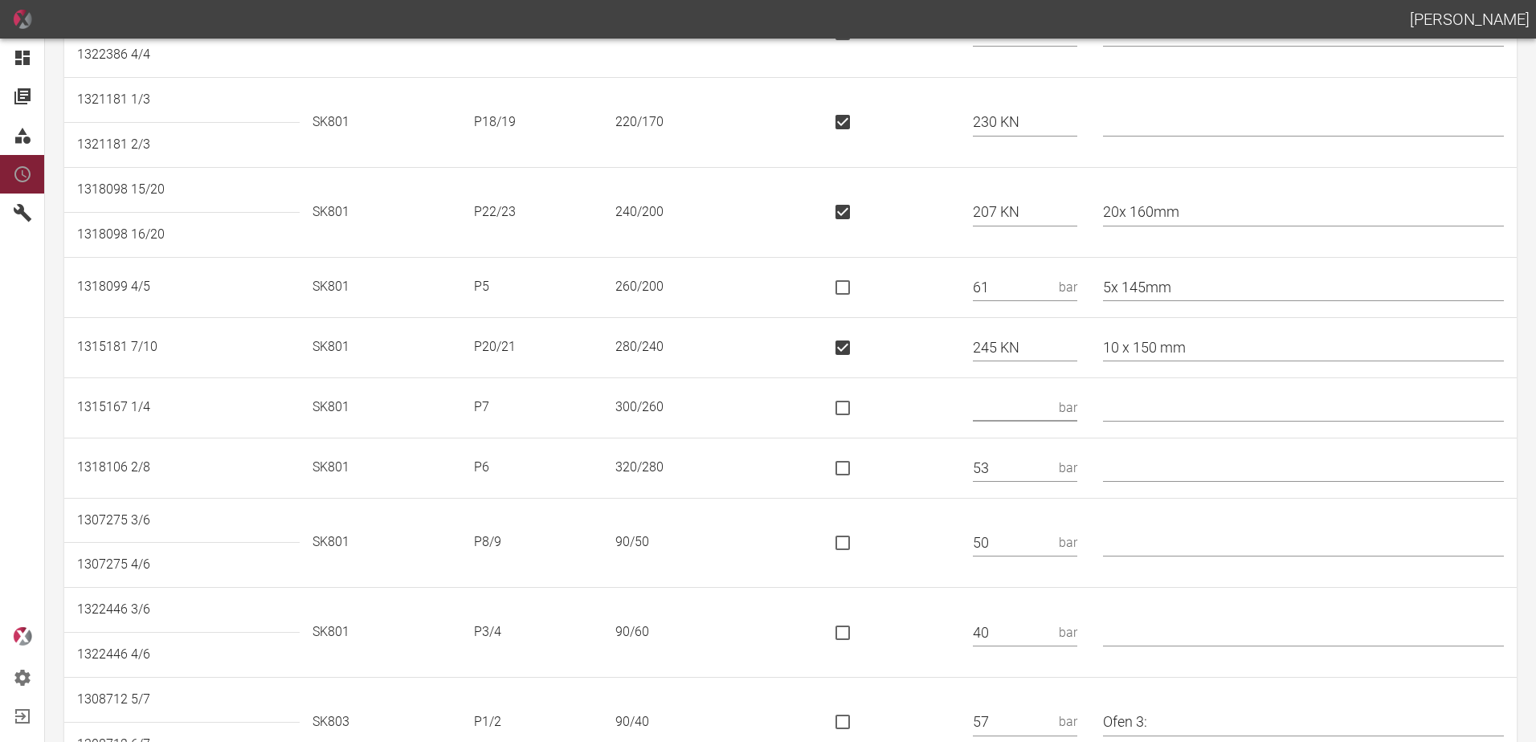
click at [1010, 406] on input "text" at bounding box center [1013, 408] width 80 height 28
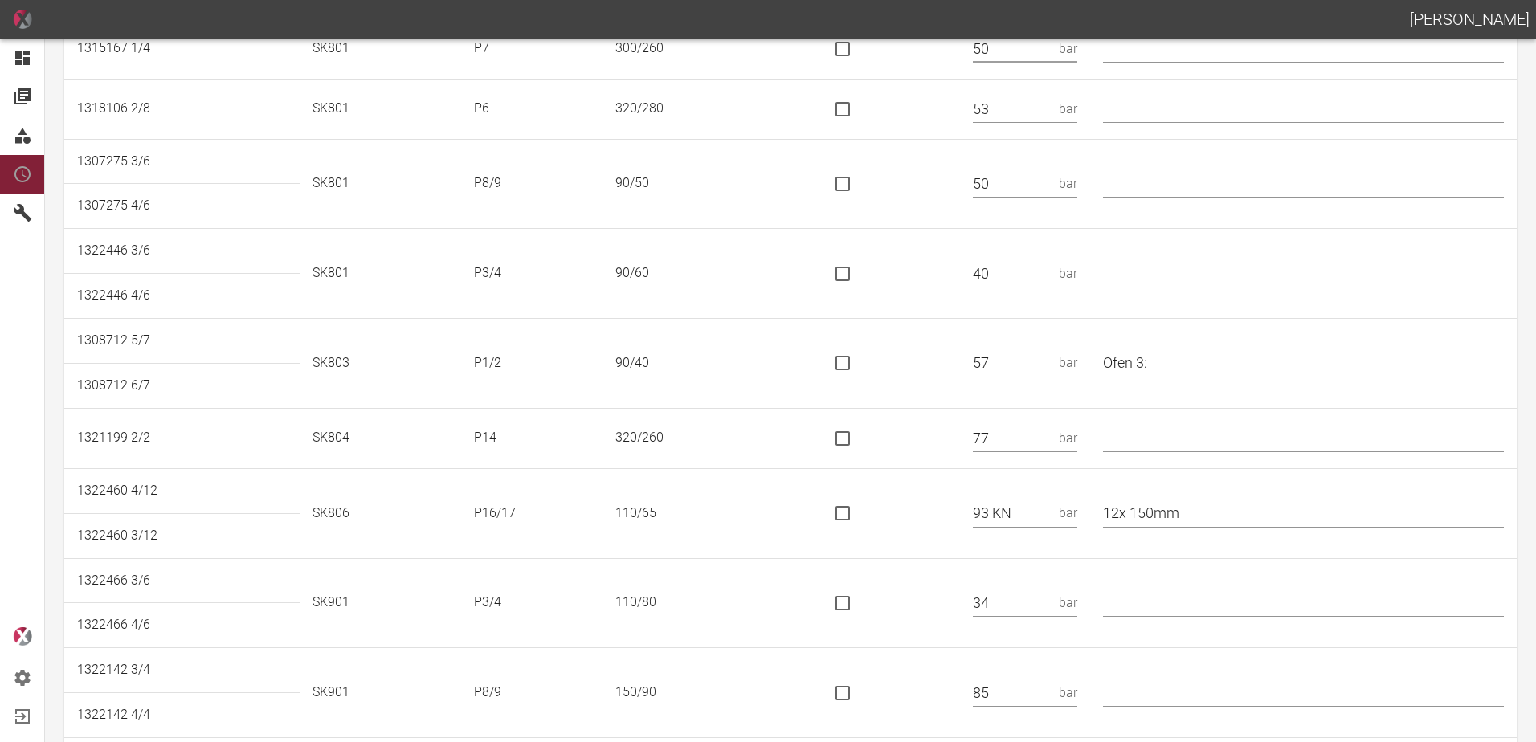
scroll to position [643, 0]
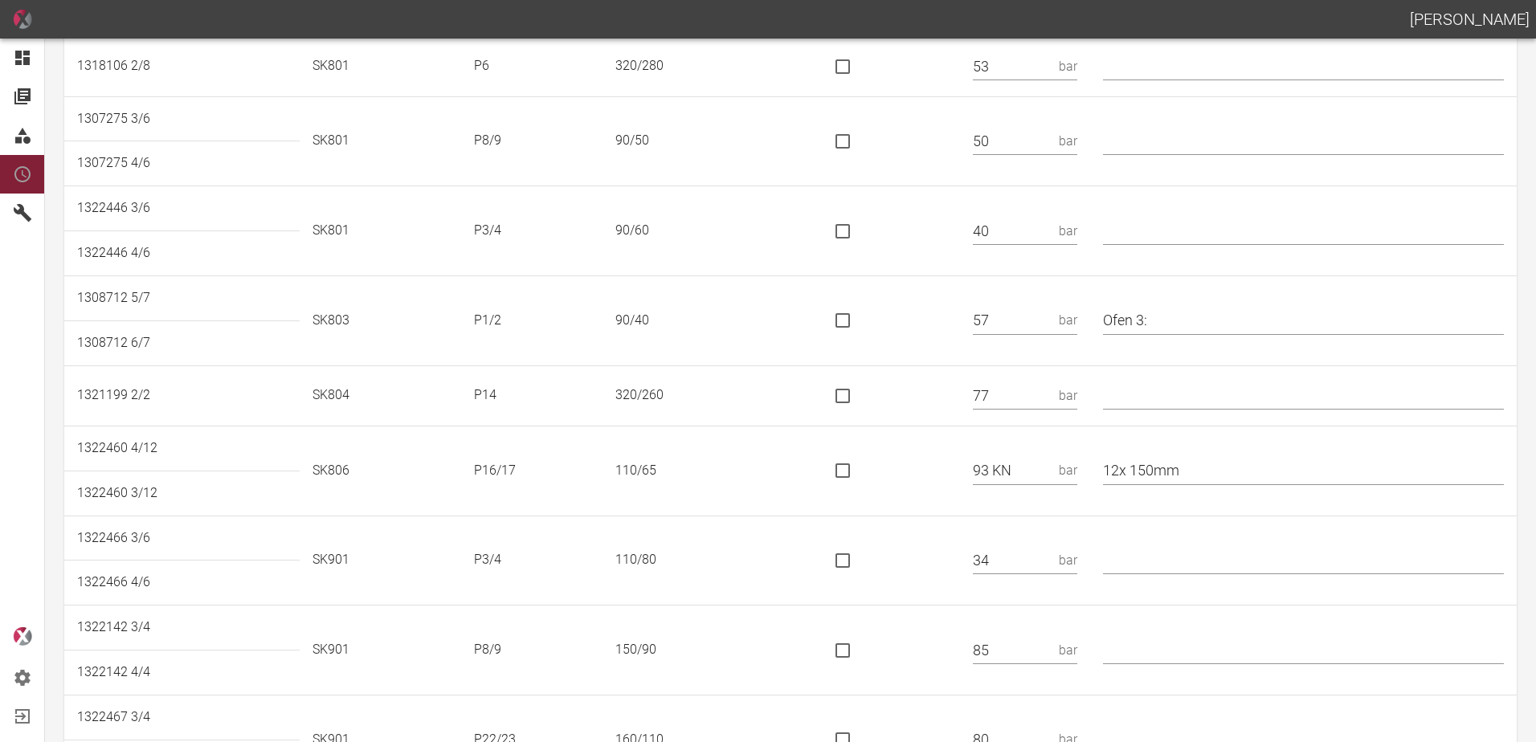
type input "50"
click at [859, 392] on input "is socket special" at bounding box center [843, 396] width 34 height 34
checkbox input "true"
drag, startPoint x: 1030, startPoint y: 390, endPoint x: 974, endPoint y: 406, distance: 58.5
click at [974, 406] on tr "1321199 2/2 SK804 P14 320/260 77" at bounding box center [790, 395] width 1452 height 60
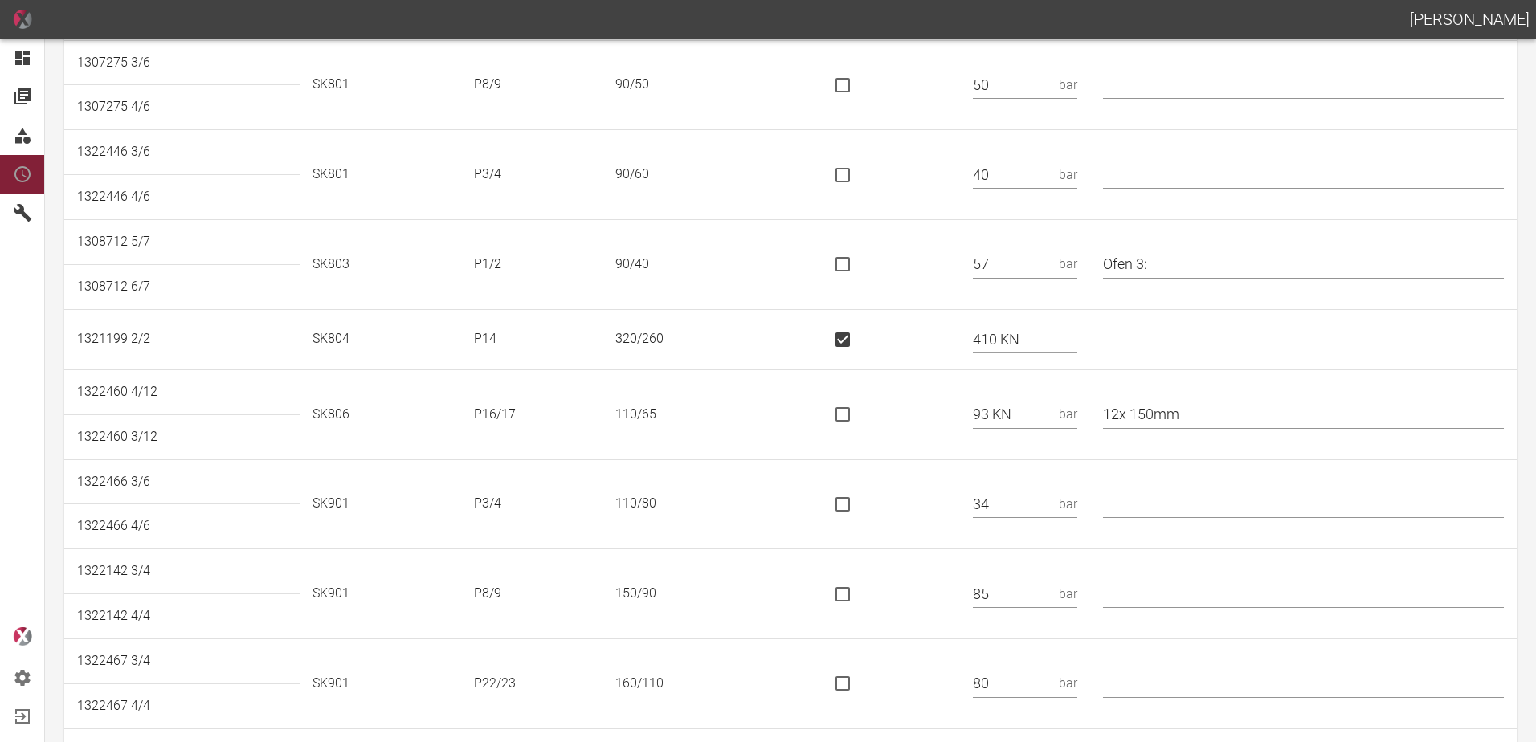
scroll to position [723, 0]
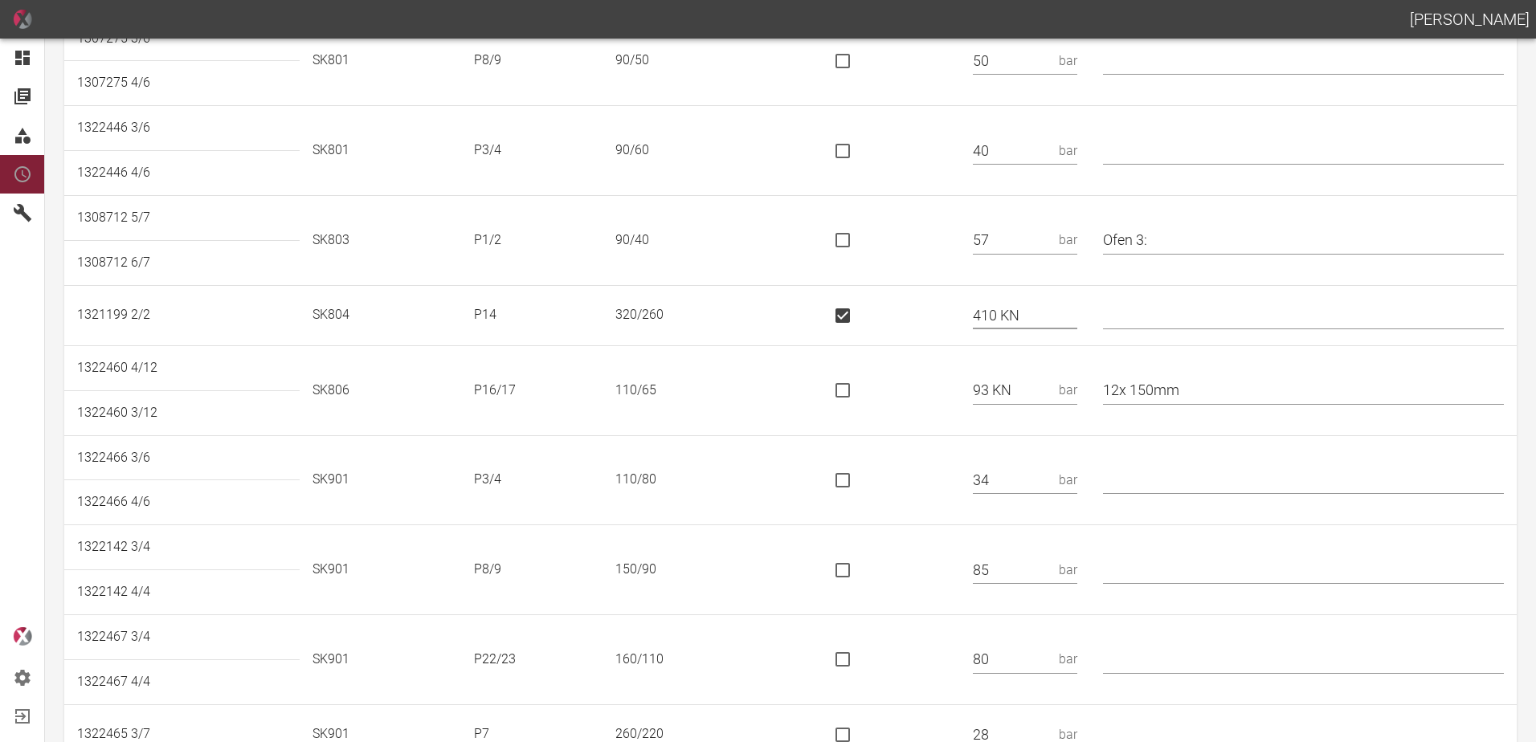
type input "410 KN"
click at [844, 388] on input "is socket special" at bounding box center [843, 390] width 34 height 34
checkbox input "true"
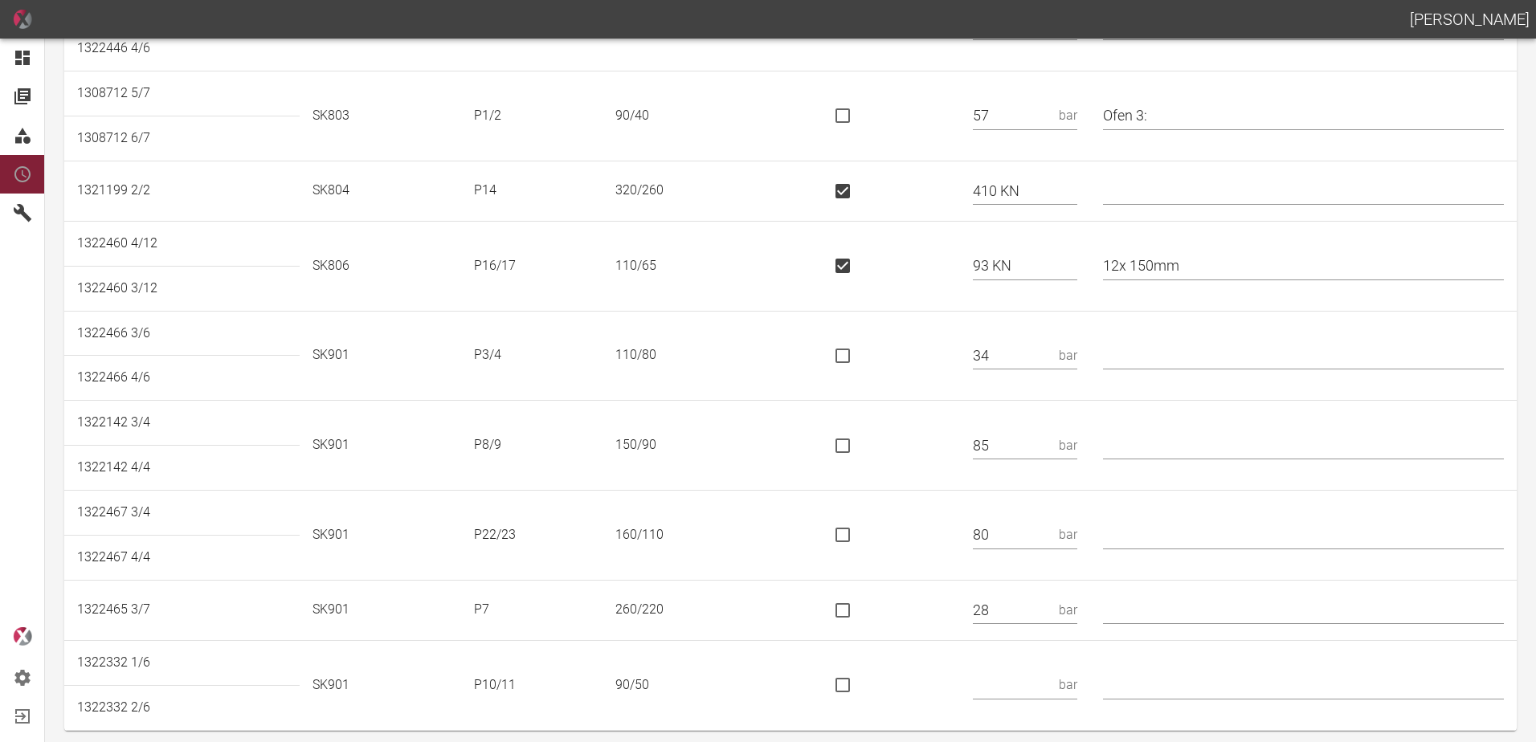
scroll to position [855, 0]
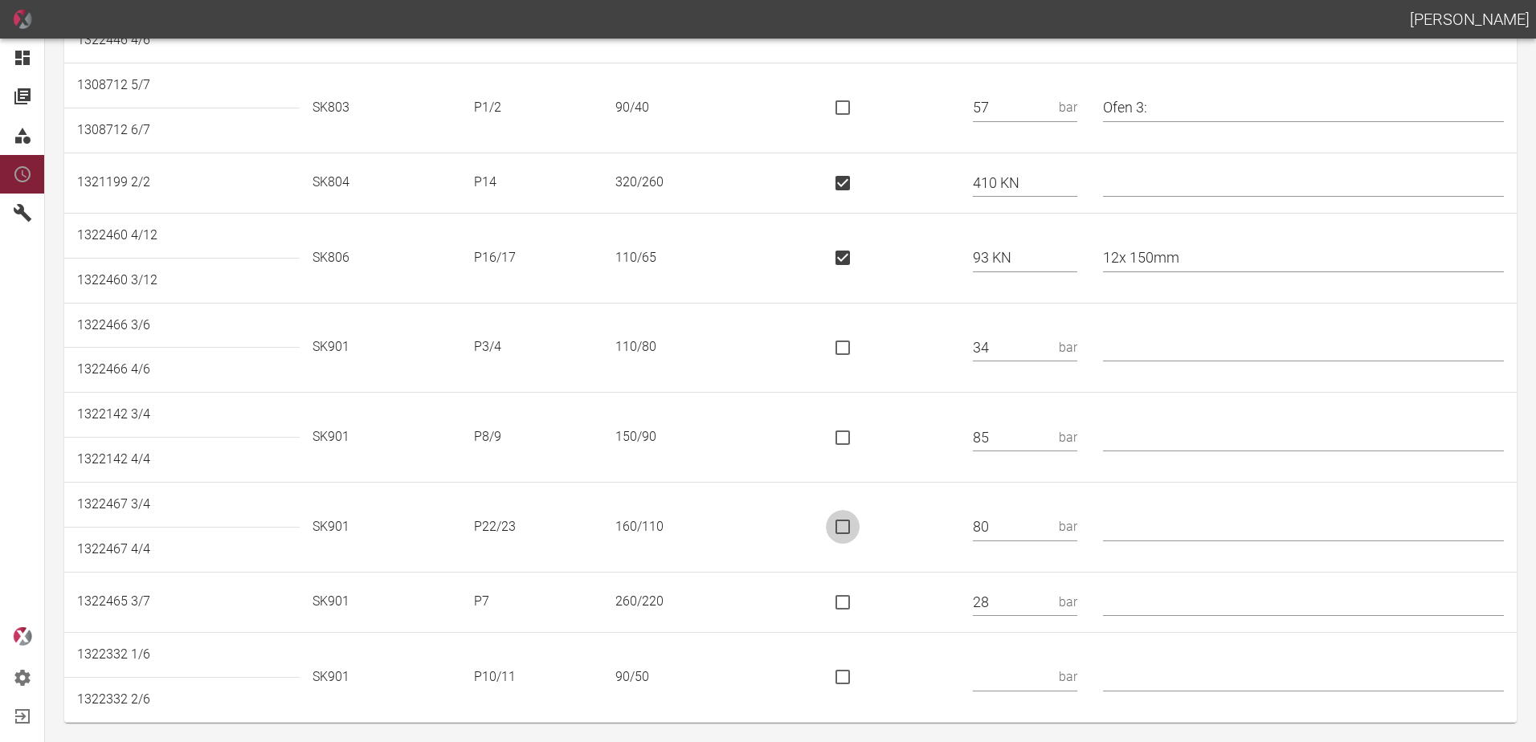
drag, startPoint x: 851, startPoint y: 524, endPoint x: 877, endPoint y: 524, distance: 25.7
click at [854, 524] on input "is socket special" at bounding box center [843, 527] width 34 height 34
checkbox input "true"
drag, startPoint x: 1006, startPoint y: 528, endPoint x: 863, endPoint y: 528, distance: 143.0
click at [859, 528] on tr "1322467 3/4 SK901 P22/23 160/110 80" at bounding box center [790, 505] width 1452 height 45
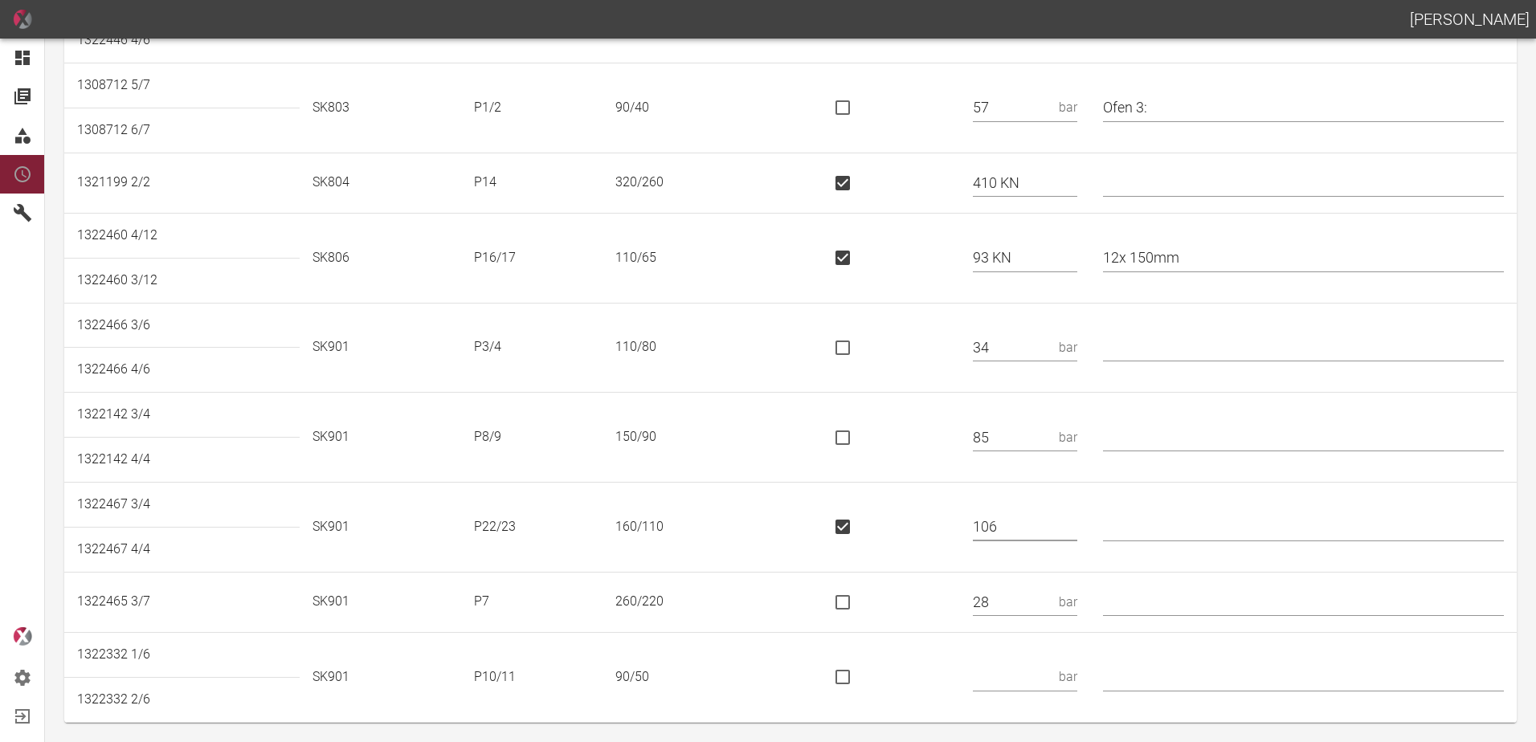
type input "106"
click at [1014, 678] on input "text" at bounding box center [1013, 677] width 80 height 28
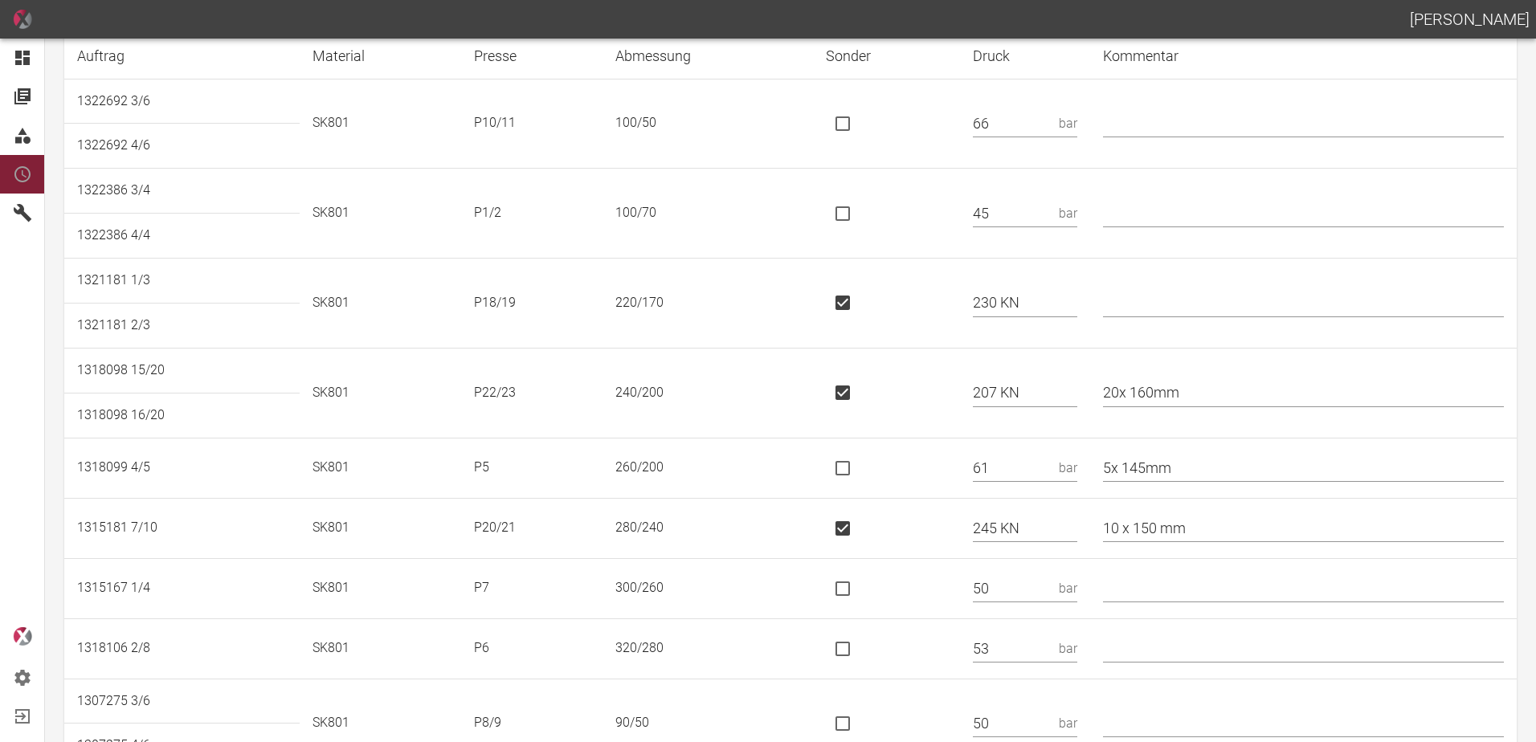
scroll to position [0, 0]
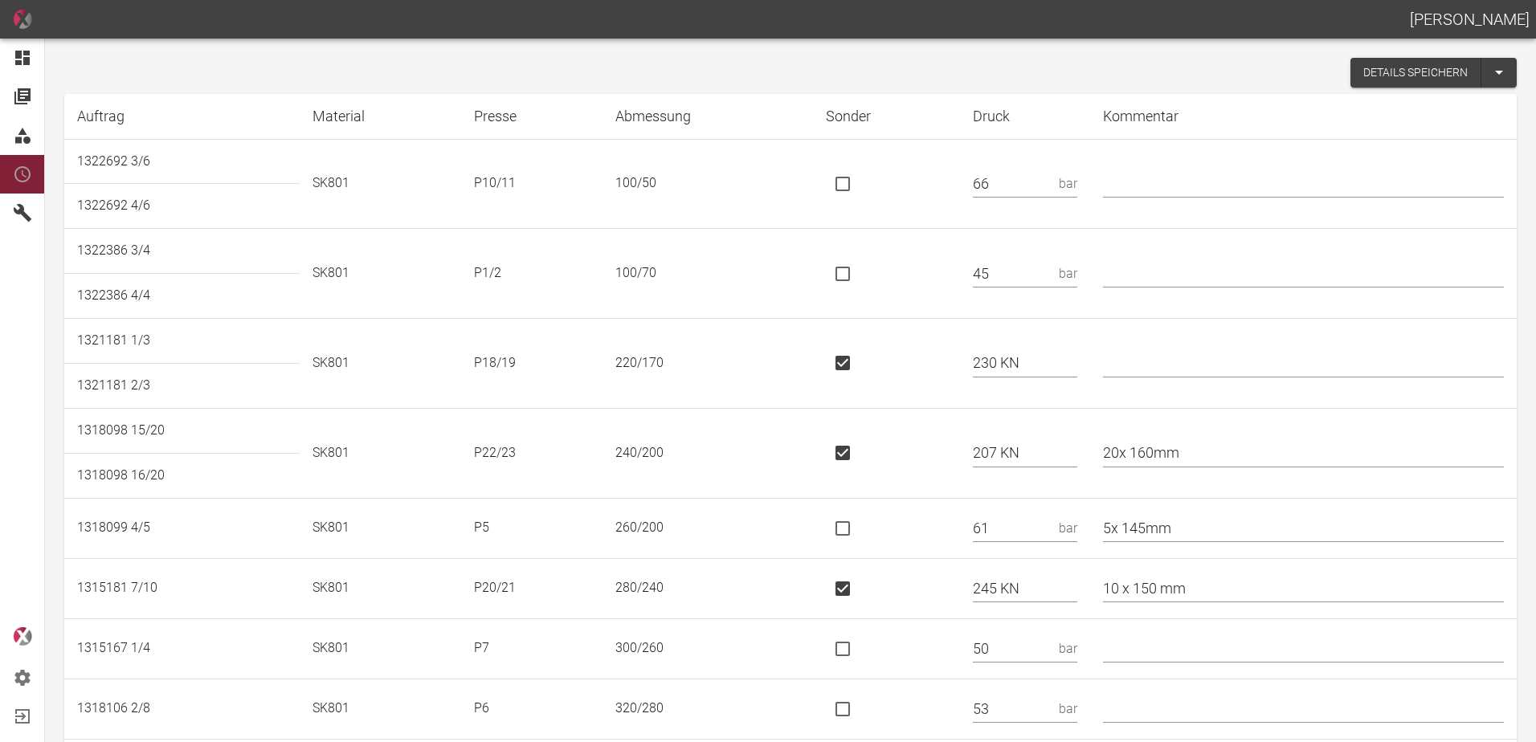
type input "33"
click at [1382, 75] on button "Details speichern" at bounding box center [1415, 73] width 131 height 30
